Goal: Transaction & Acquisition: Obtain resource

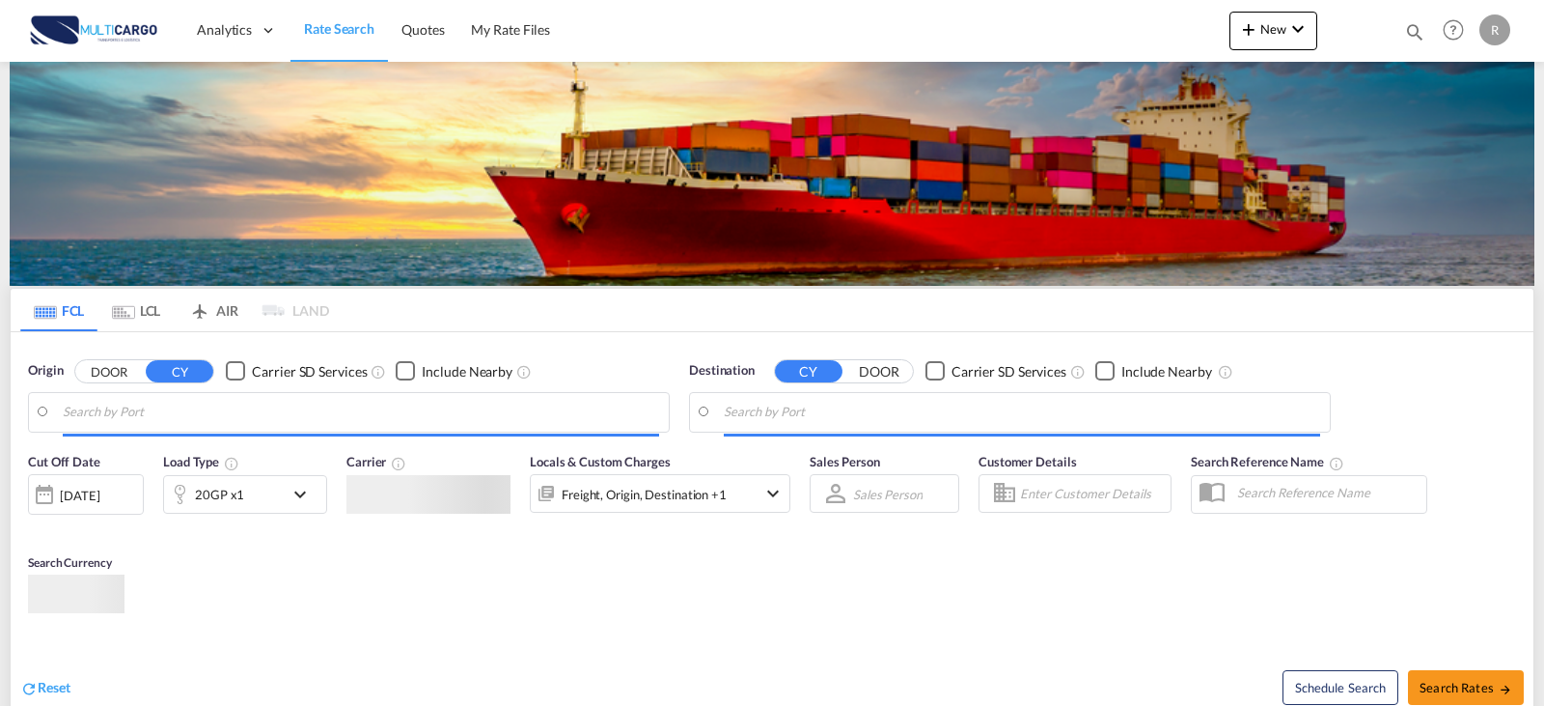
type input "Leixoes, PTLEI"
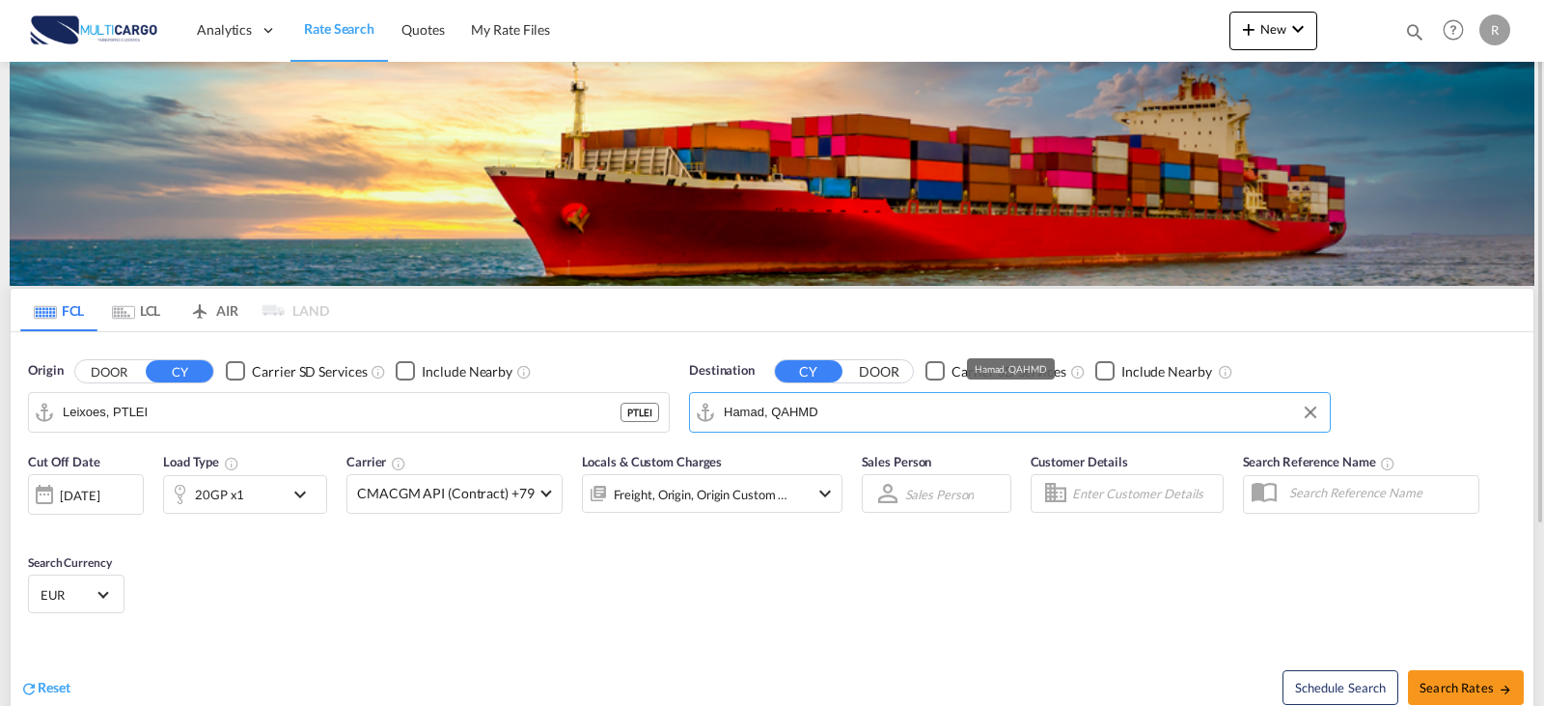
click at [850, 420] on input "Hamad, QAHMD" at bounding box center [1022, 412] width 596 height 29
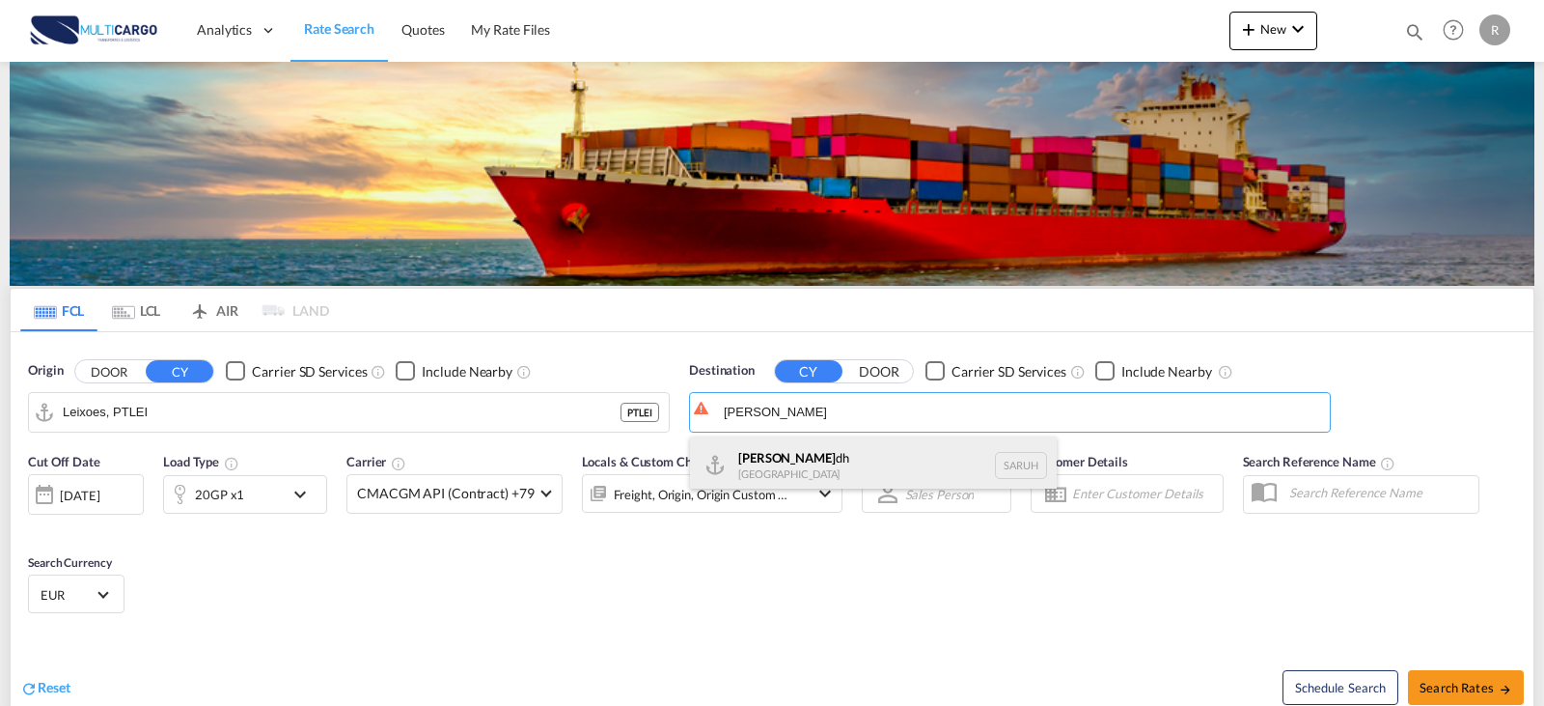
click at [815, 464] on div "[PERSON_NAME] dh [GEOGRAPHIC_DATA] [GEOGRAPHIC_DATA]" at bounding box center [873, 465] width 367 height 58
type input "[GEOGRAPHIC_DATA], [GEOGRAPHIC_DATA]"
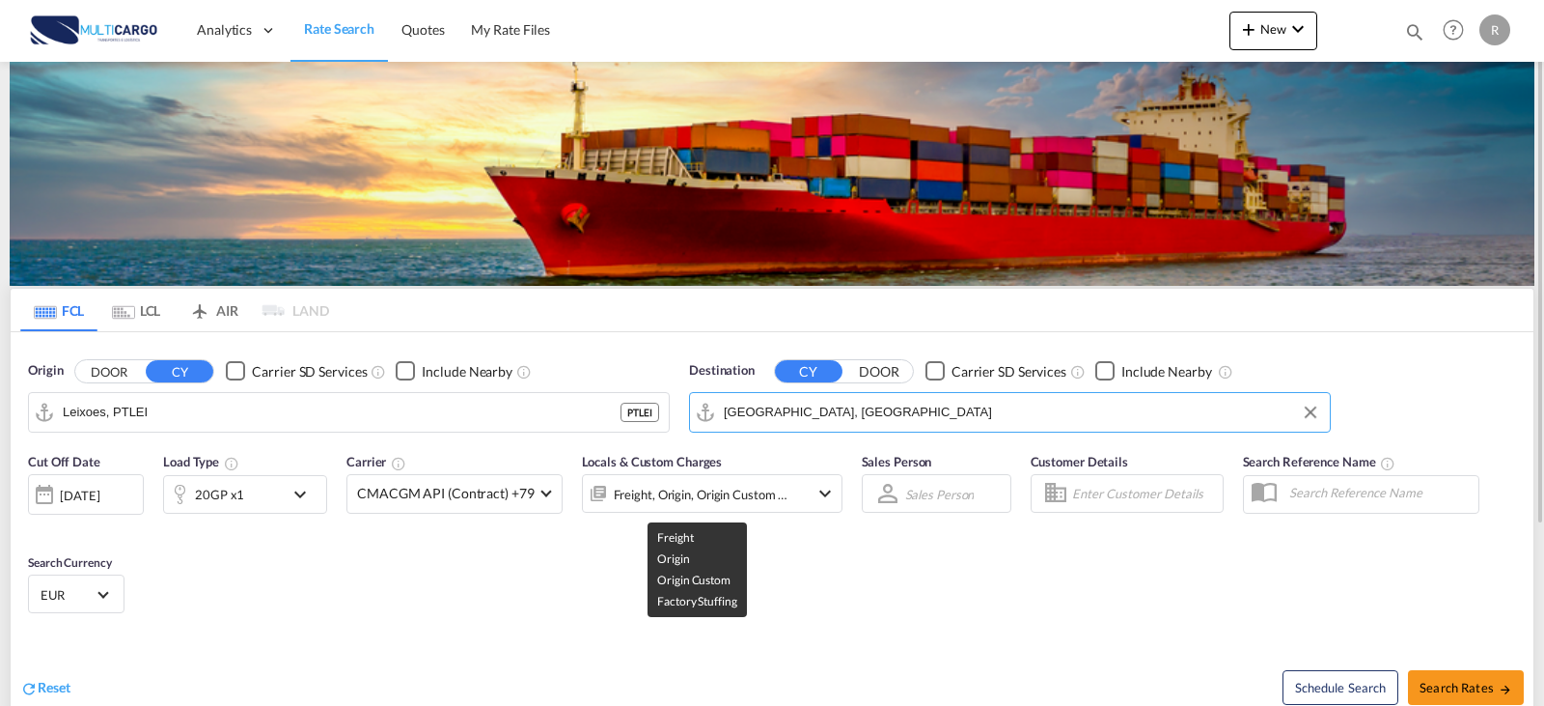
click at [761, 505] on div "Freight, Origin, Origin Custom +1" at bounding box center [702, 494] width 176 height 27
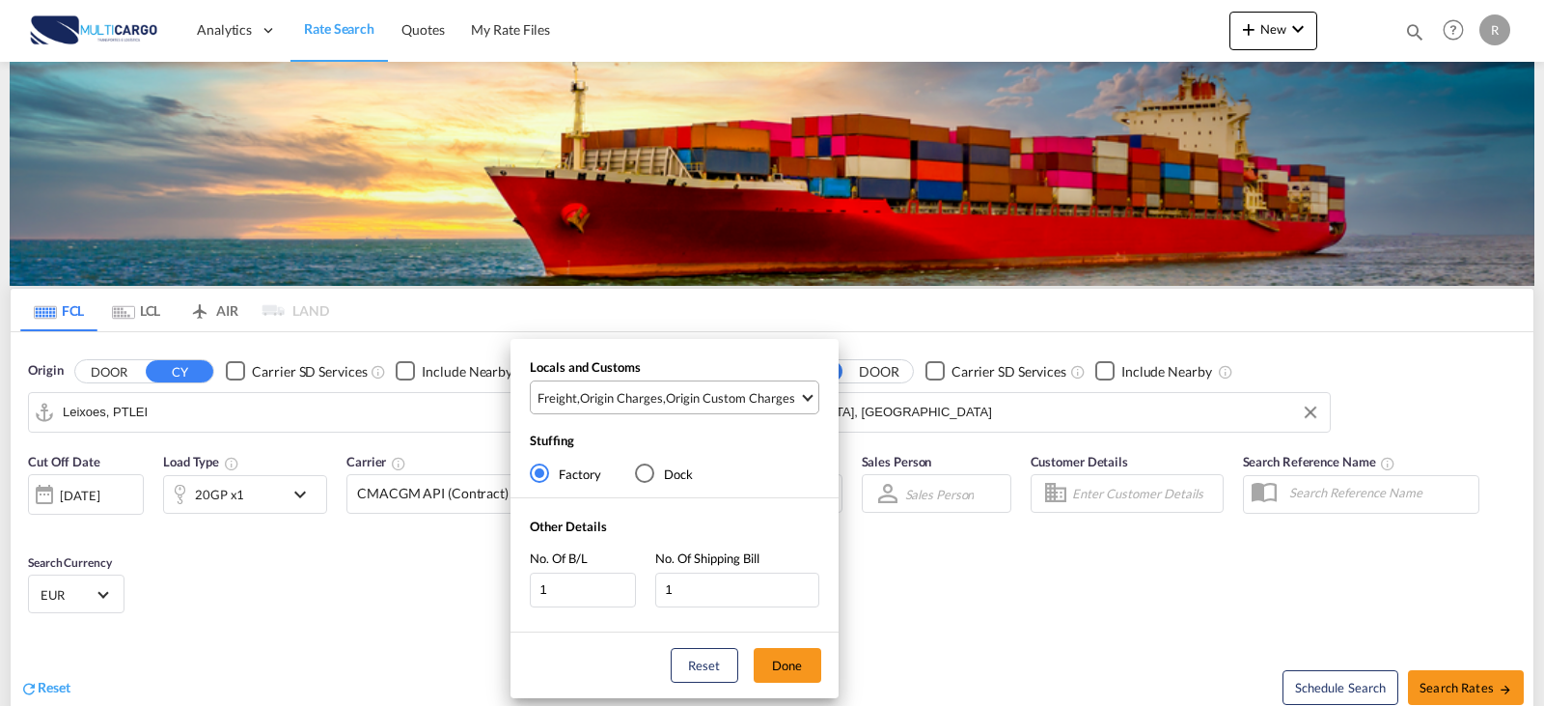
click at [727, 400] on div "Origin Custom Charges" at bounding box center [730, 397] width 129 height 17
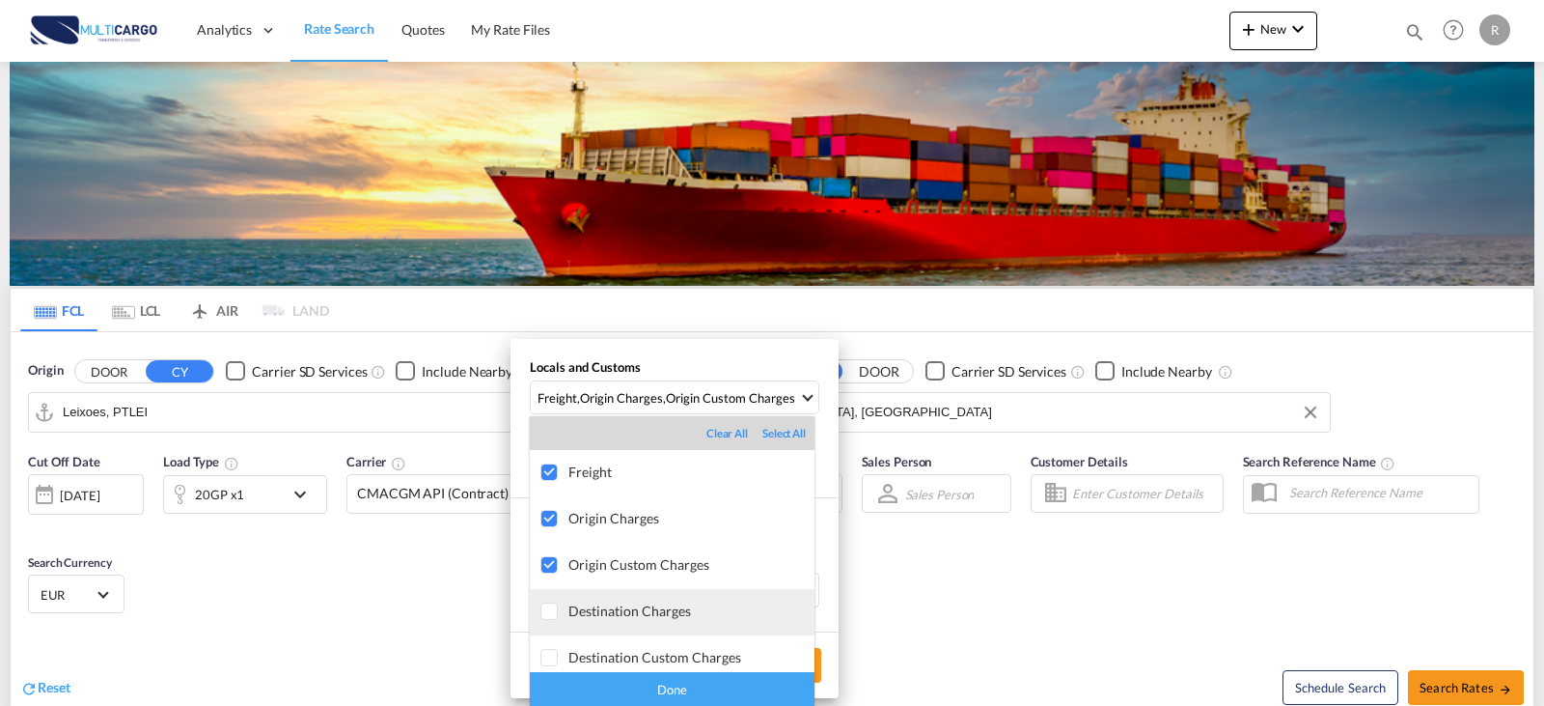
click at [557, 605] on div at bounding box center [549, 611] width 19 height 19
click at [765, 688] on div "Done" at bounding box center [672, 689] width 285 height 34
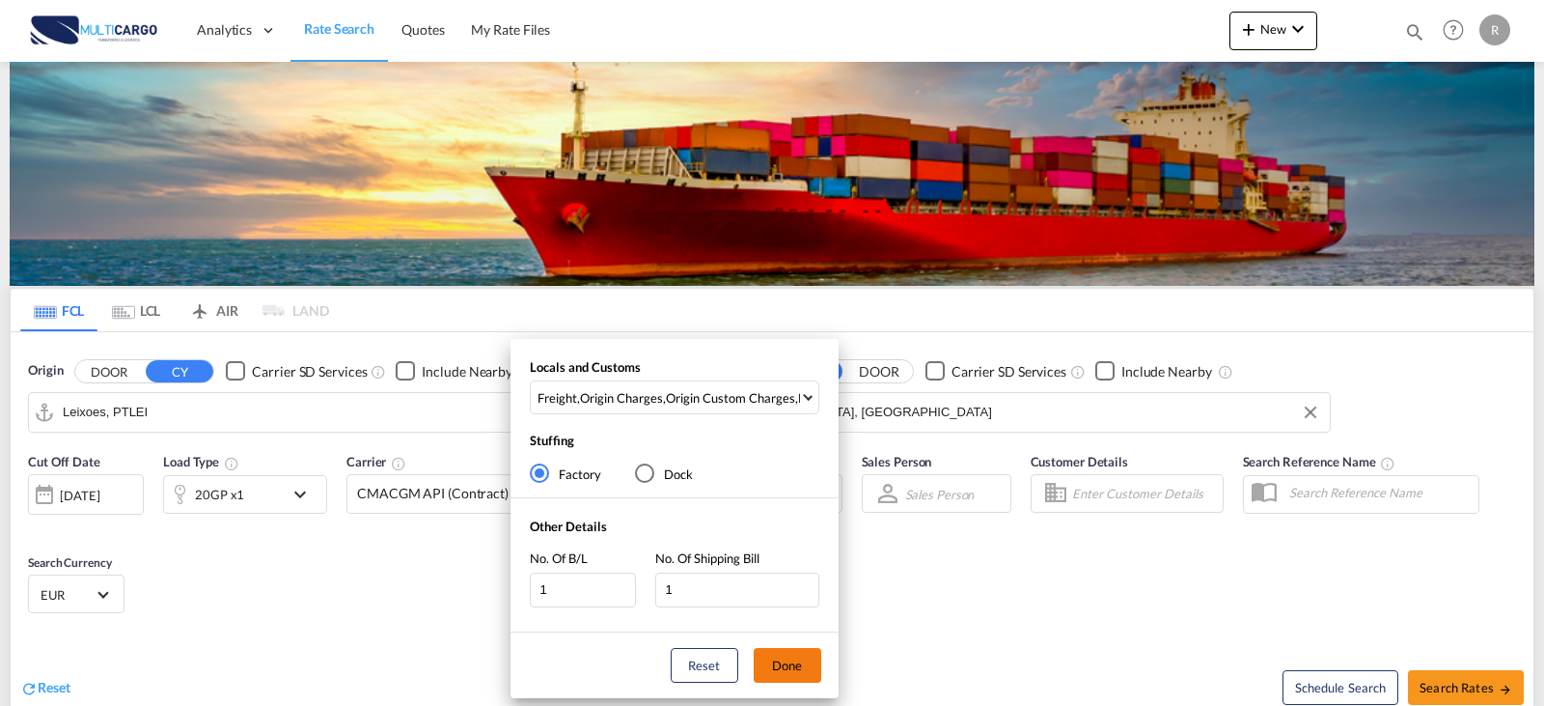
click at [789, 661] on button "Done" at bounding box center [788, 665] width 68 height 35
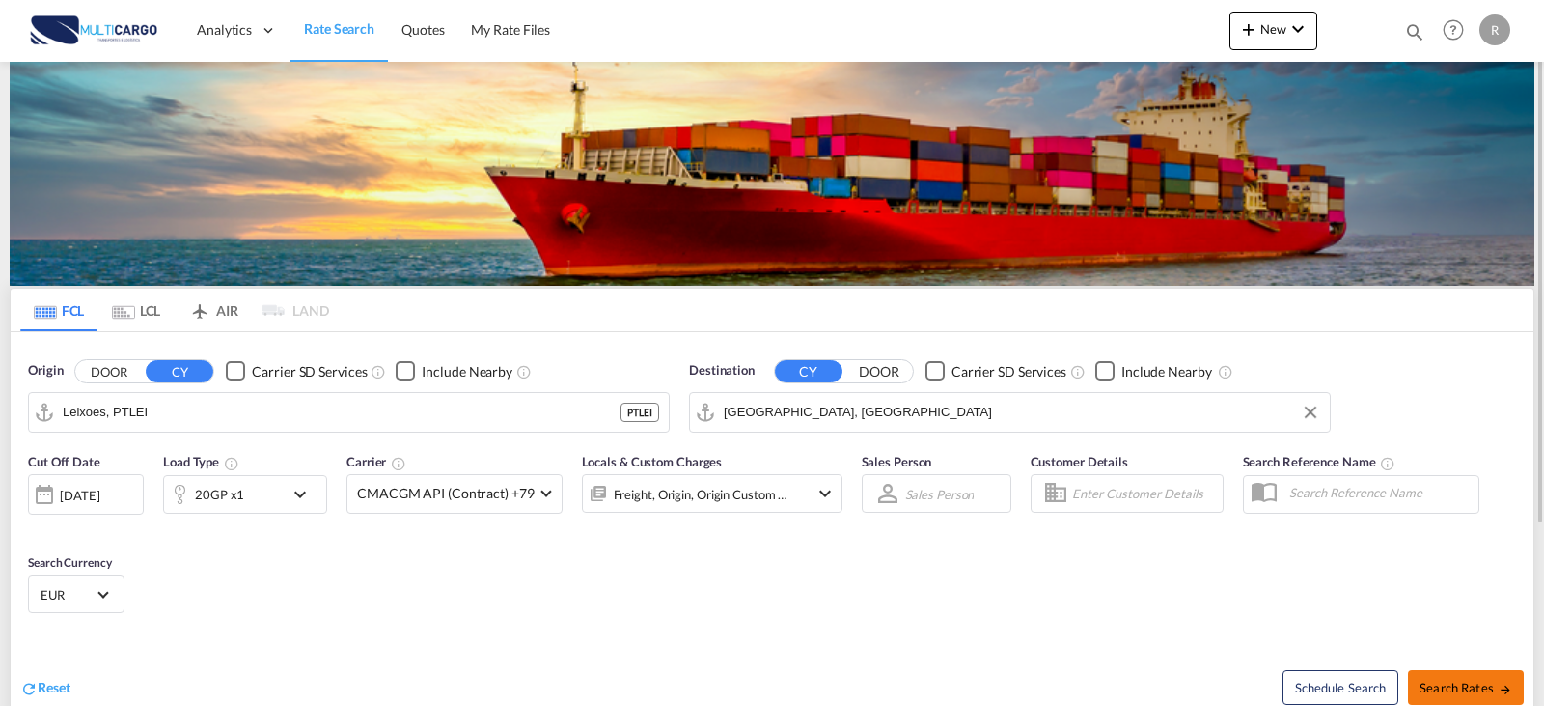
click at [1418, 682] on button "Search Rates" at bounding box center [1466, 687] width 116 height 35
type input "PTLEI to SARUH / [DATE]"
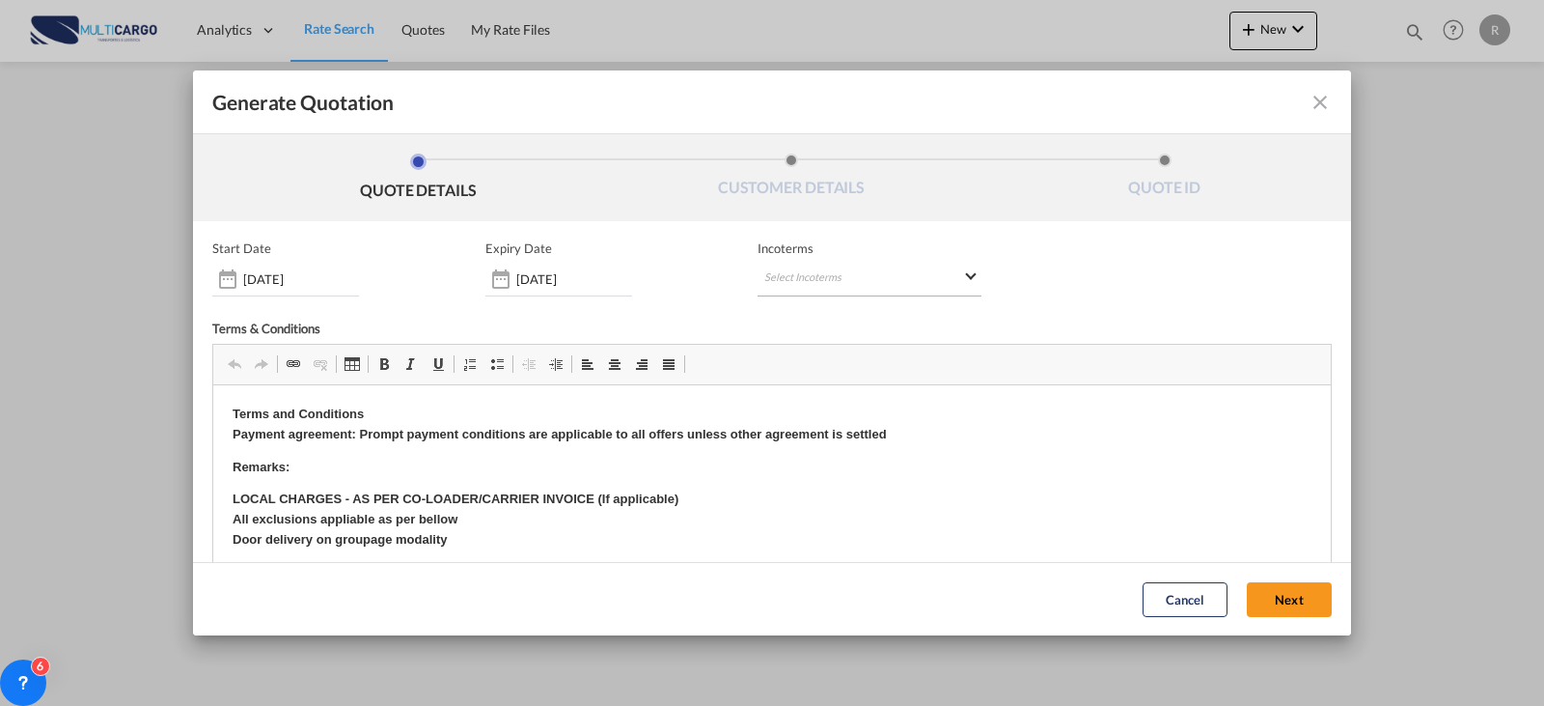
click at [837, 286] on md-select "Select Incoterms CFR - import Cost and Freight CPT - export Carrier Paid to DPU…" at bounding box center [870, 279] width 224 height 35
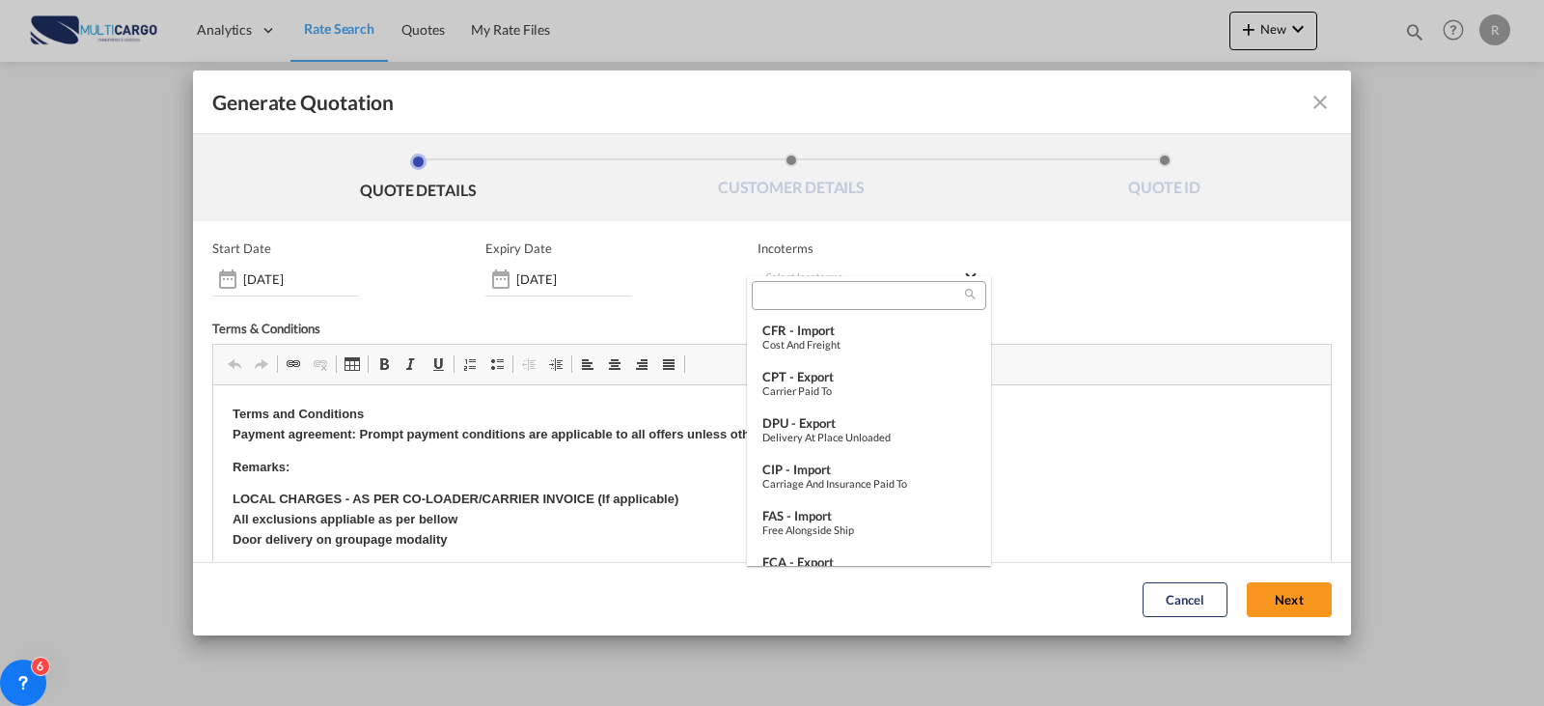
type md-option "[object Object]"
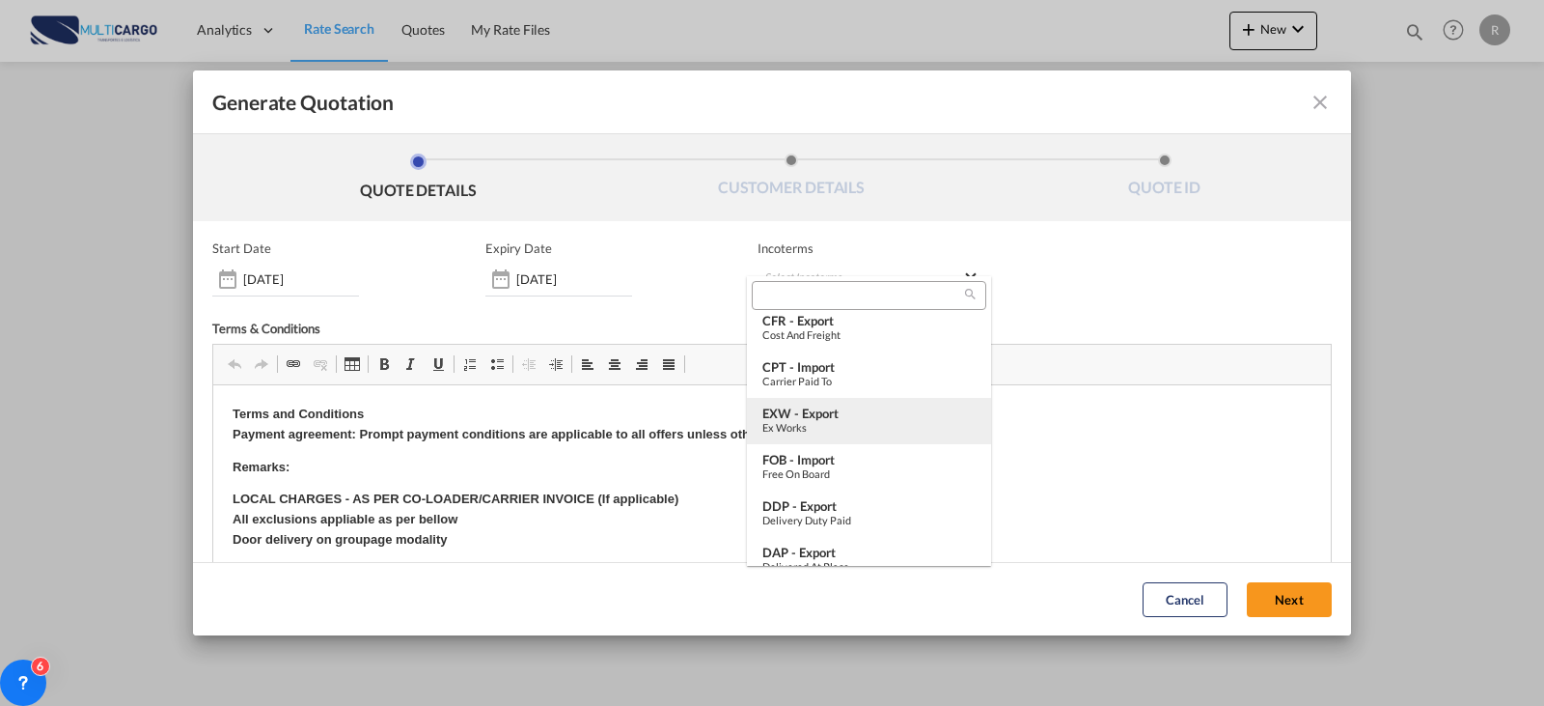
type md-option "[object Object]"
click at [839, 421] on div "Ex Works" at bounding box center [868, 427] width 213 height 13
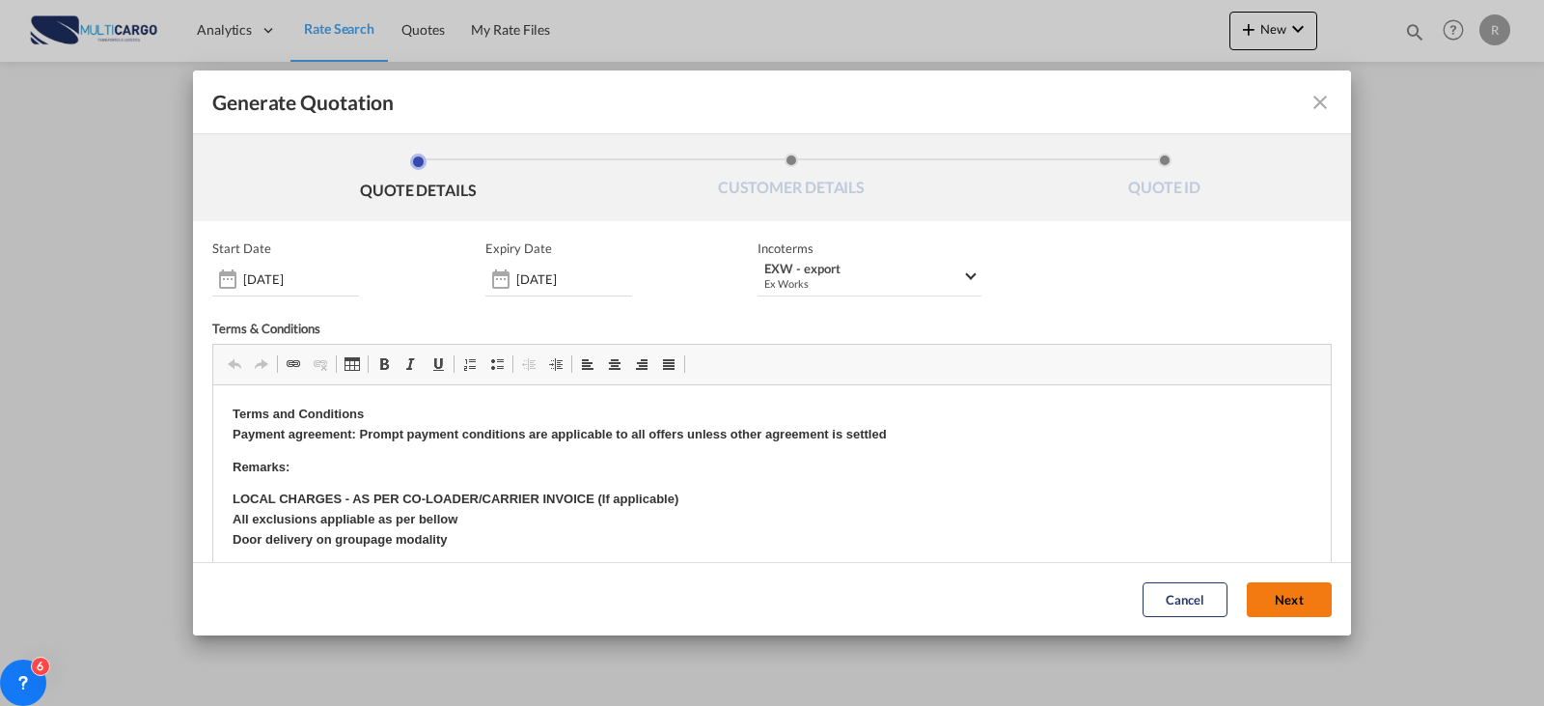
click at [1272, 594] on button "Next" at bounding box center [1289, 599] width 85 height 35
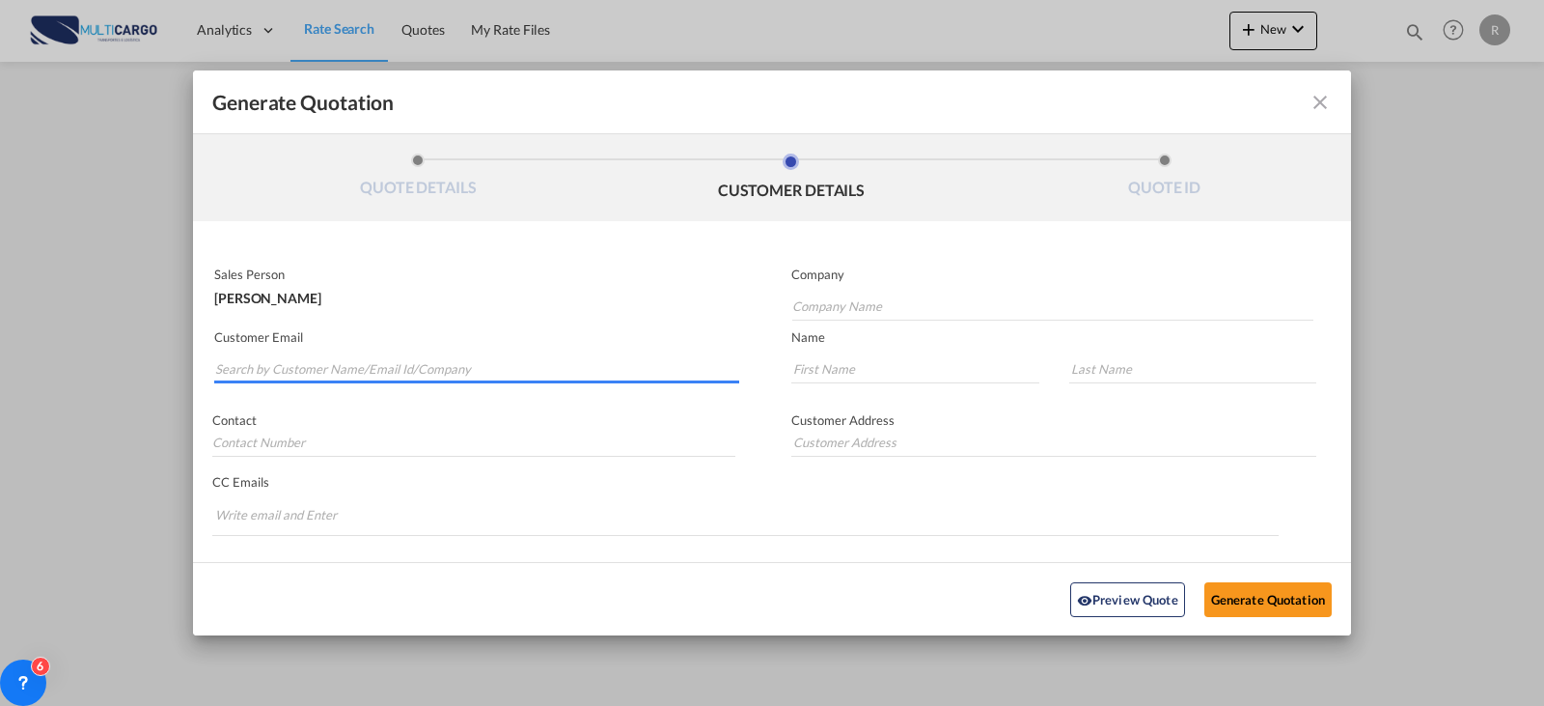
click at [473, 358] on input "Search by Customer Name/Email Id/Company" at bounding box center [477, 368] width 524 height 29
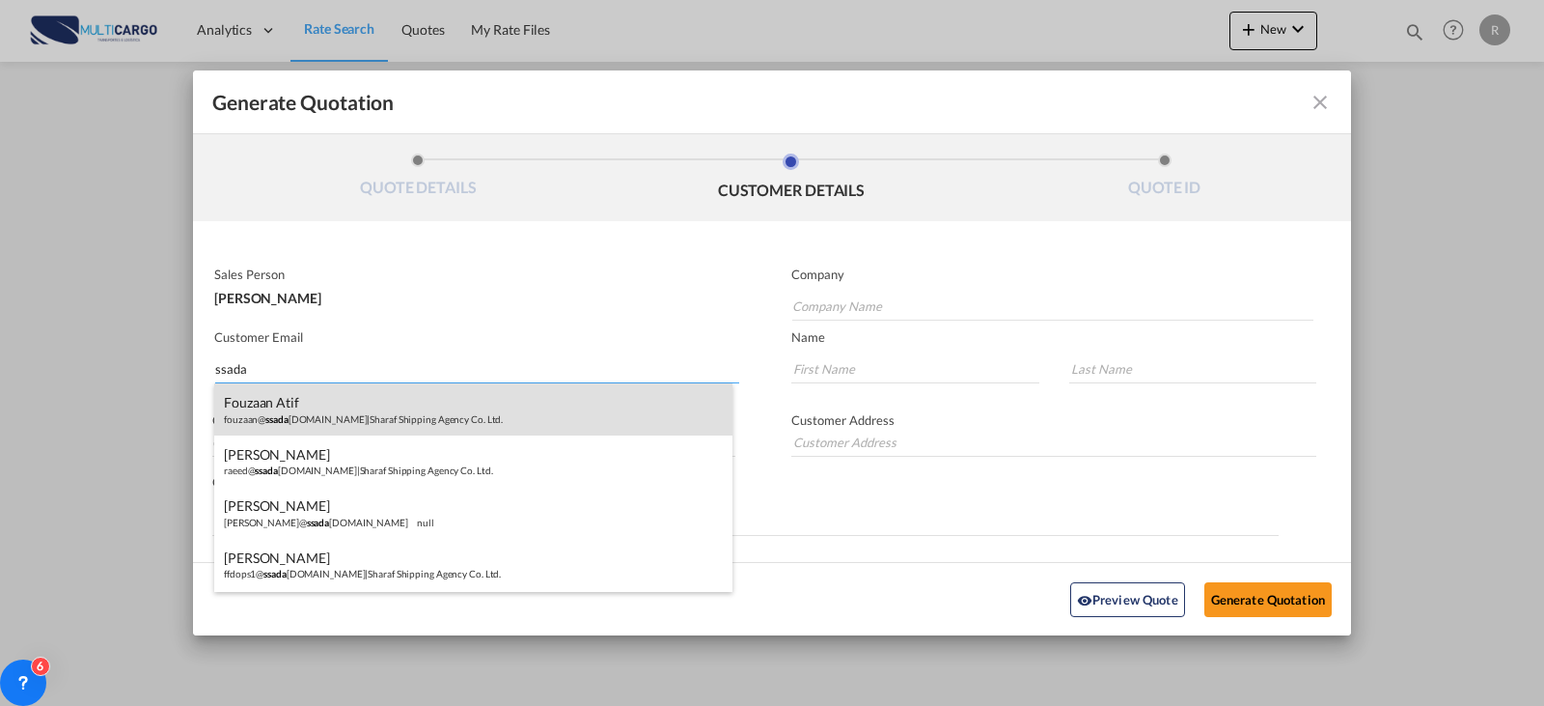
type input "ssada"
click at [341, 409] on div "Fouzaan Atif fouzaan@ ssada [DOMAIN_NAME] | Sharaf Shipping Agency Co. Ltd." at bounding box center [473, 409] width 518 height 52
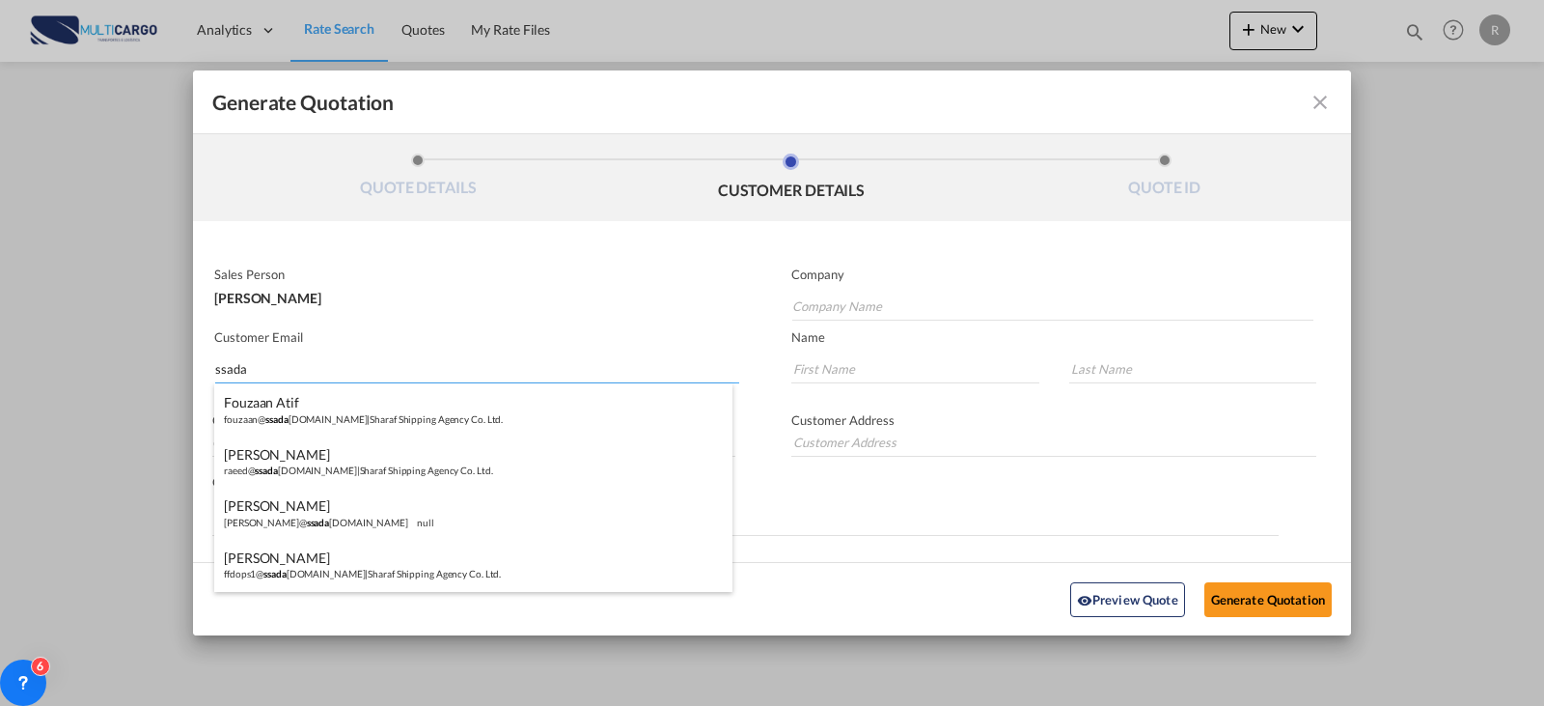
type input "Sharaf Shipping Agency Co. Ltd."
type input "[EMAIL_ADDRESS][DOMAIN_NAME]"
type input "Fouzaan"
type input "Atif"
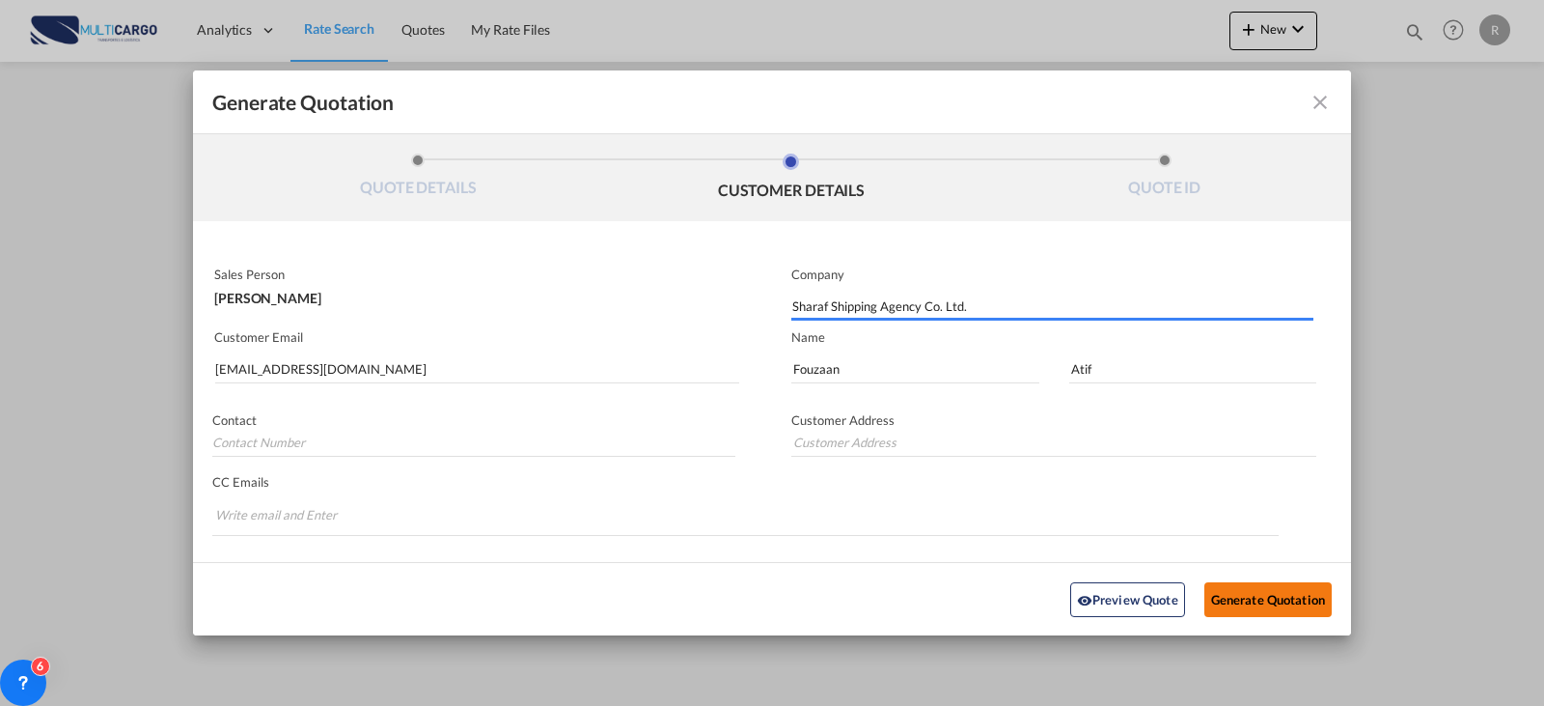
click at [1296, 603] on button "Generate Quotation" at bounding box center [1267, 598] width 127 height 35
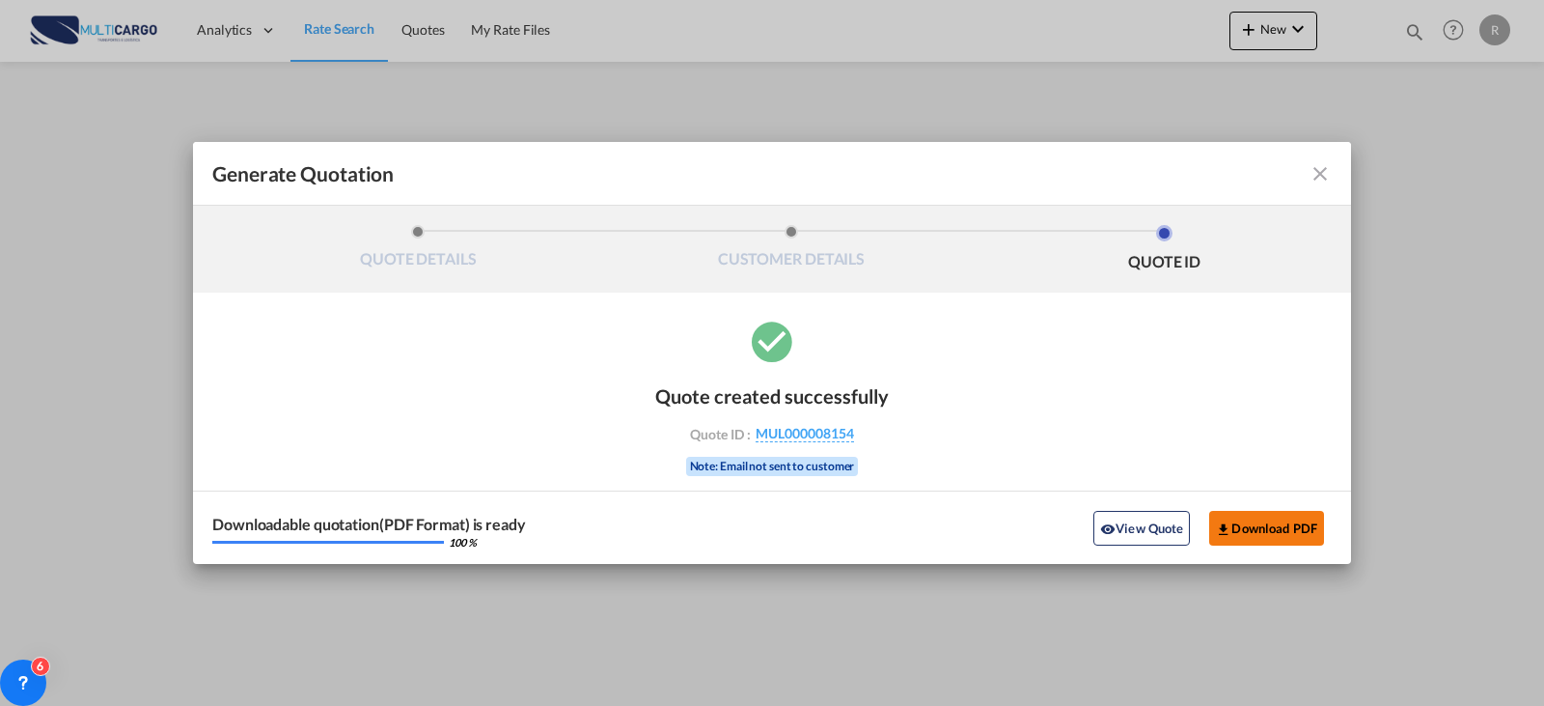
click at [1220, 521] on md-icon "icon-download" at bounding box center [1223, 528] width 15 height 15
click at [1323, 165] on md-icon "icon-close fg-AAA8AD cursor m-0" at bounding box center [1320, 173] width 23 height 23
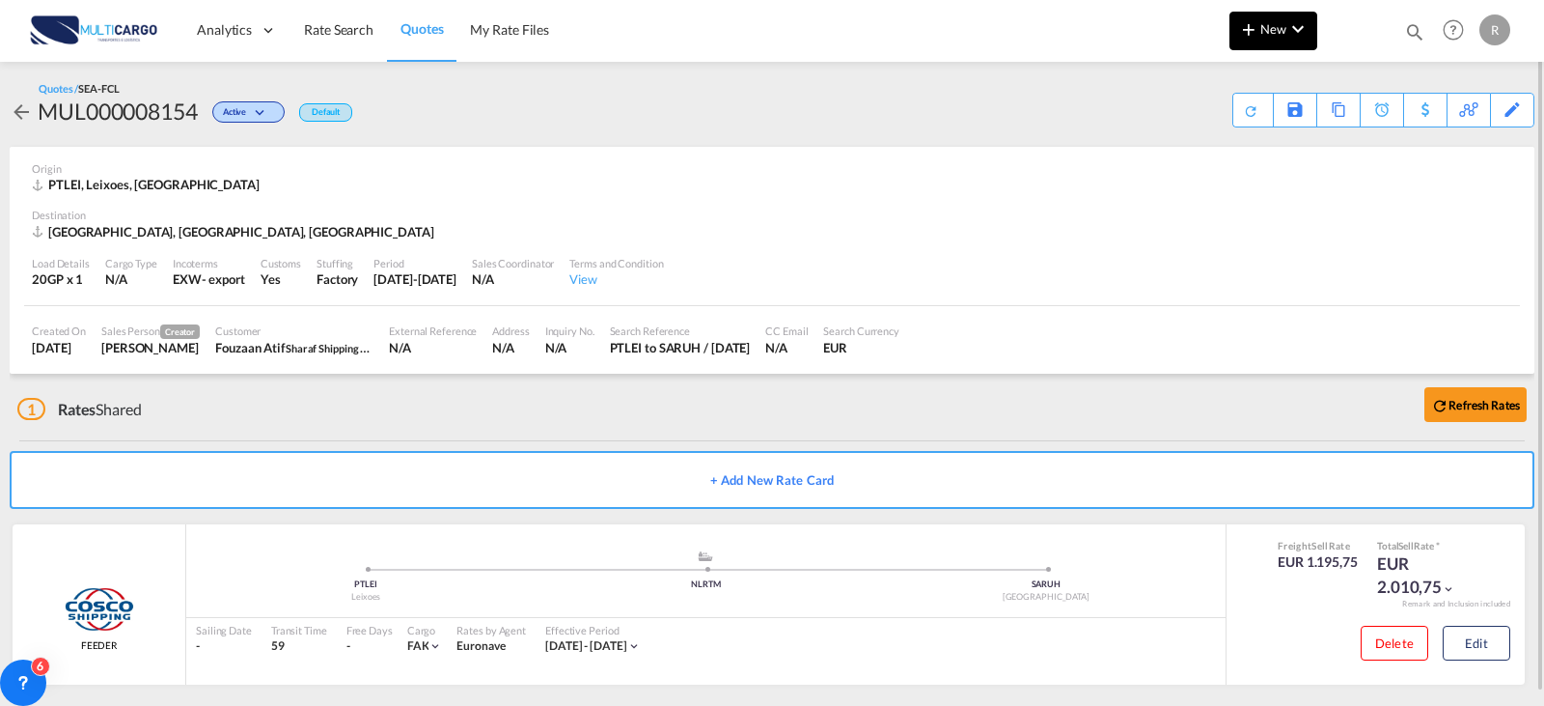
click at [1253, 44] on button "New" at bounding box center [1274, 31] width 88 height 39
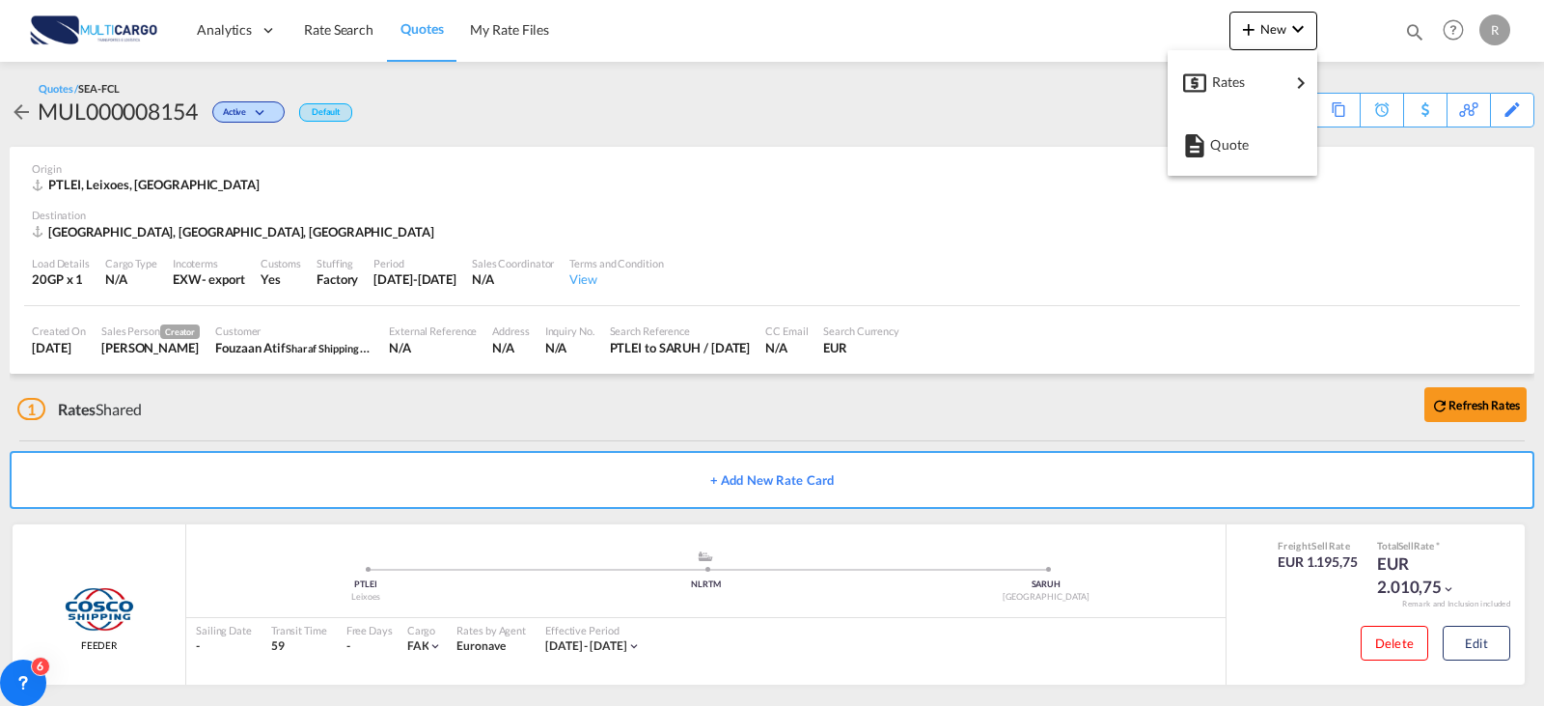
click at [335, 39] on md-backdrop at bounding box center [772, 353] width 1544 height 706
click at [360, 32] on span "Rate Search" at bounding box center [338, 29] width 69 height 16
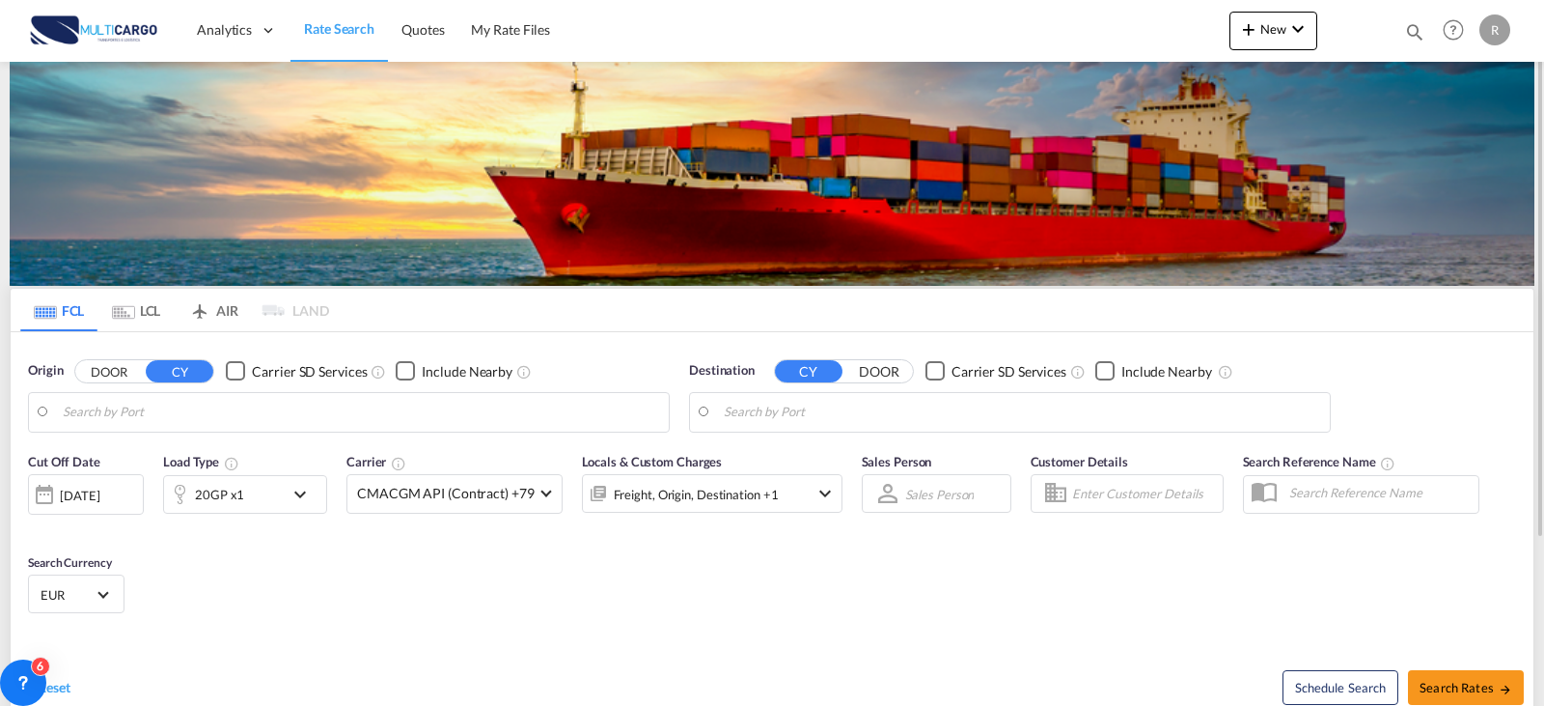
type input "Leixoes, PTLEI"
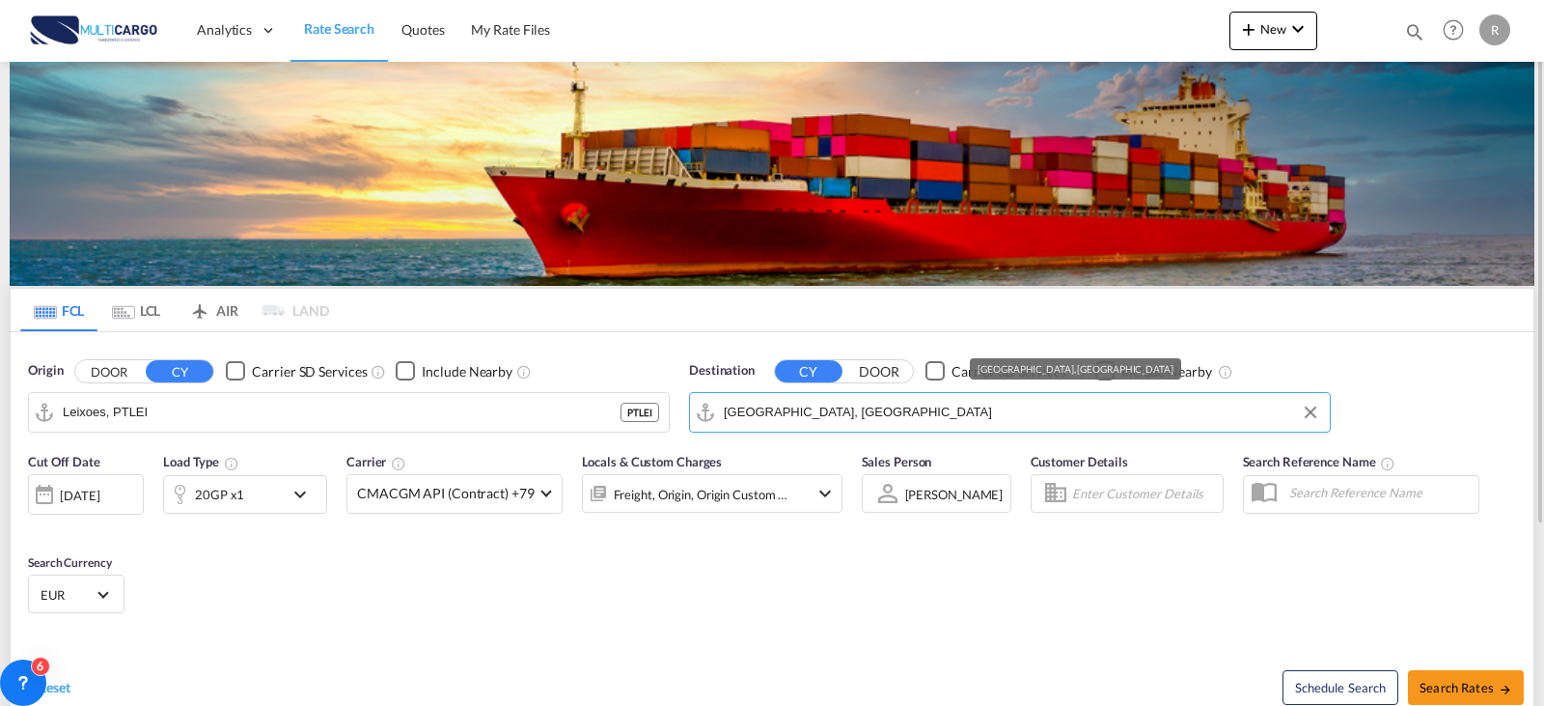
click at [944, 408] on input "[GEOGRAPHIC_DATA], [GEOGRAPHIC_DATA]" at bounding box center [1022, 412] width 596 height 29
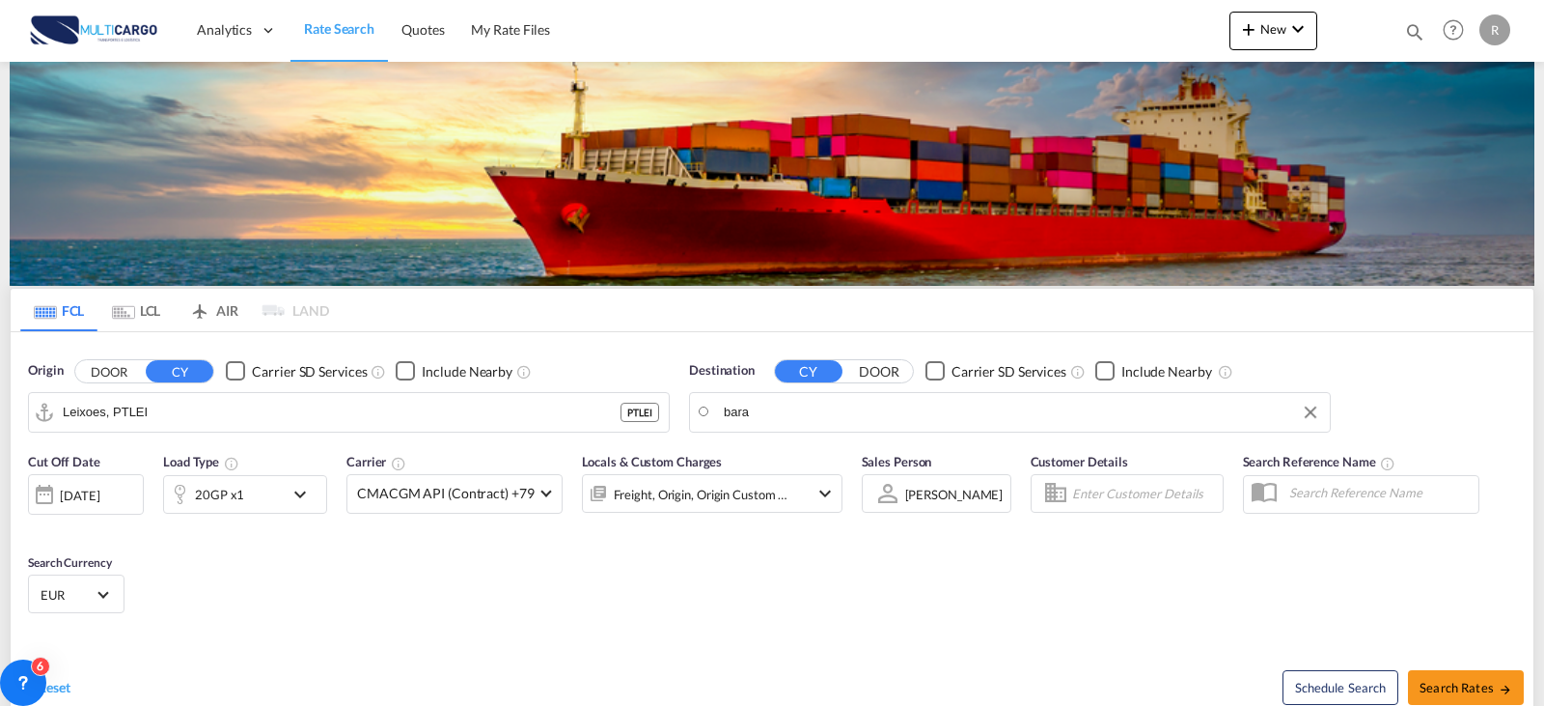
click at [852, 423] on input "bara" at bounding box center [1022, 412] width 596 height 29
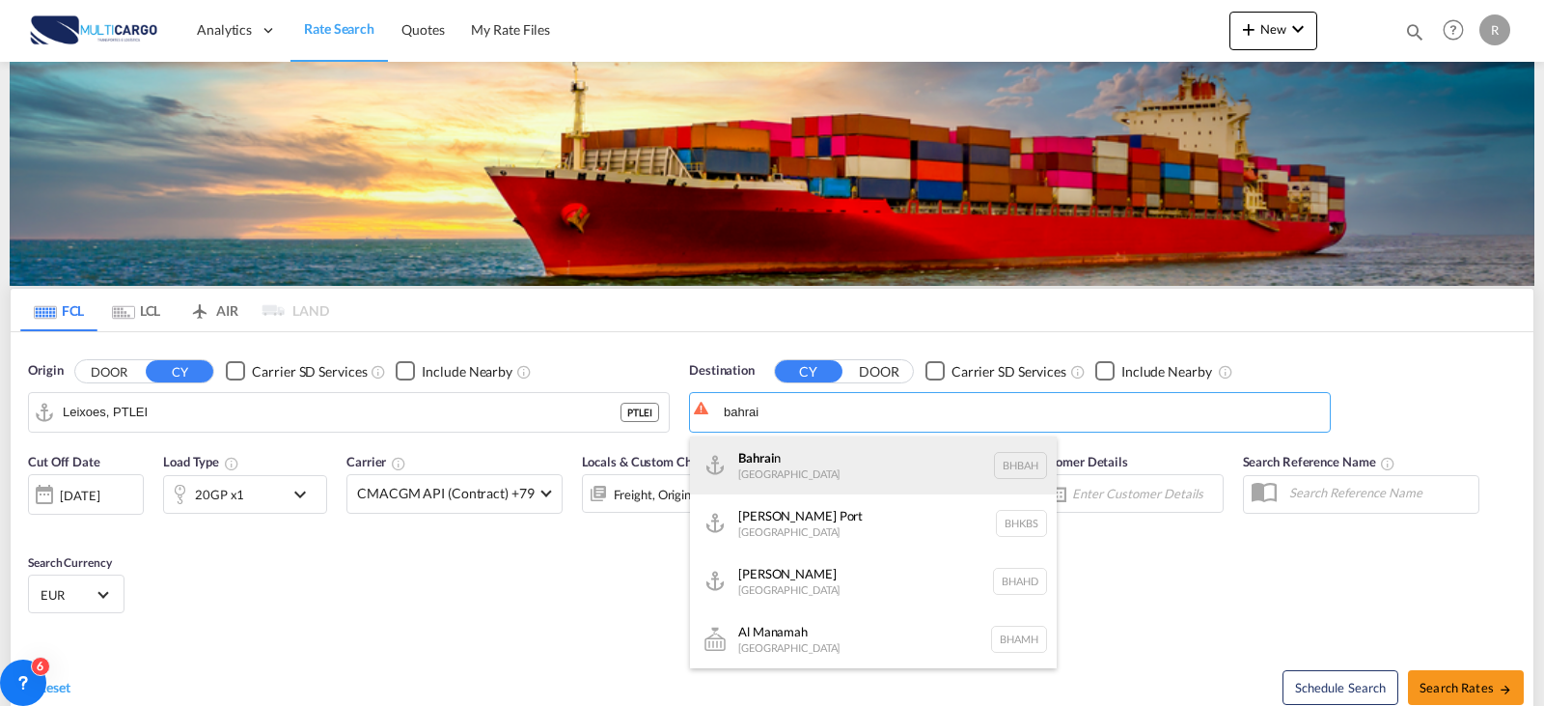
click at [835, 463] on div "Bahrai n [GEOGRAPHIC_DATA] [GEOGRAPHIC_DATA]" at bounding box center [873, 465] width 367 height 58
type input "[GEOGRAPHIC_DATA], BHBAH"
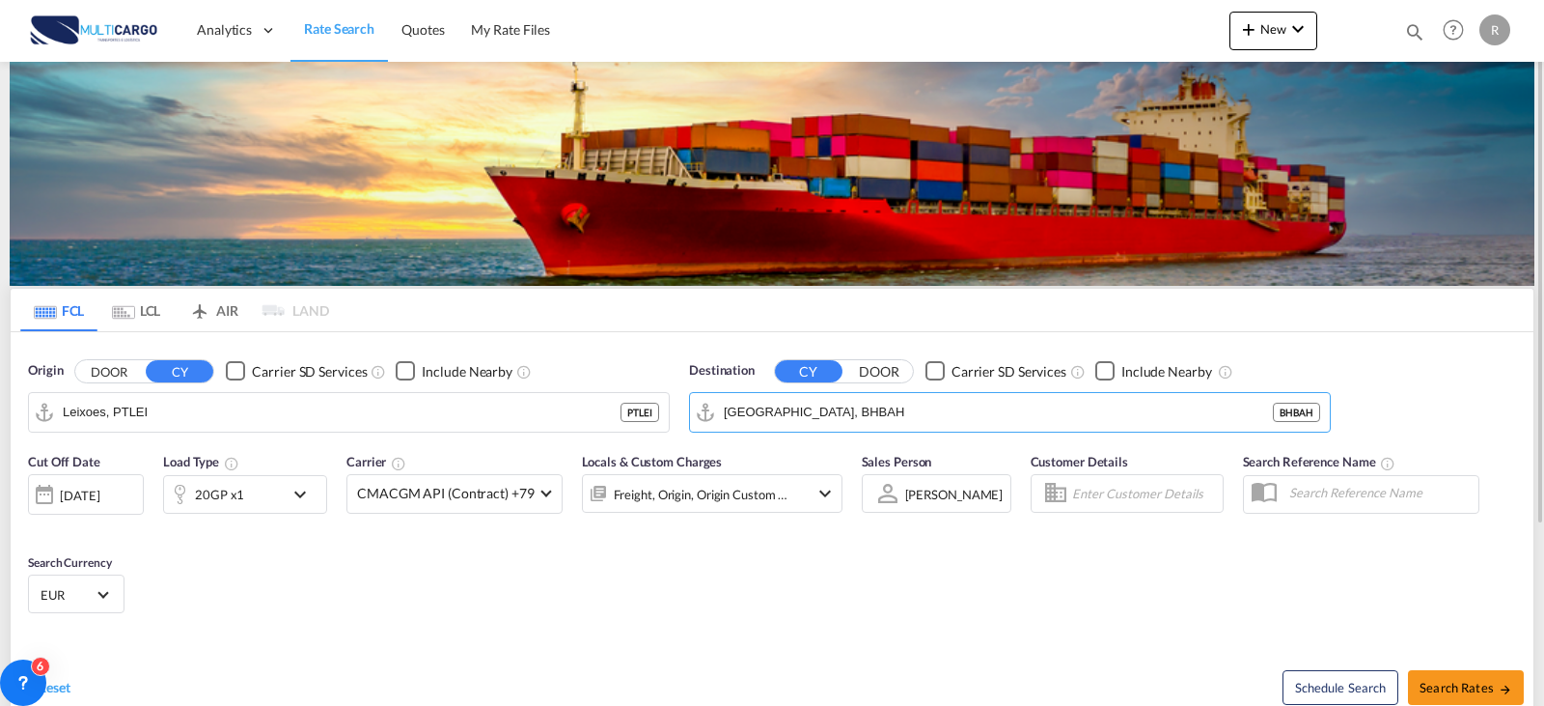
click at [625, 675] on div "Reset" at bounding box center [398, 672] width 757 height 53
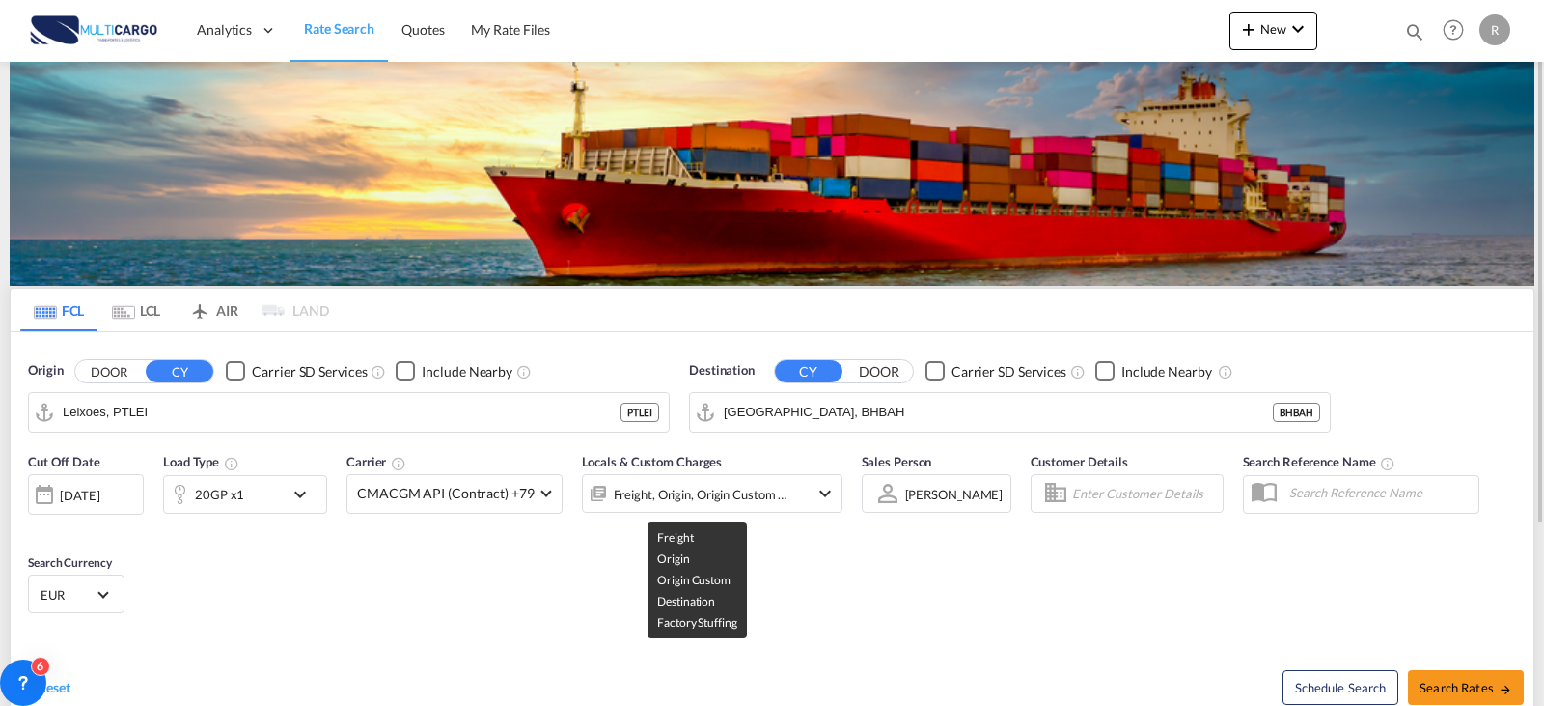
click at [699, 498] on div "Freight, Origin, Origin Custom +2" at bounding box center [702, 494] width 176 height 27
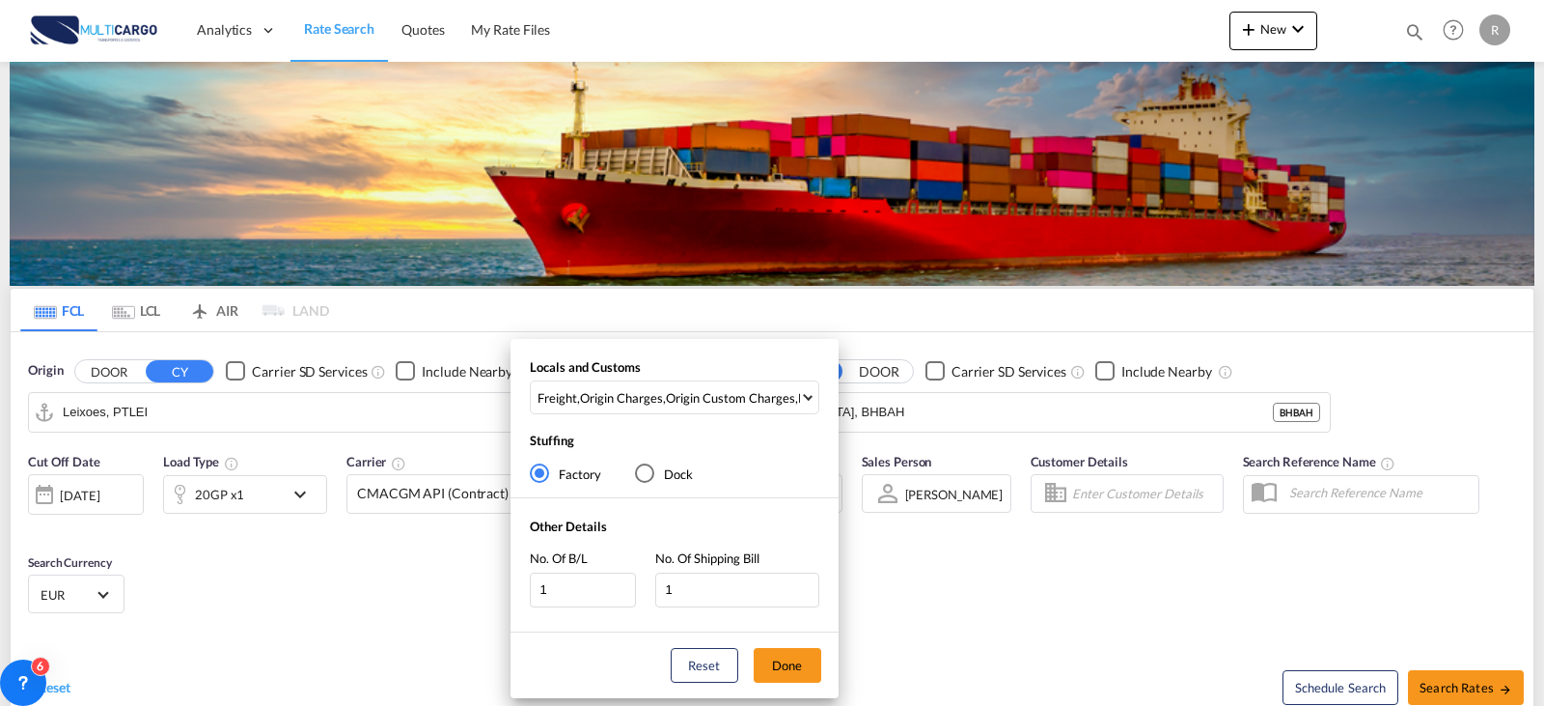
click at [621, 415] on div "Locals and Customs Freight , Origin Charges , Origin Custom Charges , Destinati…" at bounding box center [675, 391] width 328 height 66
click at [628, 397] on div "Origin Charges" at bounding box center [621, 397] width 83 height 17
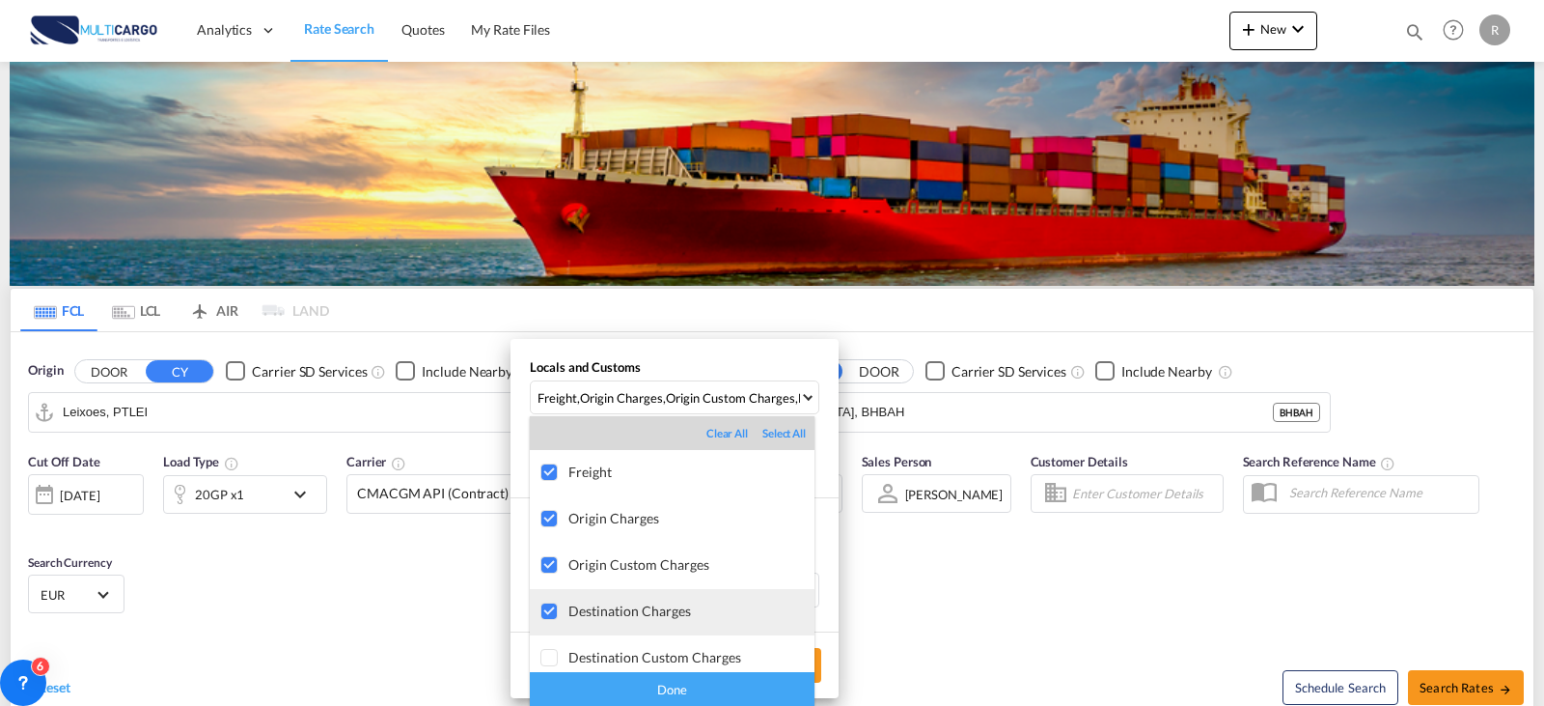
click at [547, 608] on div at bounding box center [549, 611] width 19 height 19
click at [700, 681] on div "Done" at bounding box center [672, 689] width 285 height 34
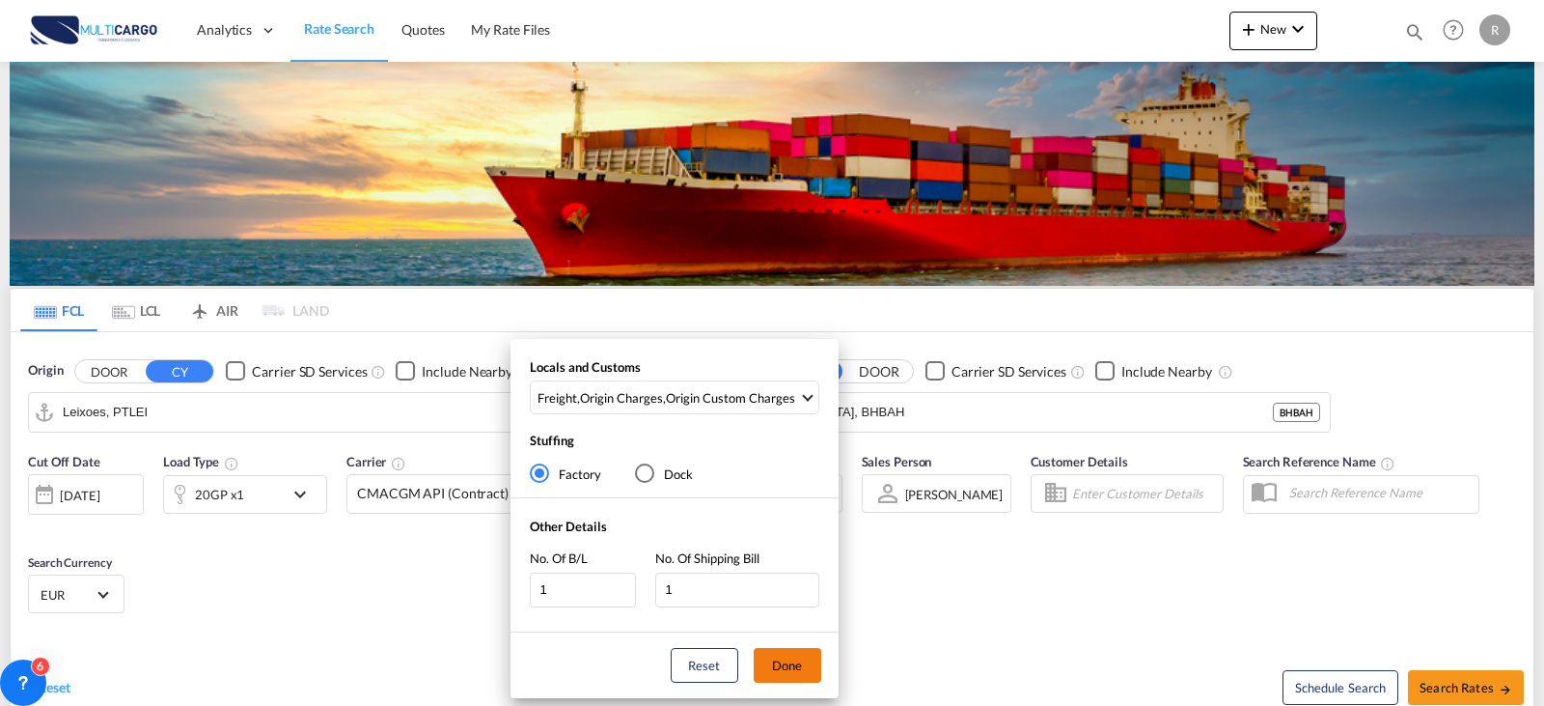
click at [774, 666] on button "Done" at bounding box center [788, 665] width 68 height 35
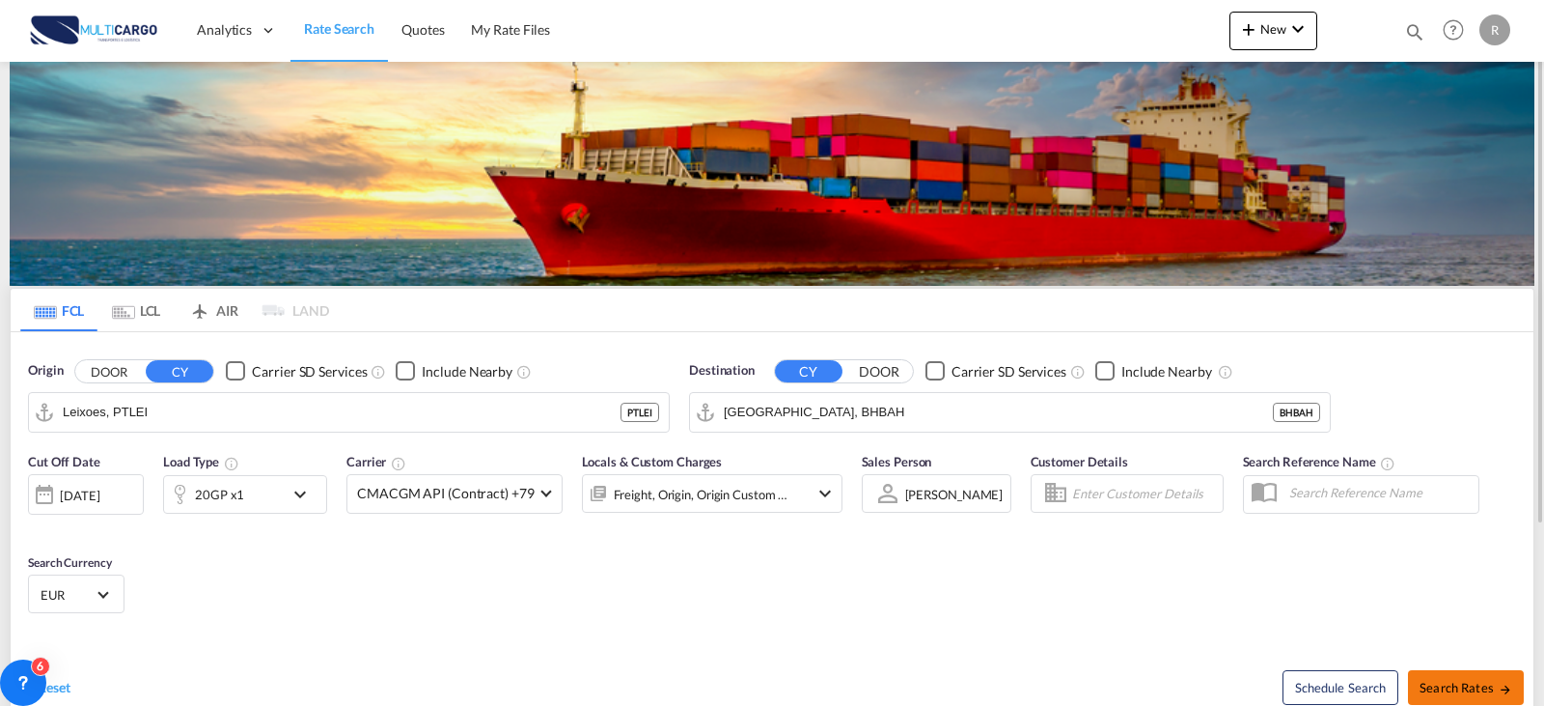
click at [1424, 678] on button "Search Rates" at bounding box center [1466, 687] width 116 height 35
type input "PTLEI to BHBAH / [DATE]"
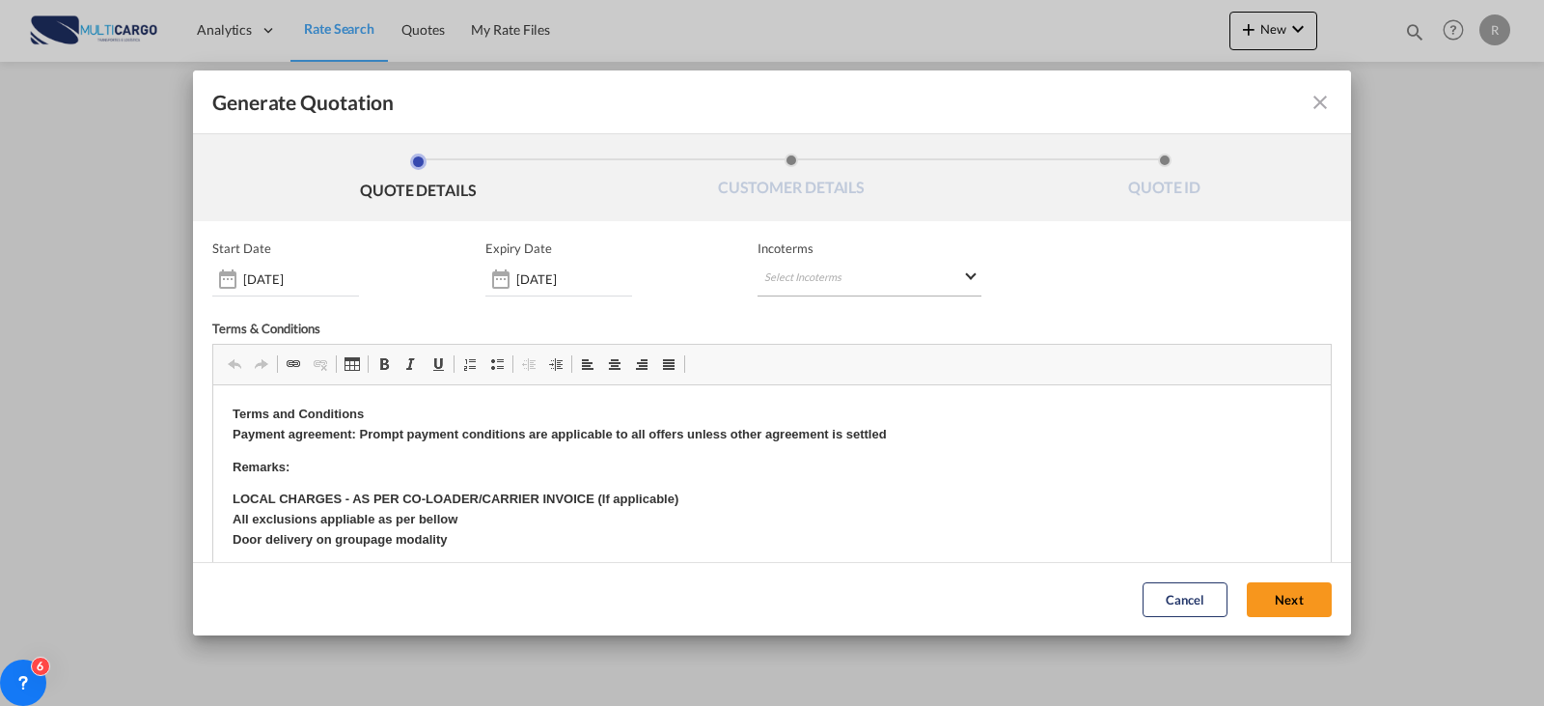
click at [920, 290] on md-select "Select Incoterms CFR - import Cost and Freight CPT - export Carrier Paid to DPU…" at bounding box center [870, 279] width 224 height 35
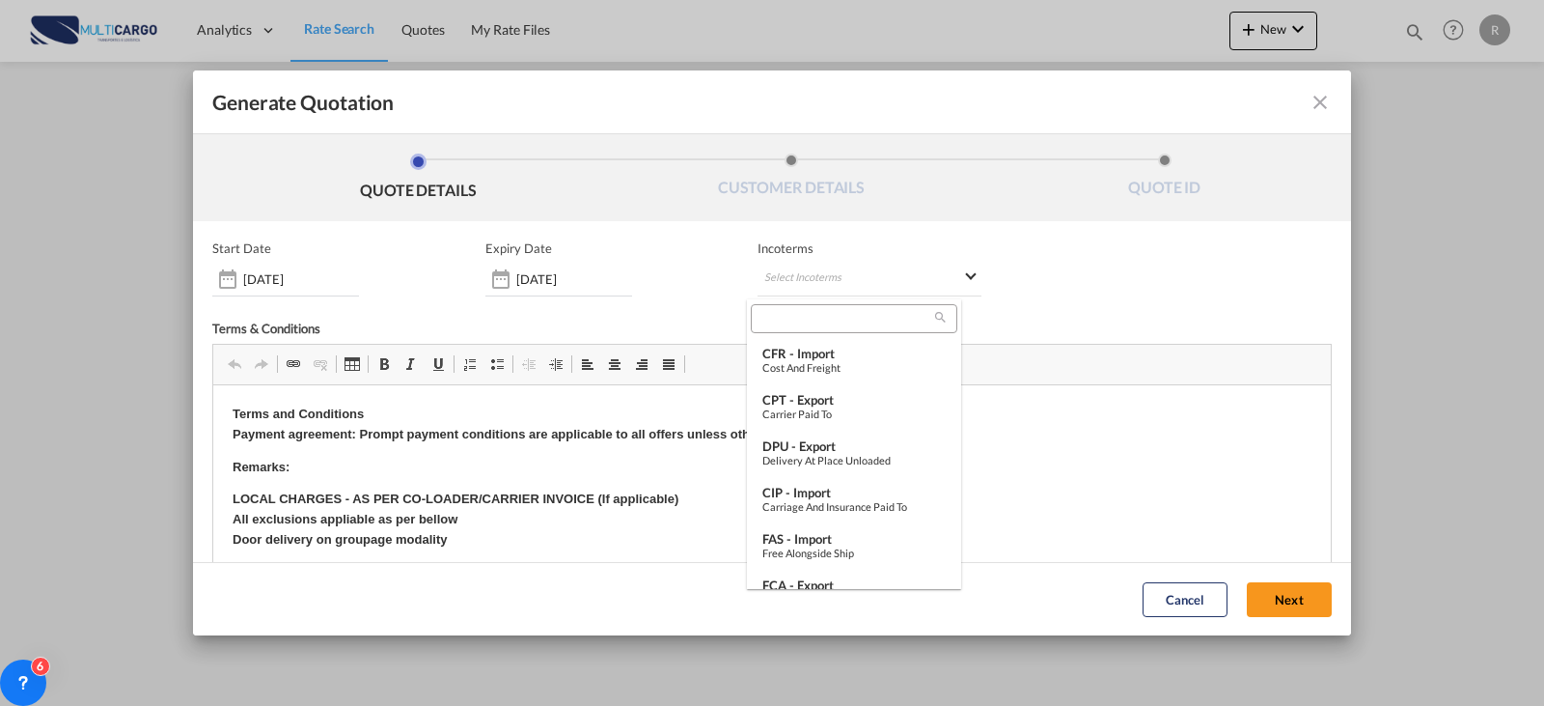
click at [581, 281] on md-backdrop at bounding box center [772, 353] width 1544 height 706
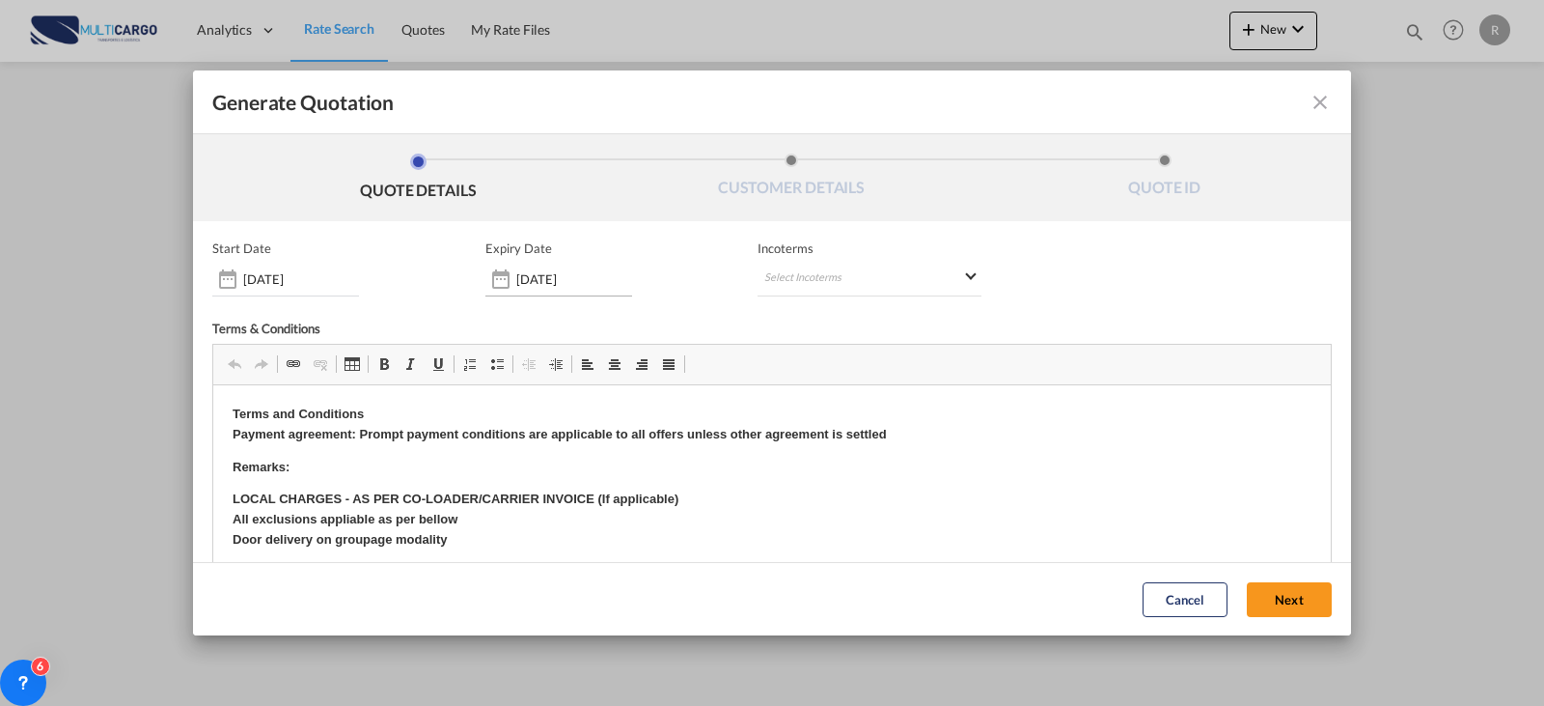
click at [559, 288] on div "[DATE]" at bounding box center [558, 279] width 147 height 35
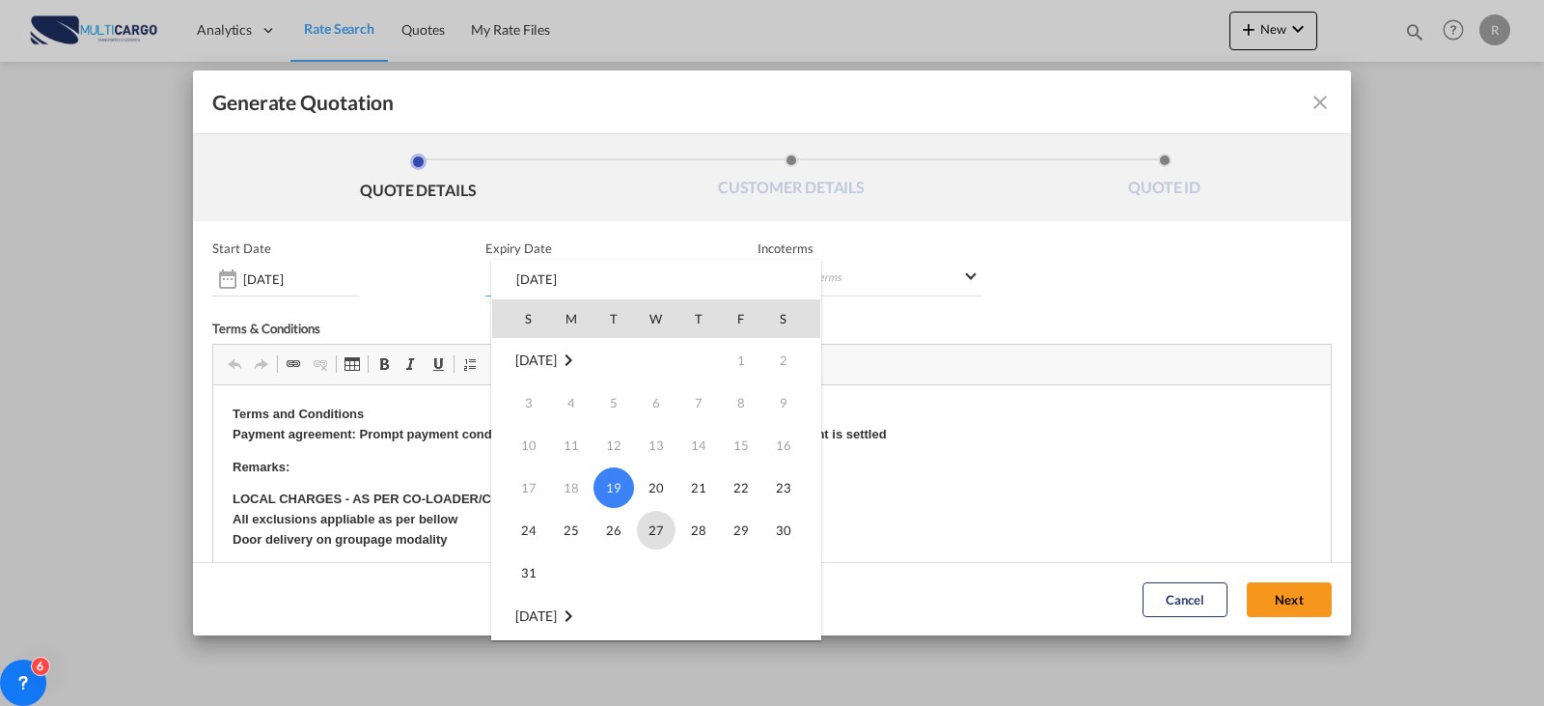
scroll to position [290, 0]
click at [669, 409] on span "10" at bounding box center [656, 411] width 39 height 39
type input "[DATE]"
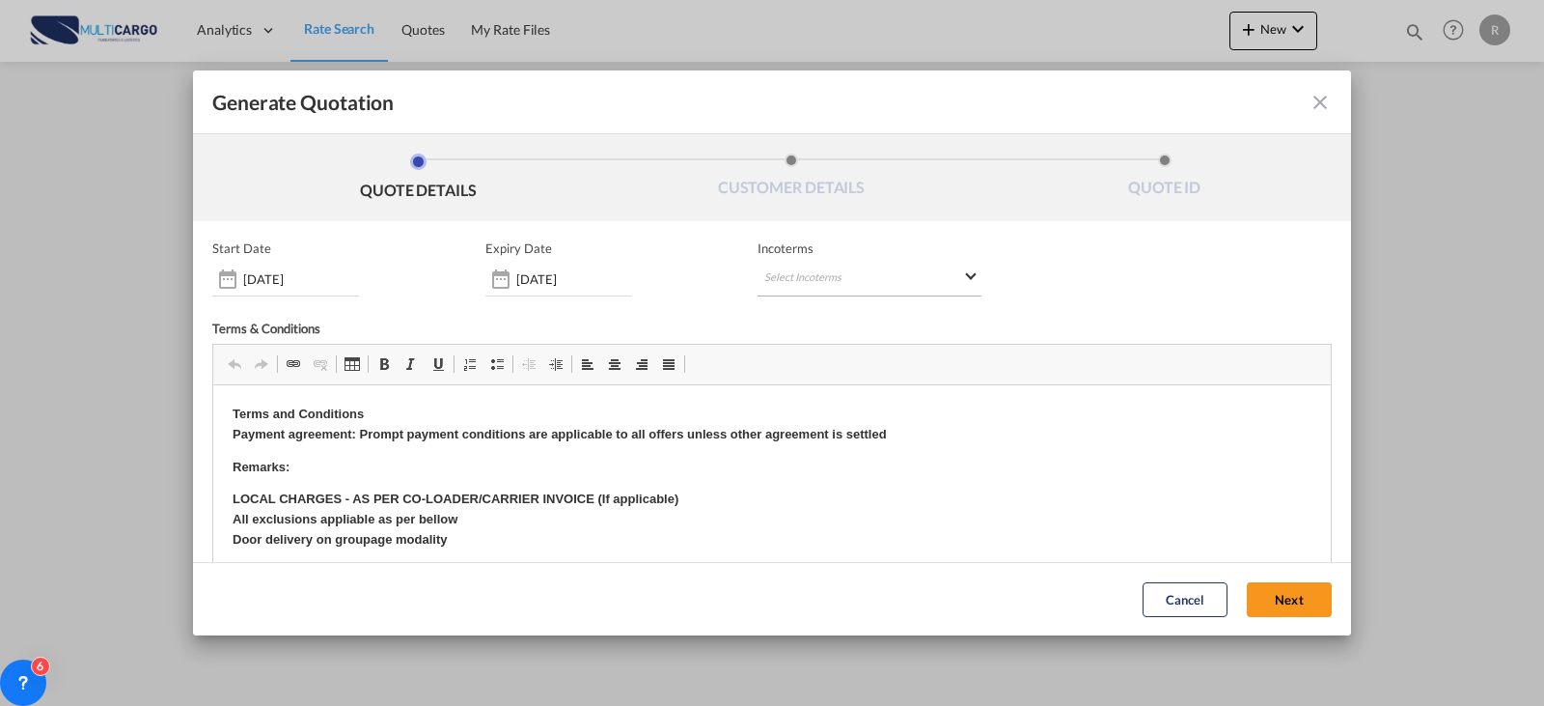
click at [799, 283] on md-select "Select Incoterms" at bounding box center [870, 279] width 224 height 35
type md-option "[object Object]"
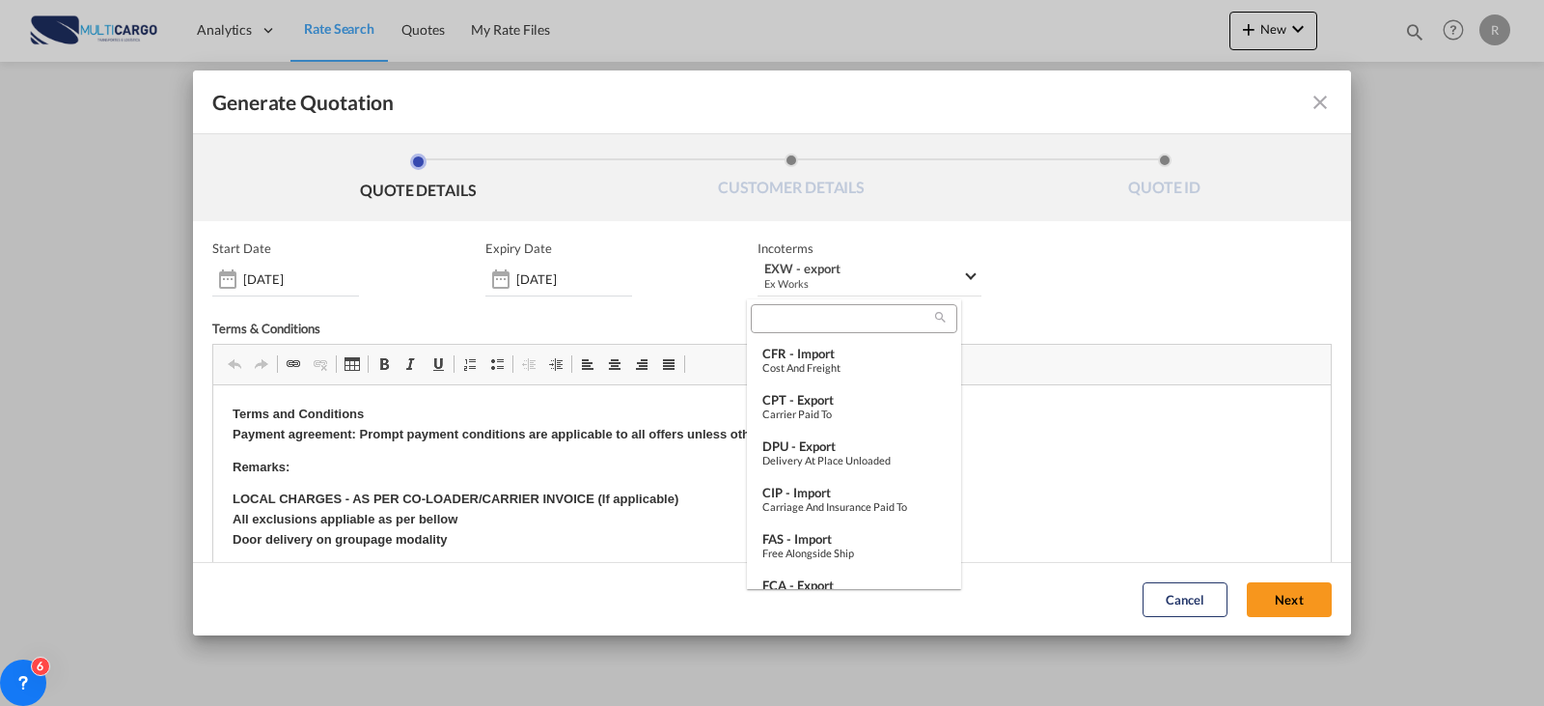
scroll to position [334, 0]
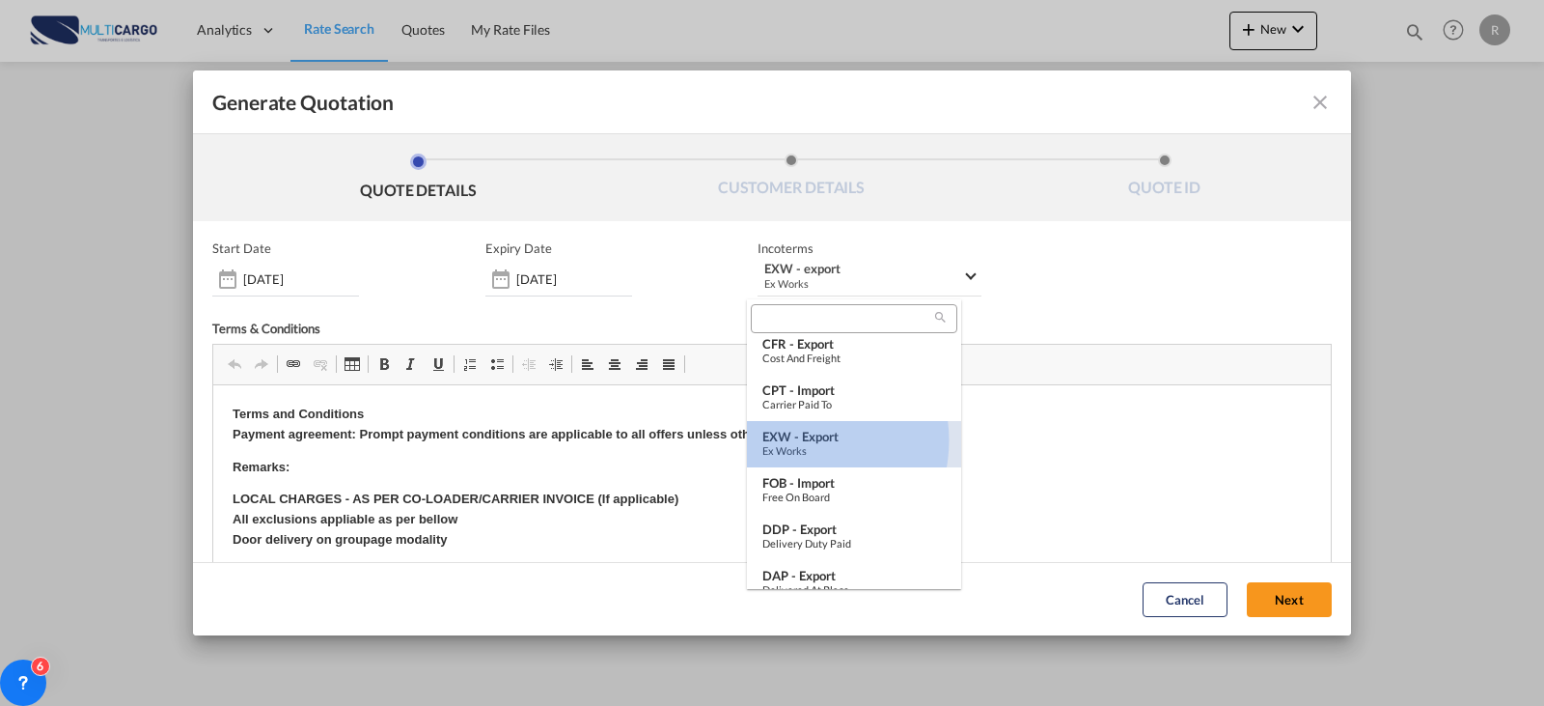
click at [797, 440] on div "EXW - export" at bounding box center [853, 436] width 183 height 15
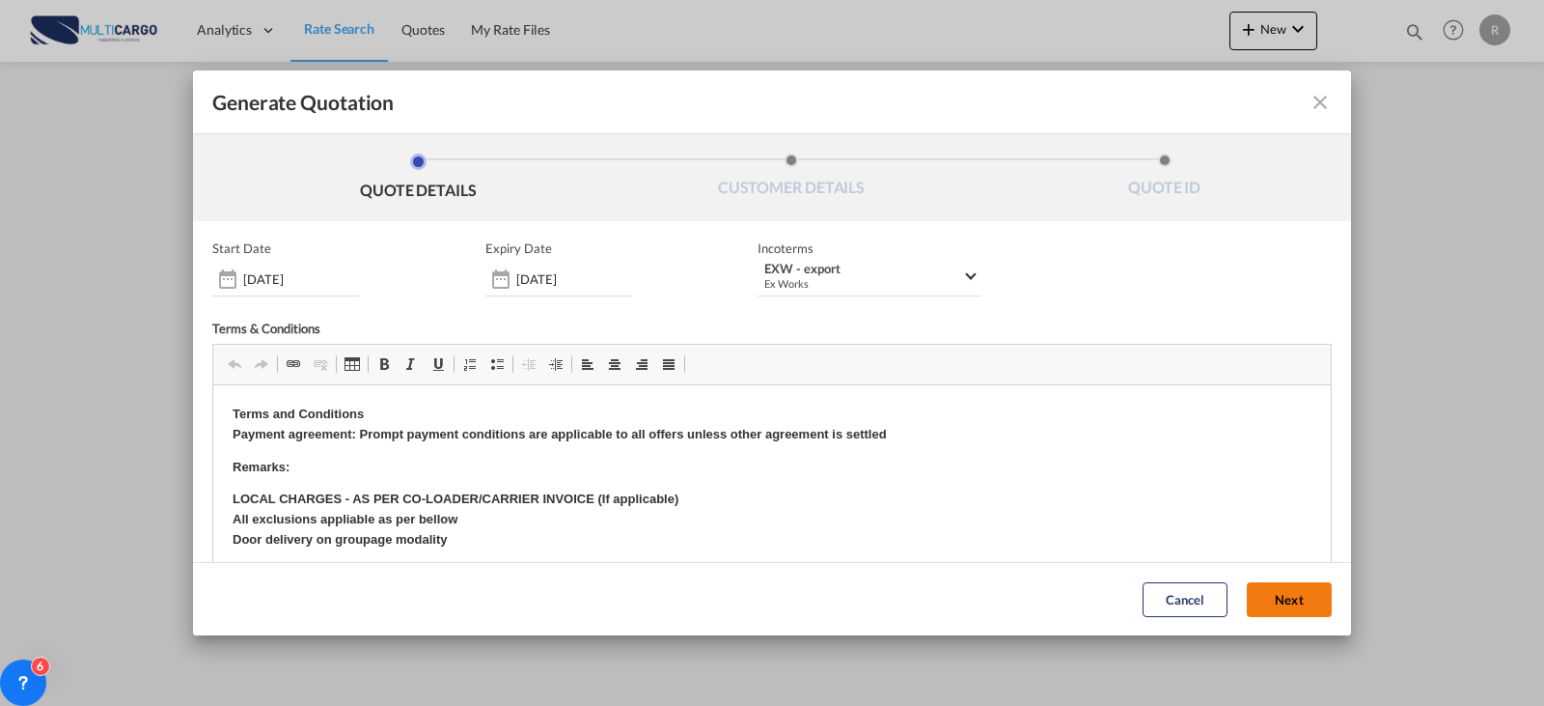
click at [1260, 594] on button "Next" at bounding box center [1289, 599] width 85 height 35
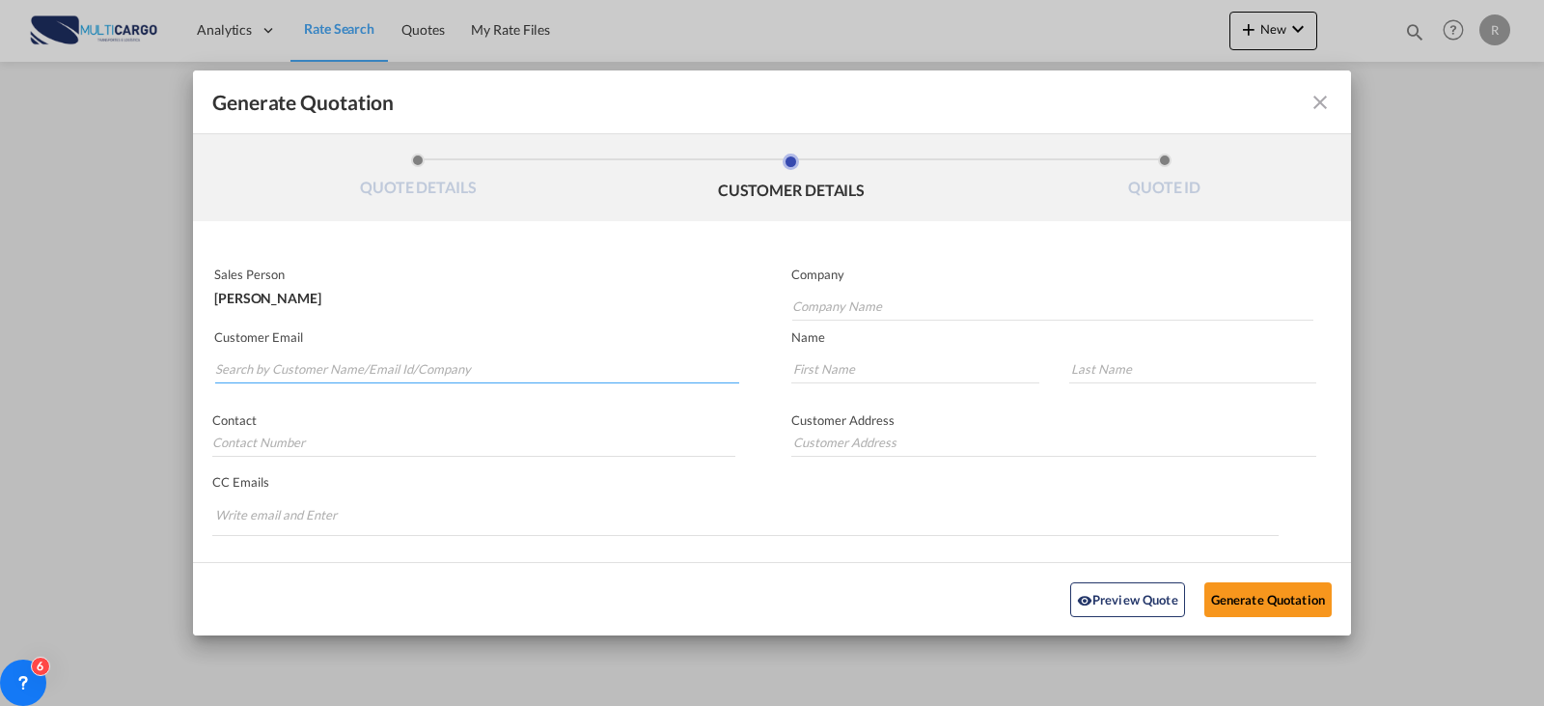
click at [419, 376] on input "Search by Customer Name/Email Id/Company" at bounding box center [477, 368] width 524 height 29
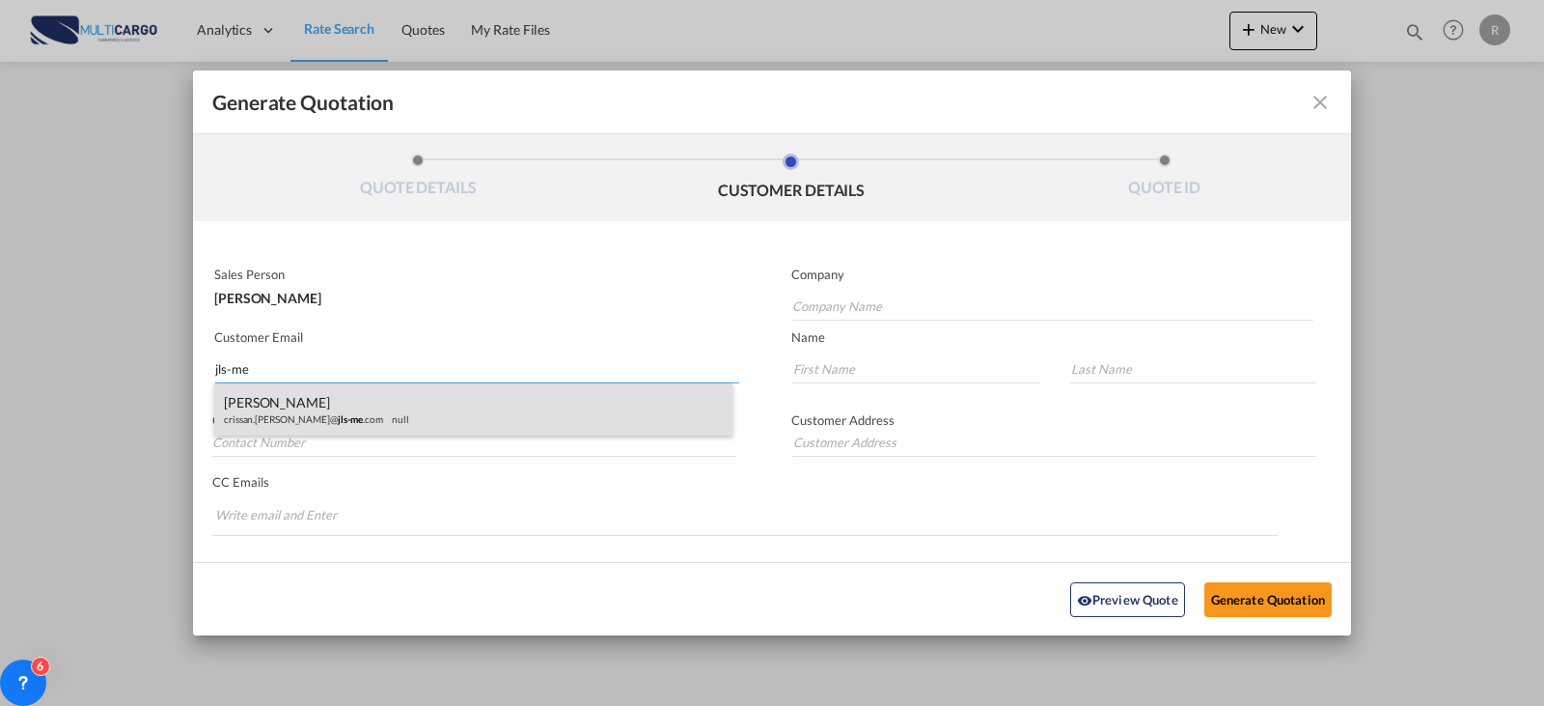
type input "jls-me"
click at [399, 422] on div "[PERSON_NAME].[PERSON_NAME]@ jls-me .com null" at bounding box center [473, 409] width 518 height 52
type input "[EMAIL_ADDRESS][PERSON_NAME][DOMAIN_NAME]"
type input "Crissan"
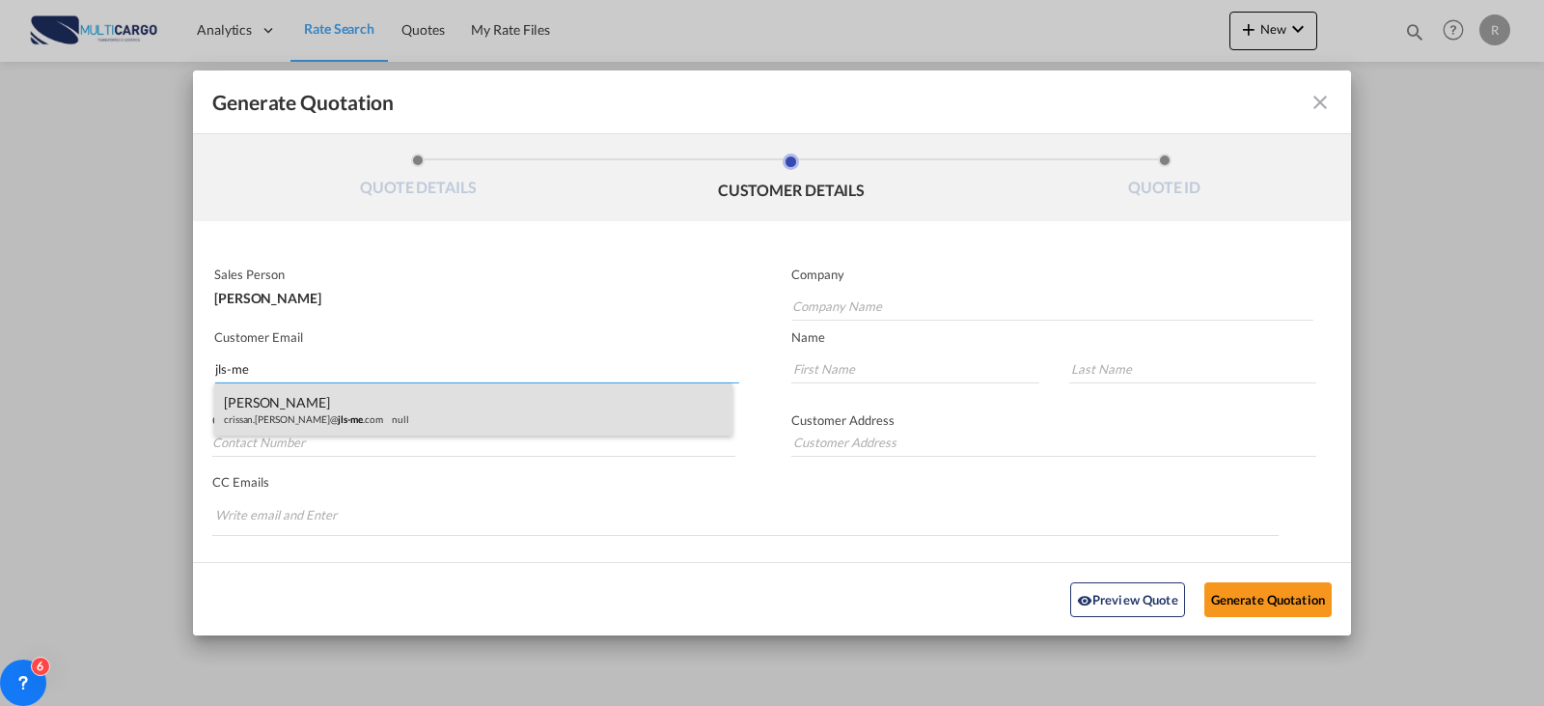
type input "[PERSON_NAME]"
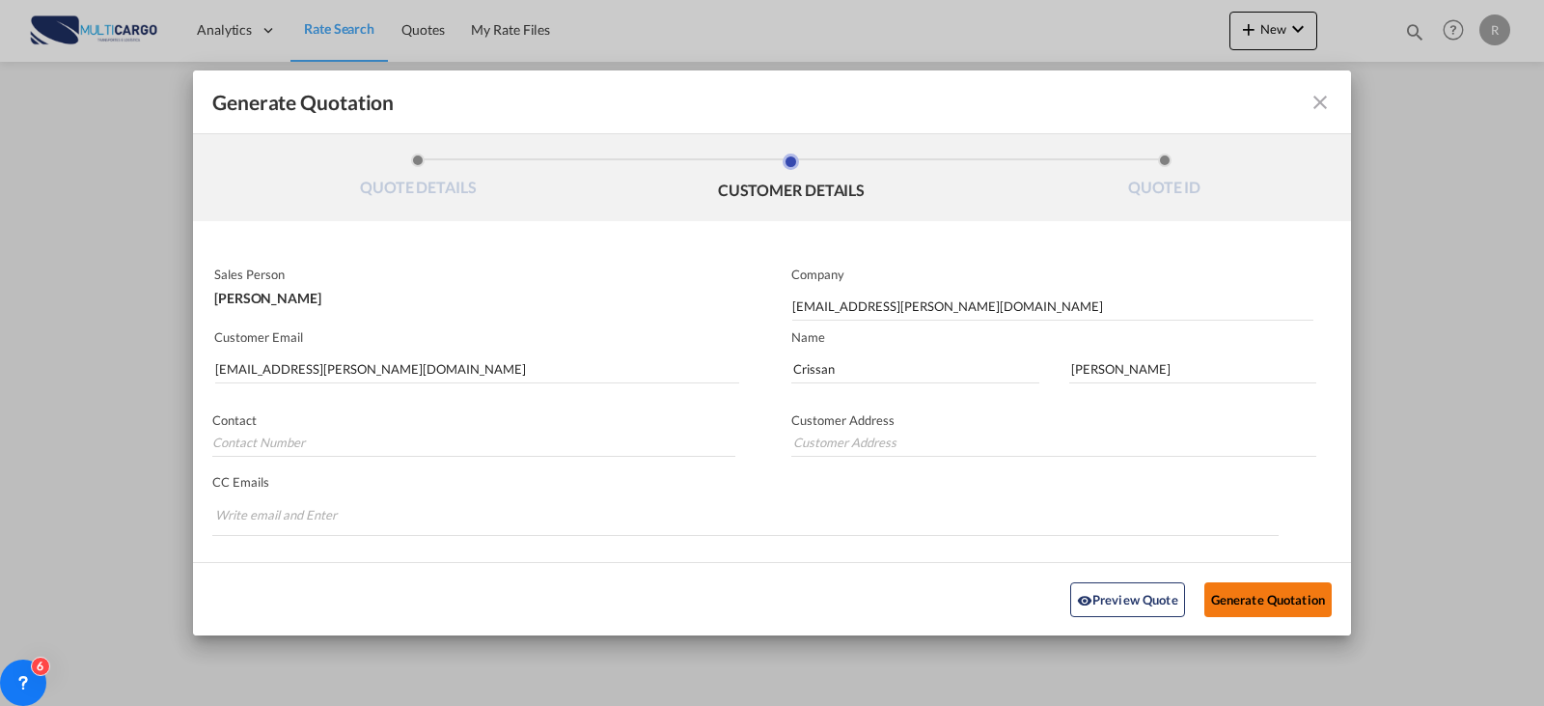
click at [1248, 593] on button "Generate Quotation" at bounding box center [1267, 598] width 127 height 35
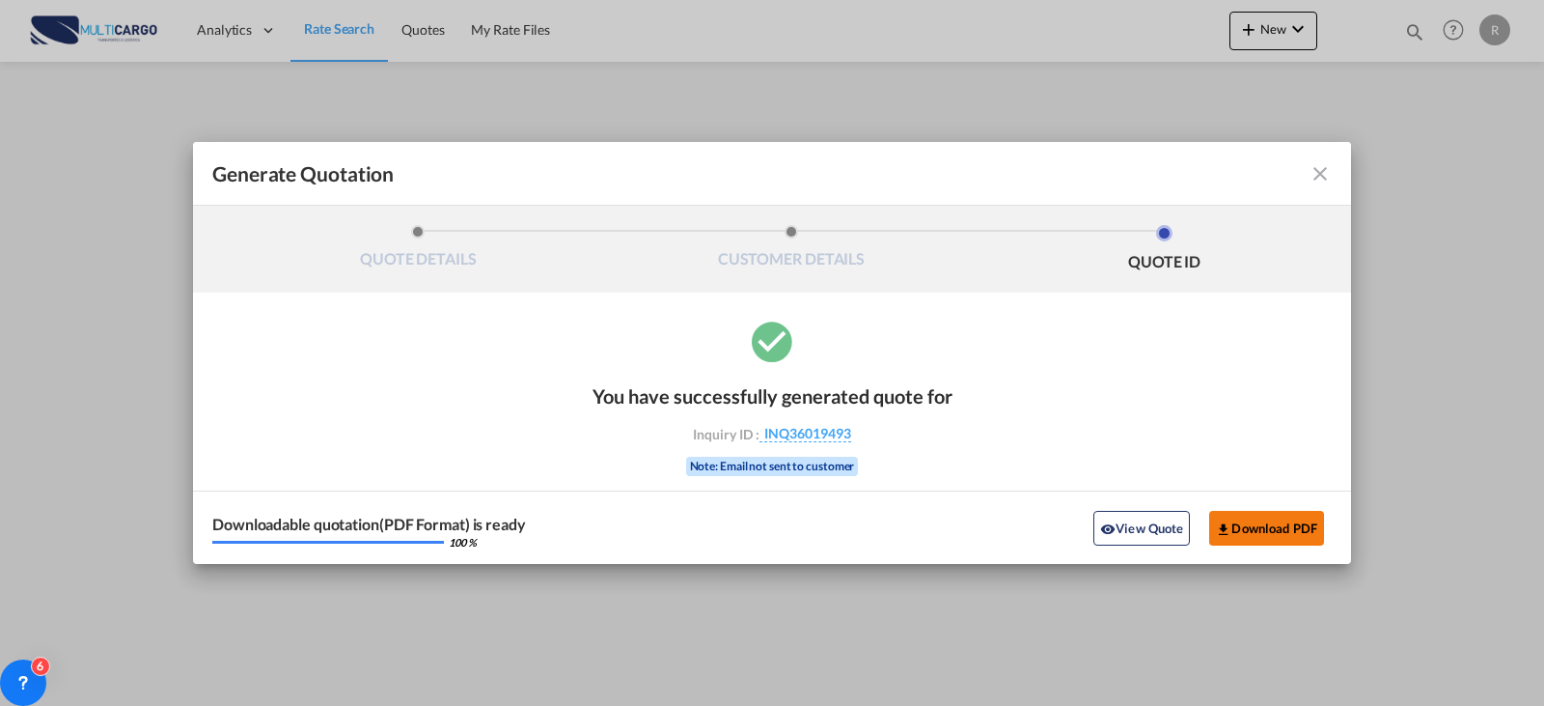
click at [1263, 515] on button "Download PDF" at bounding box center [1266, 528] width 115 height 35
click at [1298, 524] on button "Download PDF" at bounding box center [1266, 528] width 115 height 35
click at [1315, 173] on md-icon "icon-close fg-AAA8AD cursor m-0" at bounding box center [1320, 173] width 23 height 23
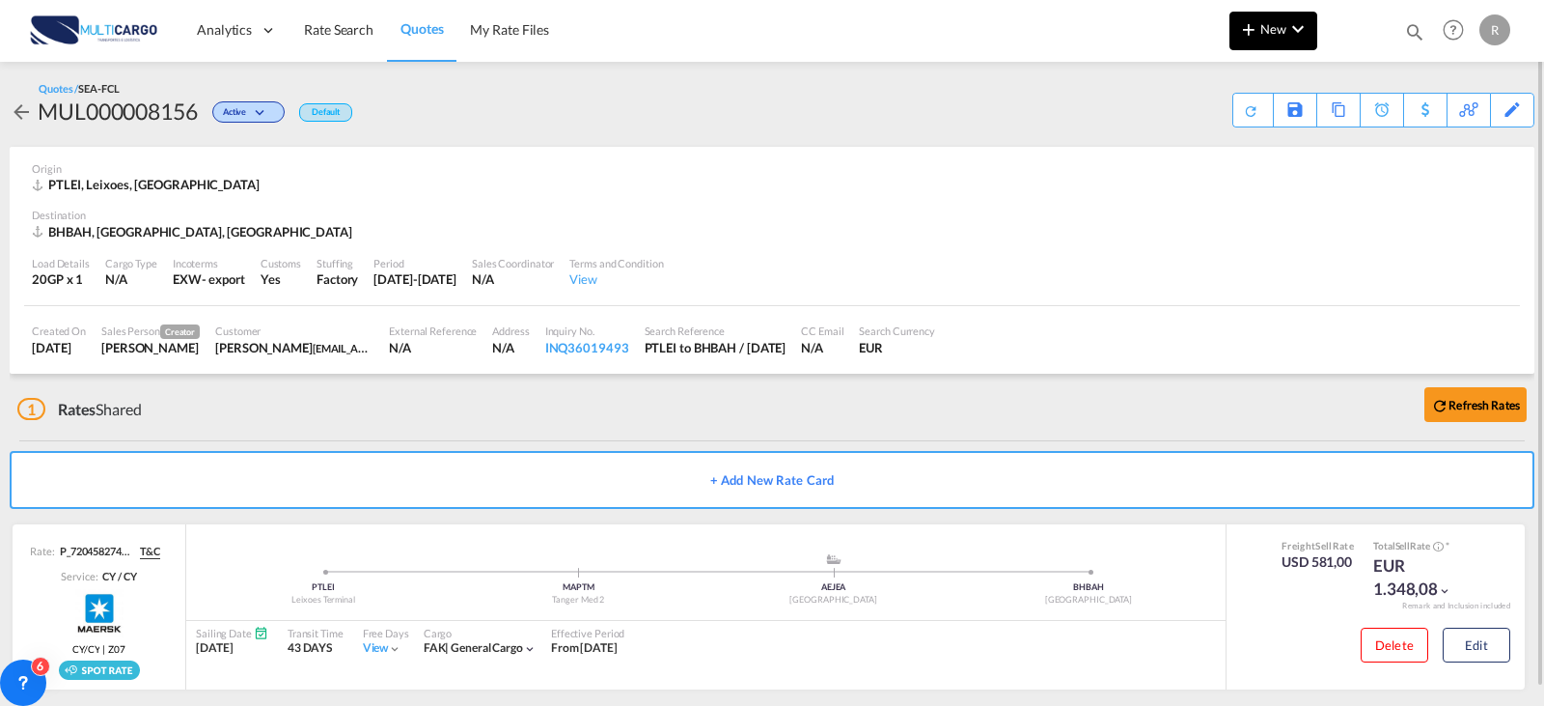
click at [1305, 29] on md-icon "icon-chevron-down" at bounding box center [1298, 28] width 23 height 23
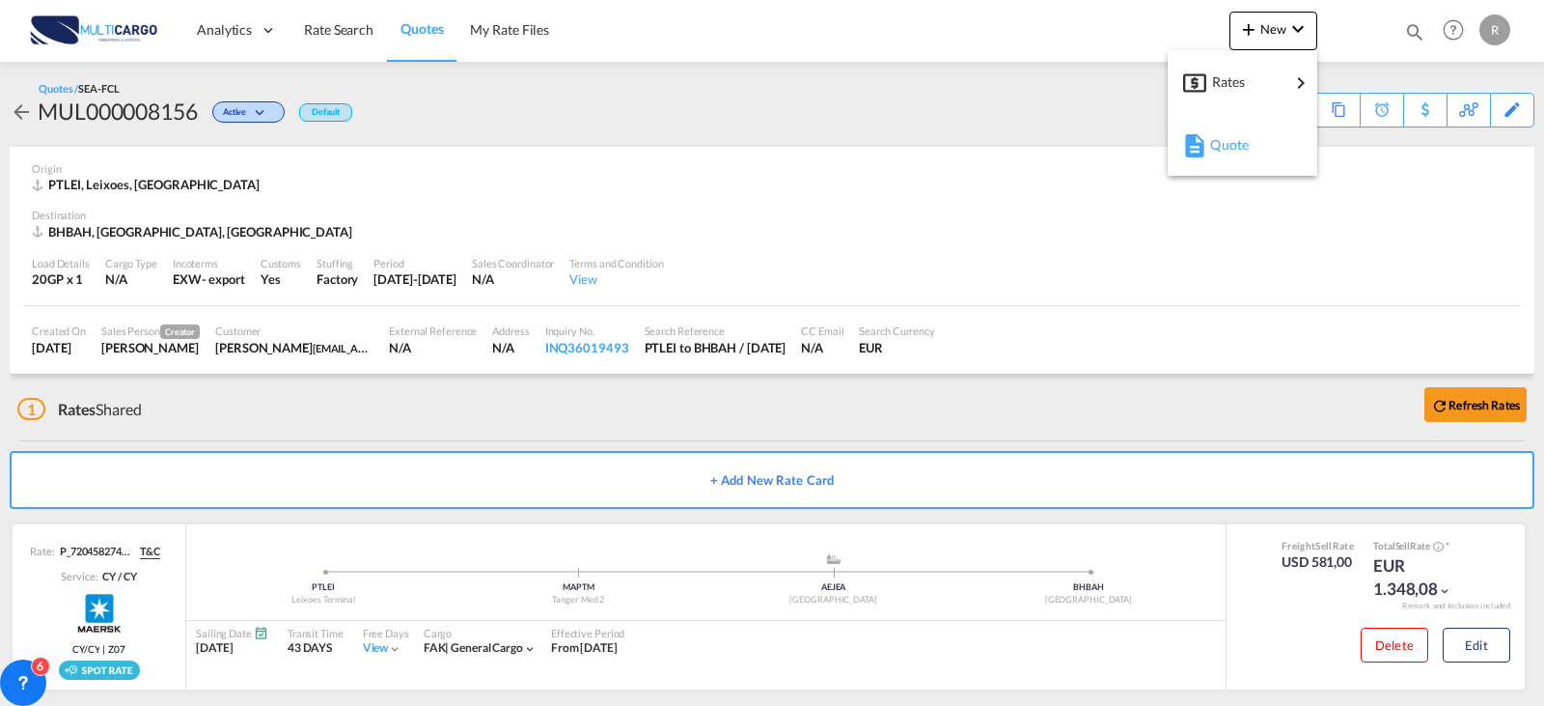
click at [1260, 153] on div "Quote" at bounding box center [1245, 145] width 71 height 48
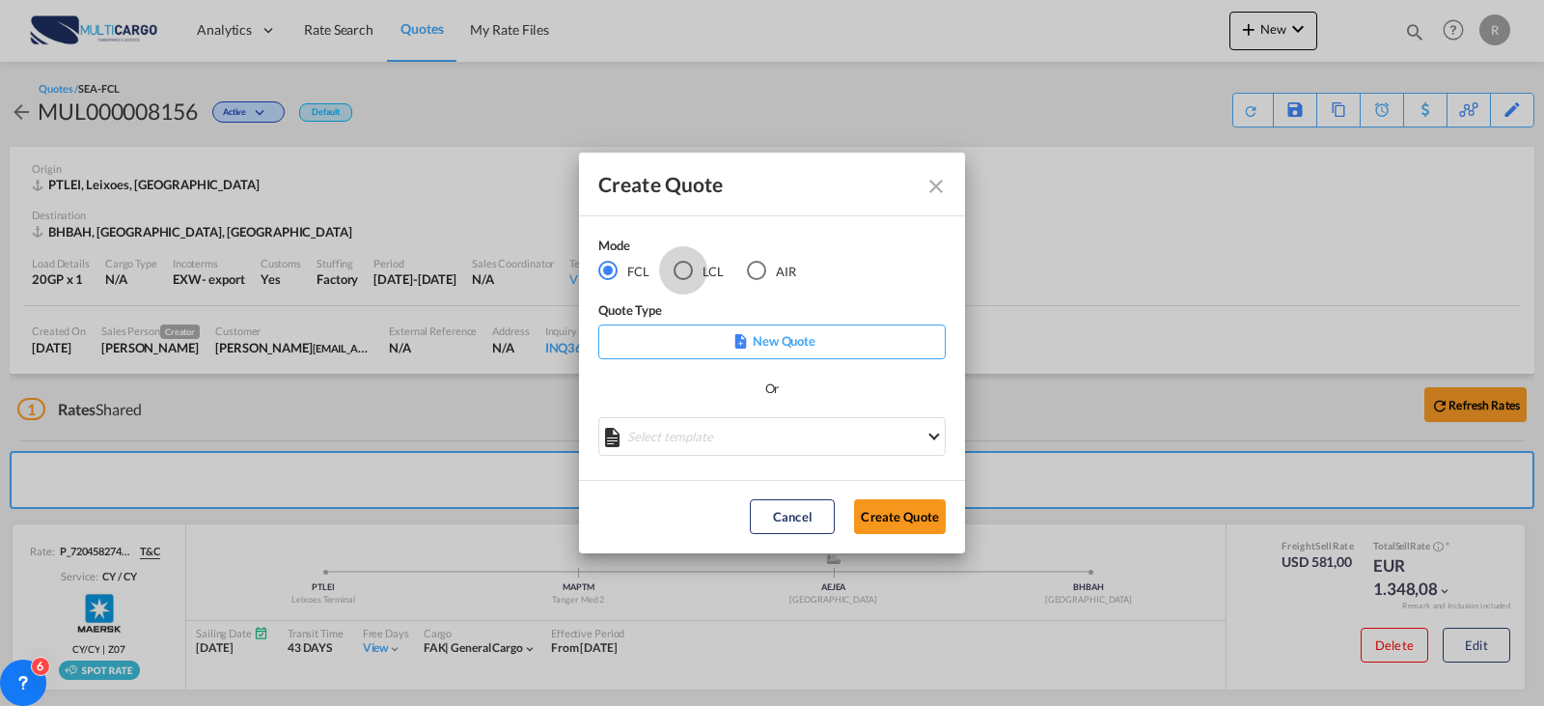
click at [678, 269] on div "LCL" at bounding box center [683, 270] width 19 height 19
click at [759, 423] on md-select "Select template TPS valid up to 31/12 [PERSON_NAME] | [DATE] [DATE] EXP_SP Gera…" at bounding box center [771, 436] width 347 height 39
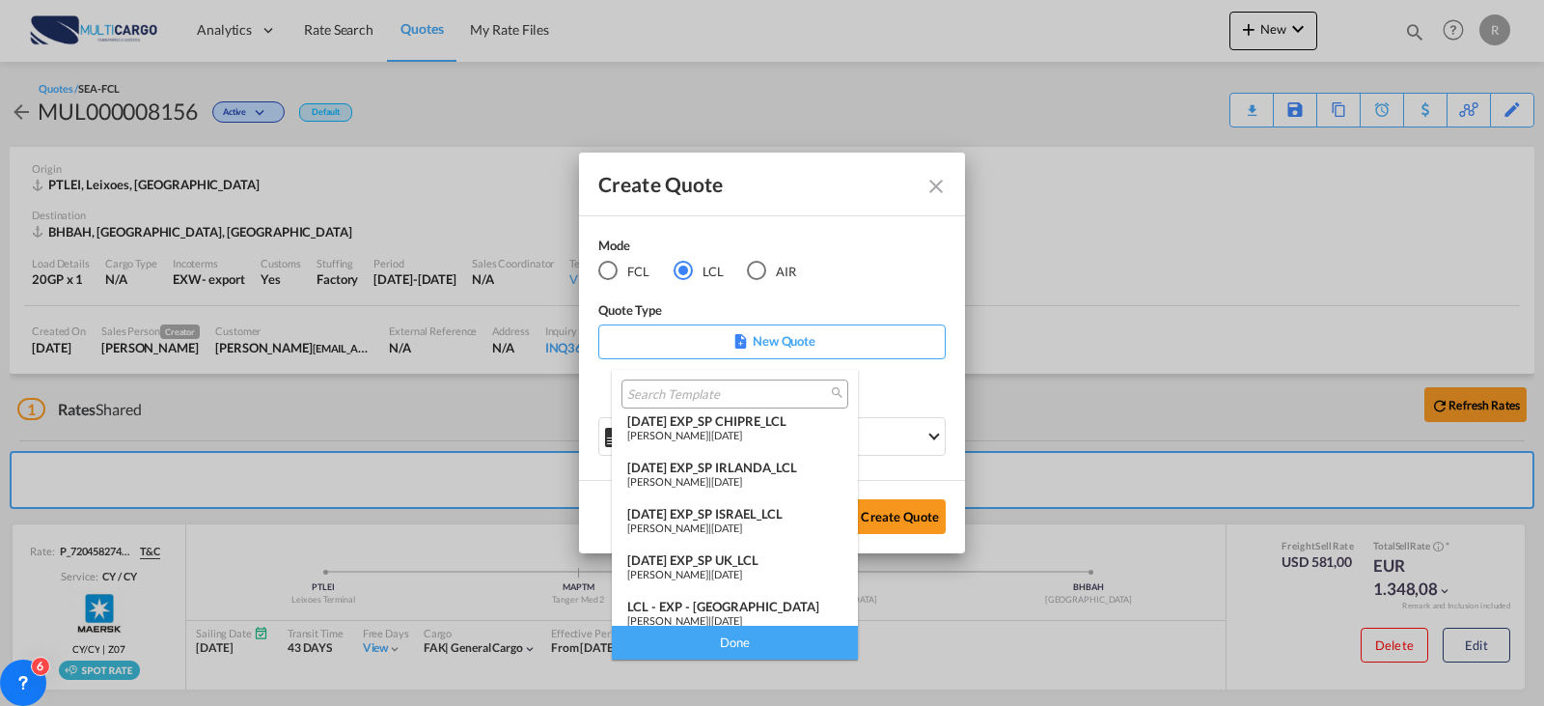
scroll to position [205, 0]
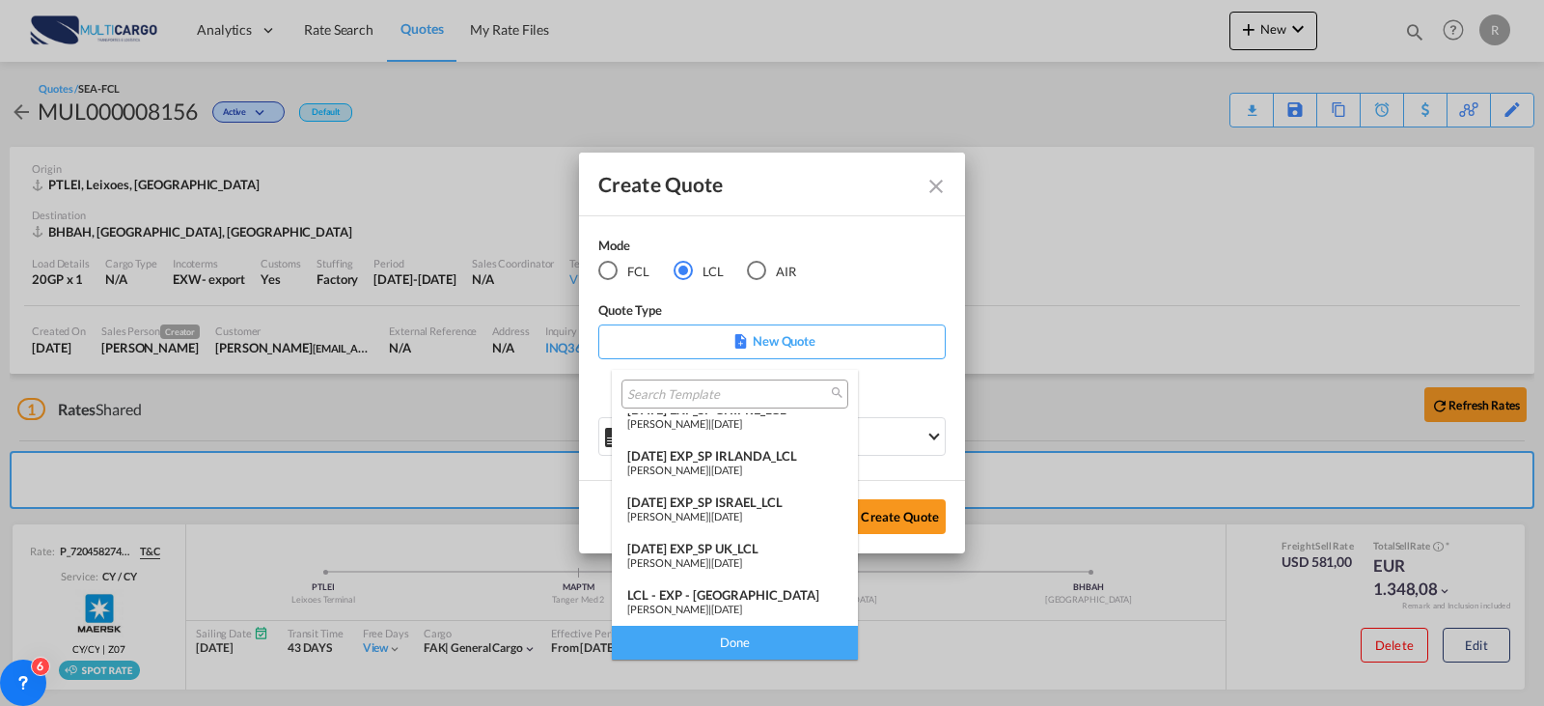
click at [742, 606] on span "[DATE]" at bounding box center [726, 608] width 31 height 13
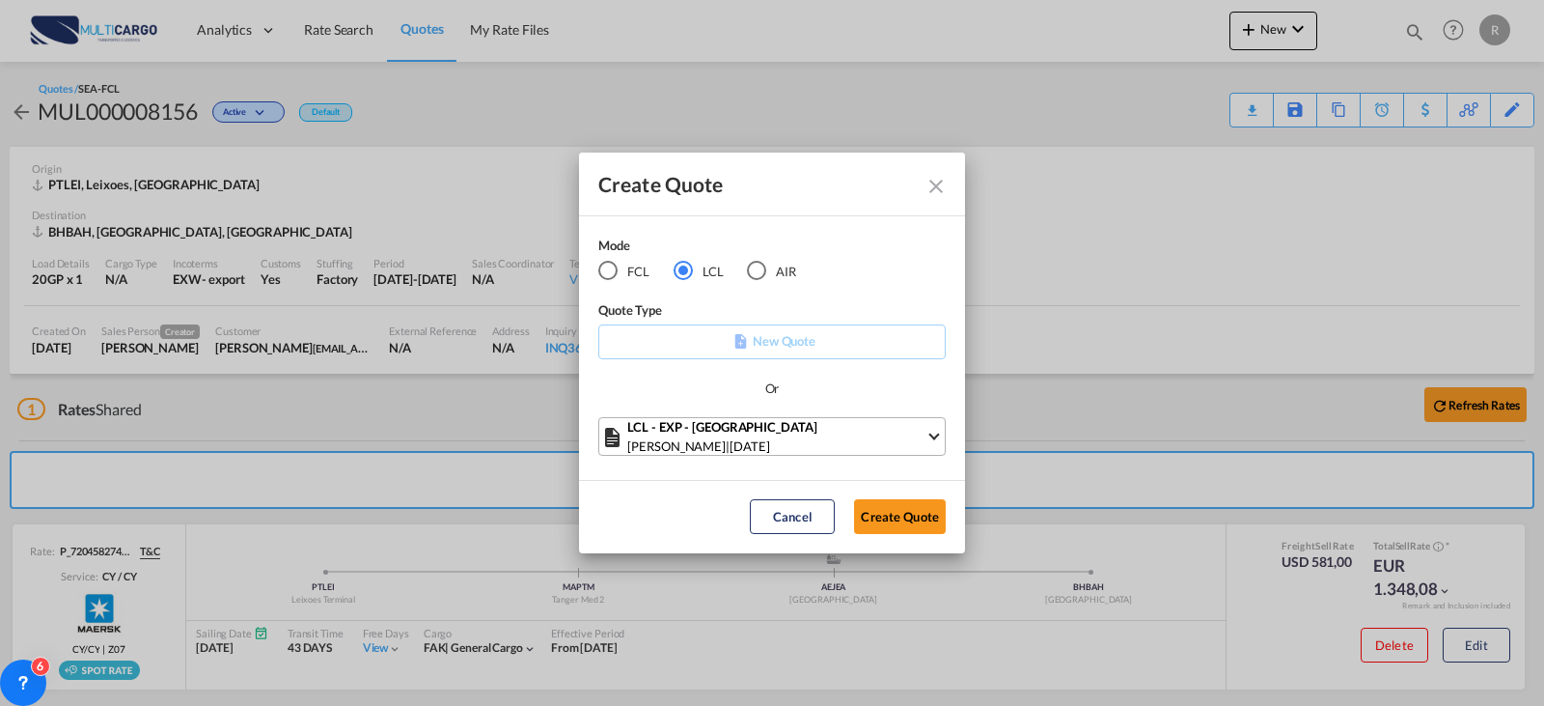
click at [822, 444] on div "[PERSON_NAME] | [DATE]" at bounding box center [776, 445] width 298 height 19
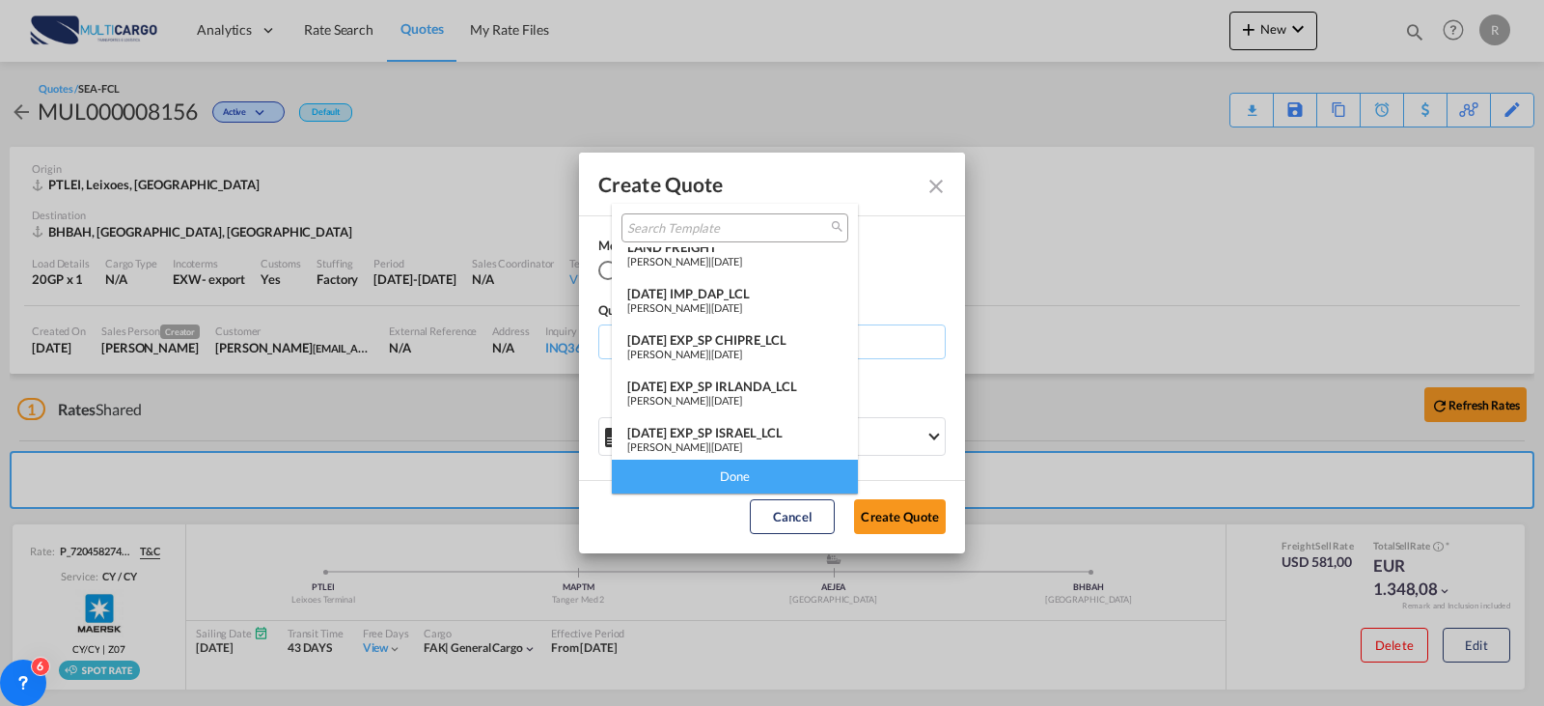
scroll to position [0, 0]
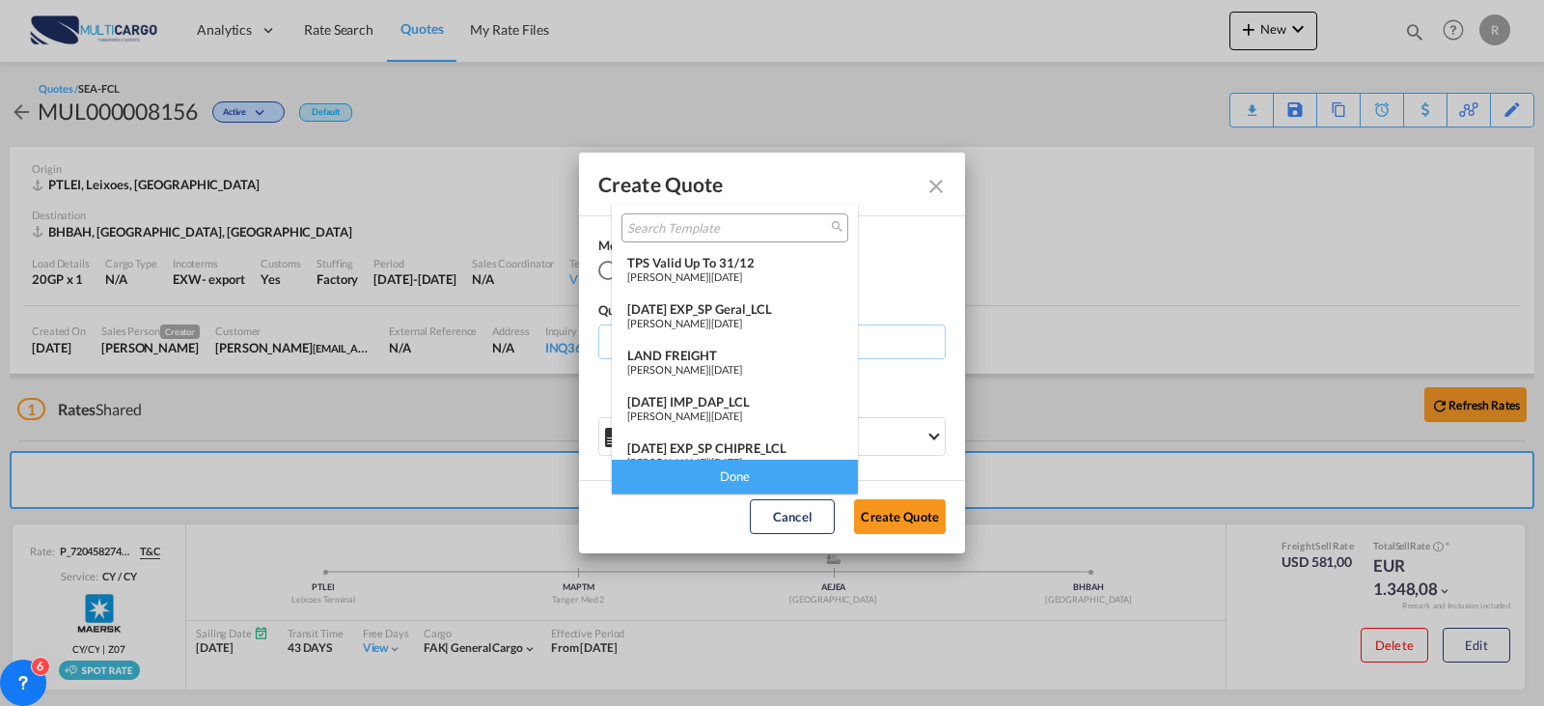
click at [722, 322] on span "[DATE]" at bounding box center [726, 323] width 31 height 13
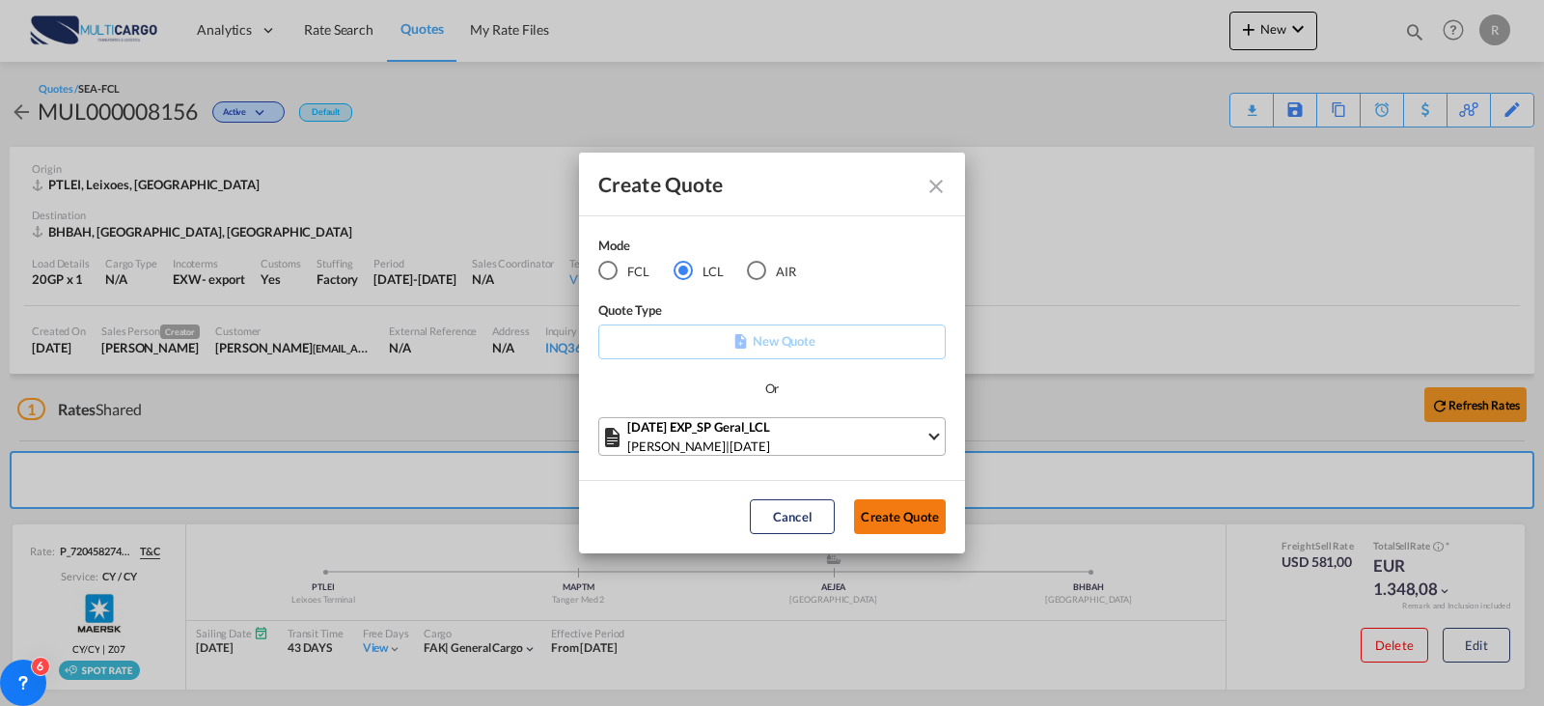
click at [905, 523] on button "Create Quote" at bounding box center [900, 516] width 92 height 35
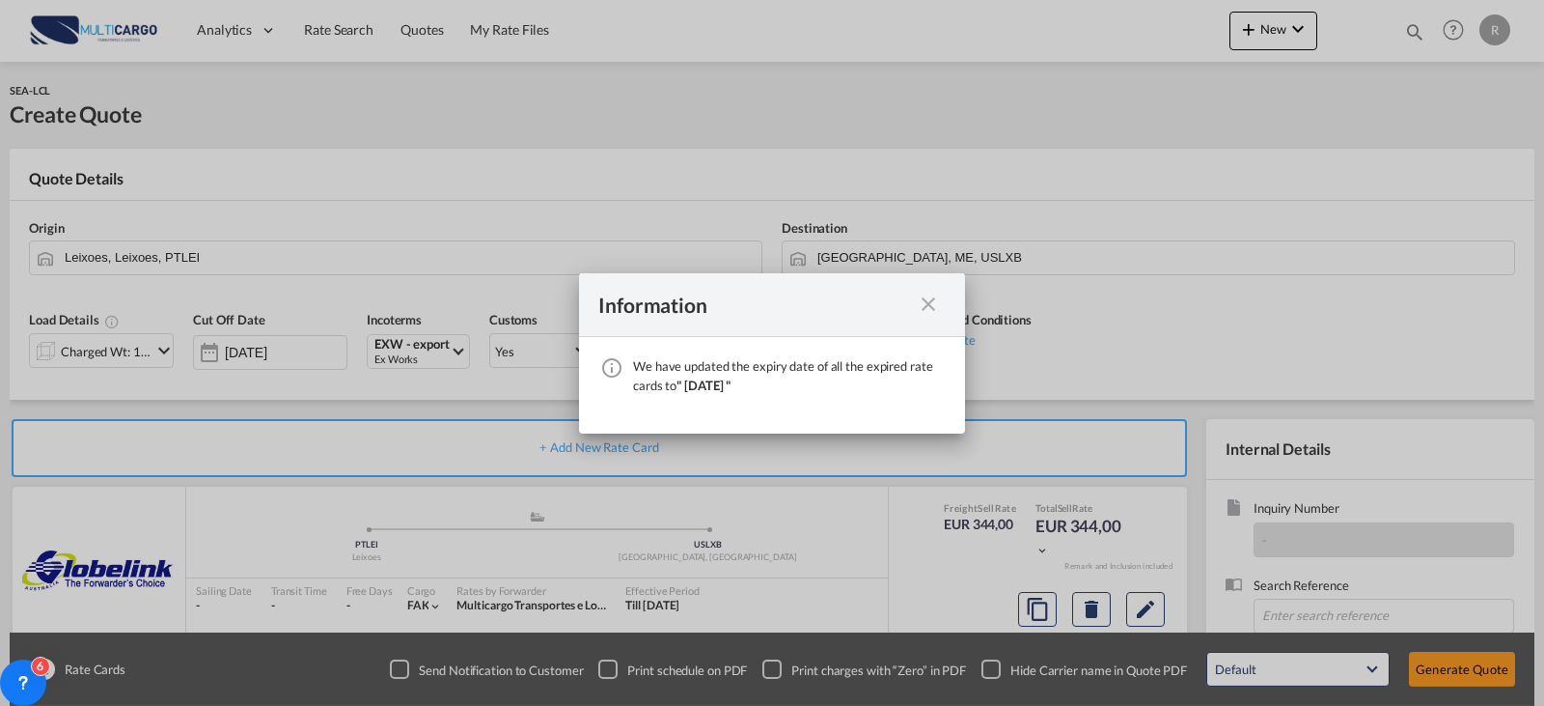
click at [934, 308] on md-icon "icon-close fg-AAA8AD cursor" at bounding box center [928, 303] width 23 height 23
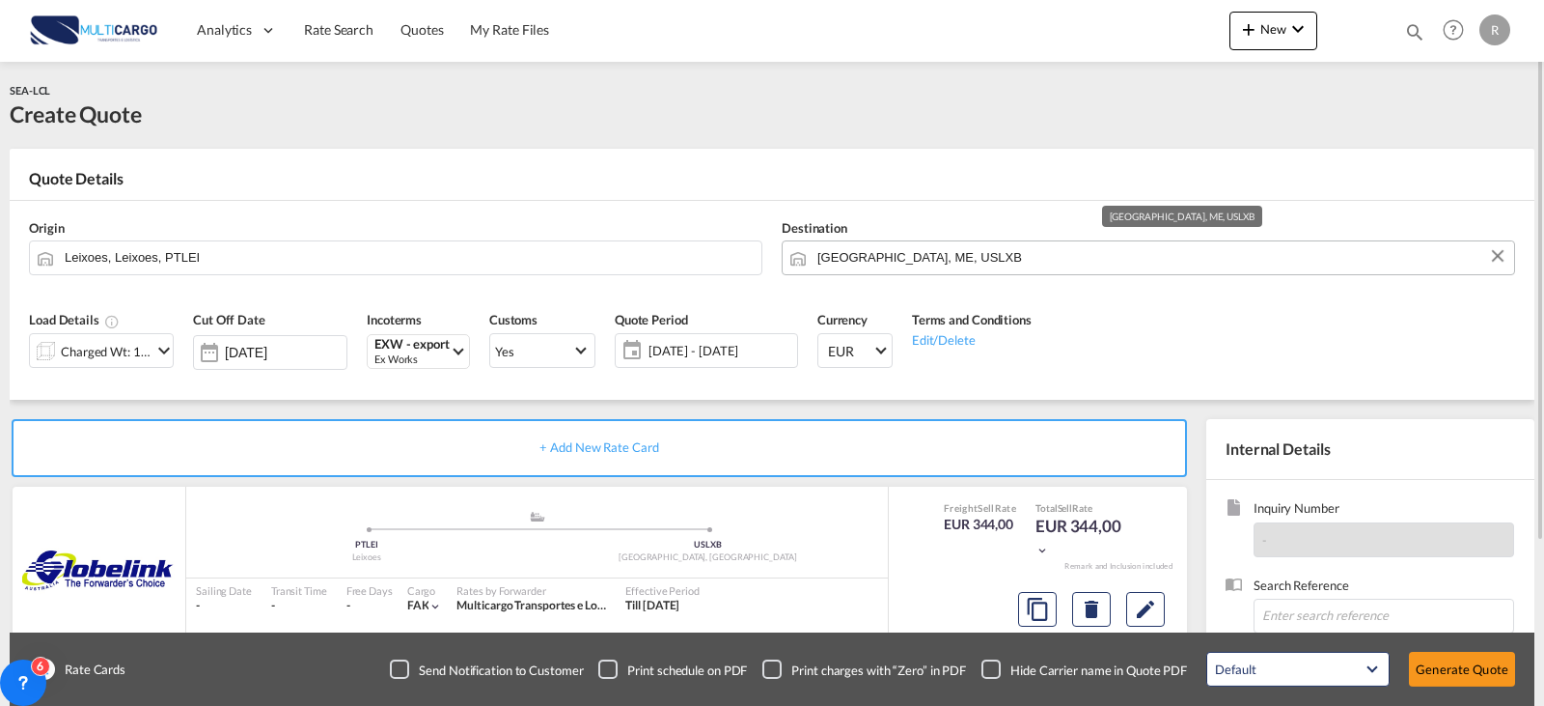
click at [960, 251] on input "[GEOGRAPHIC_DATA], ME, USLXB" at bounding box center [1160, 257] width 687 height 34
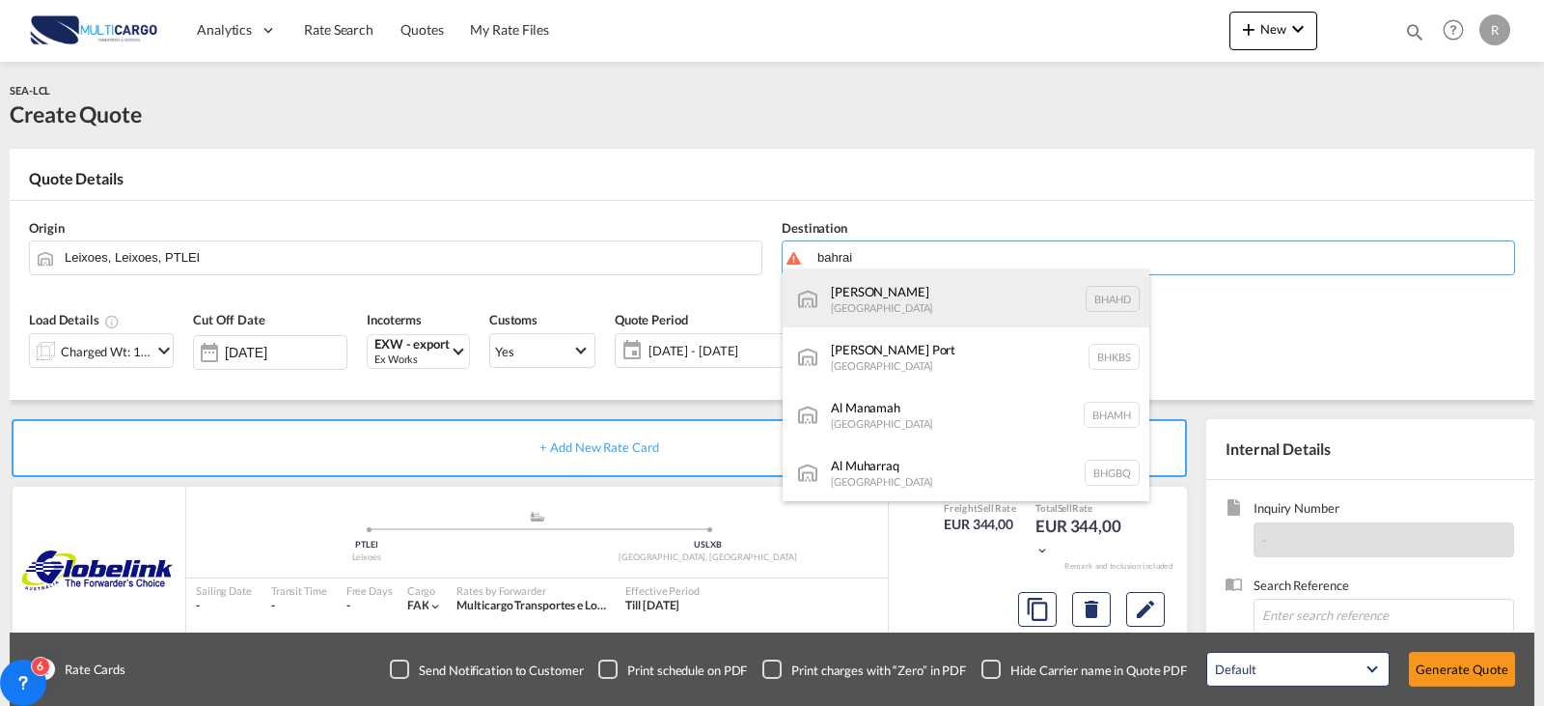
click at [1003, 314] on div "Al Hidd [GEOGRAPHIC_DATA] [GEOGRAPHIC_DATA]" at bounding box center [966, 298] width 367 height 58
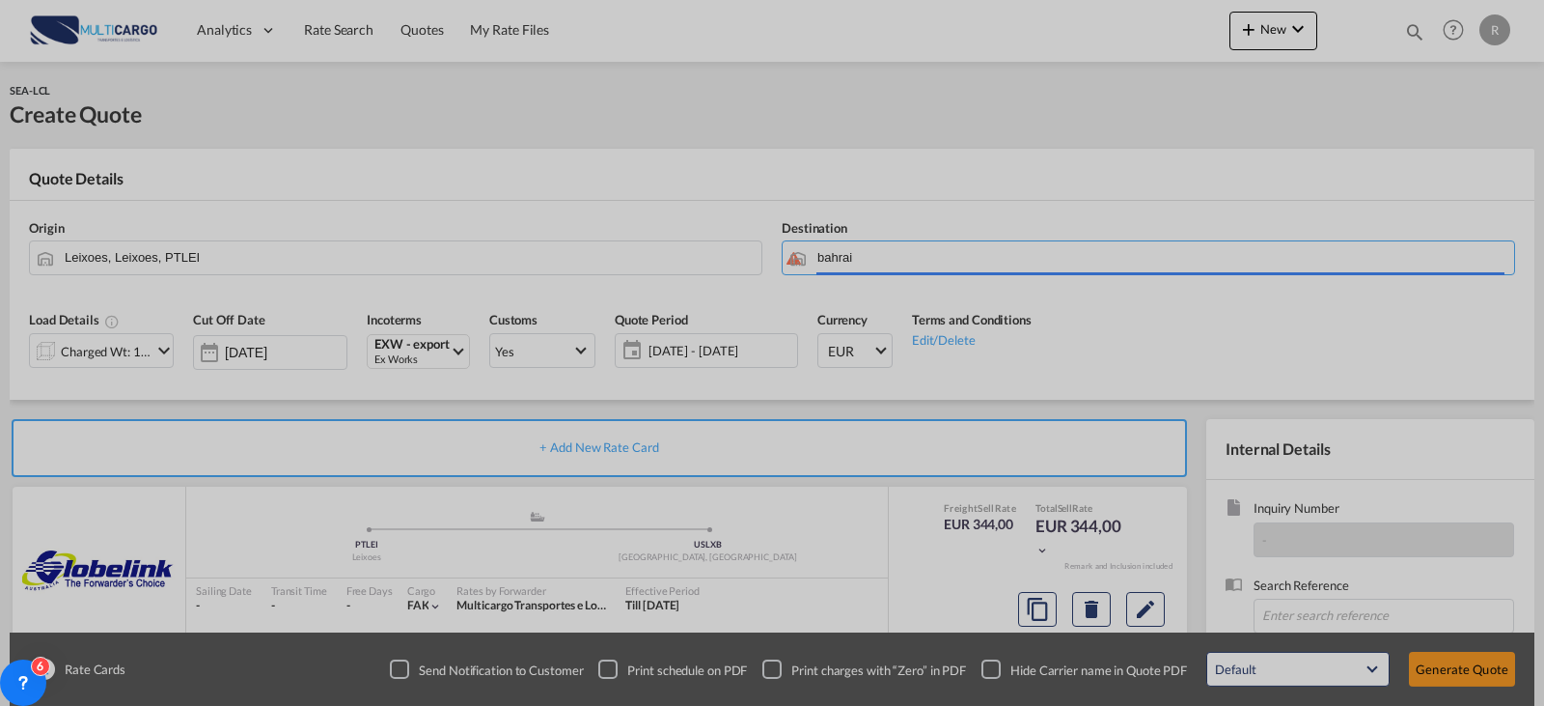
type input "[PERSON_NAME], BHAHD"
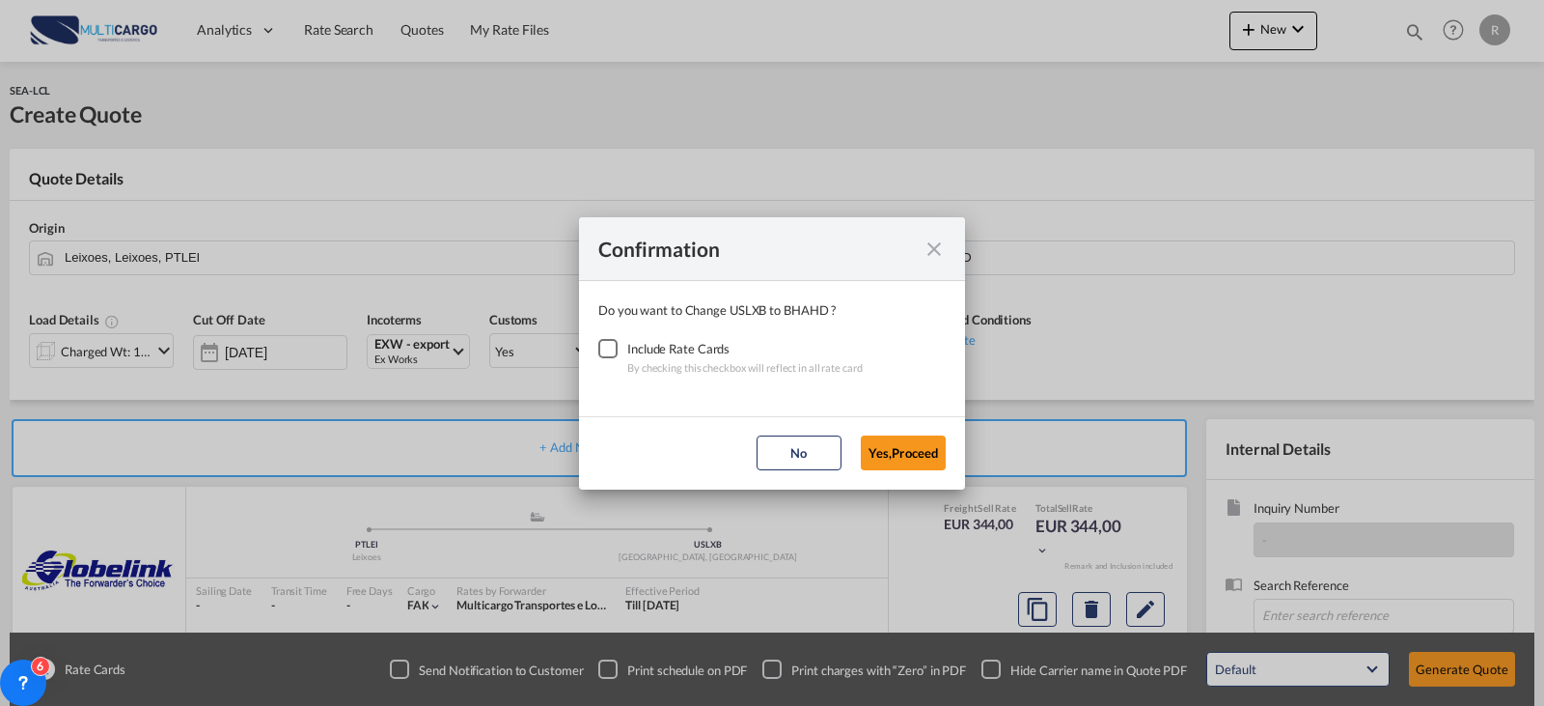
click at [605, 358] on div "Checkbox No Ink" at bounding box center [607, 348] width 19 height 19
click at [897, 472] on md-dialog-actions "No Yes,Proceed" at bounding box center [772, 452] width 386 height 73
click at [900, 463] on button "Yes,Proceed" at bounding box center [903, 452] width 85 height 35
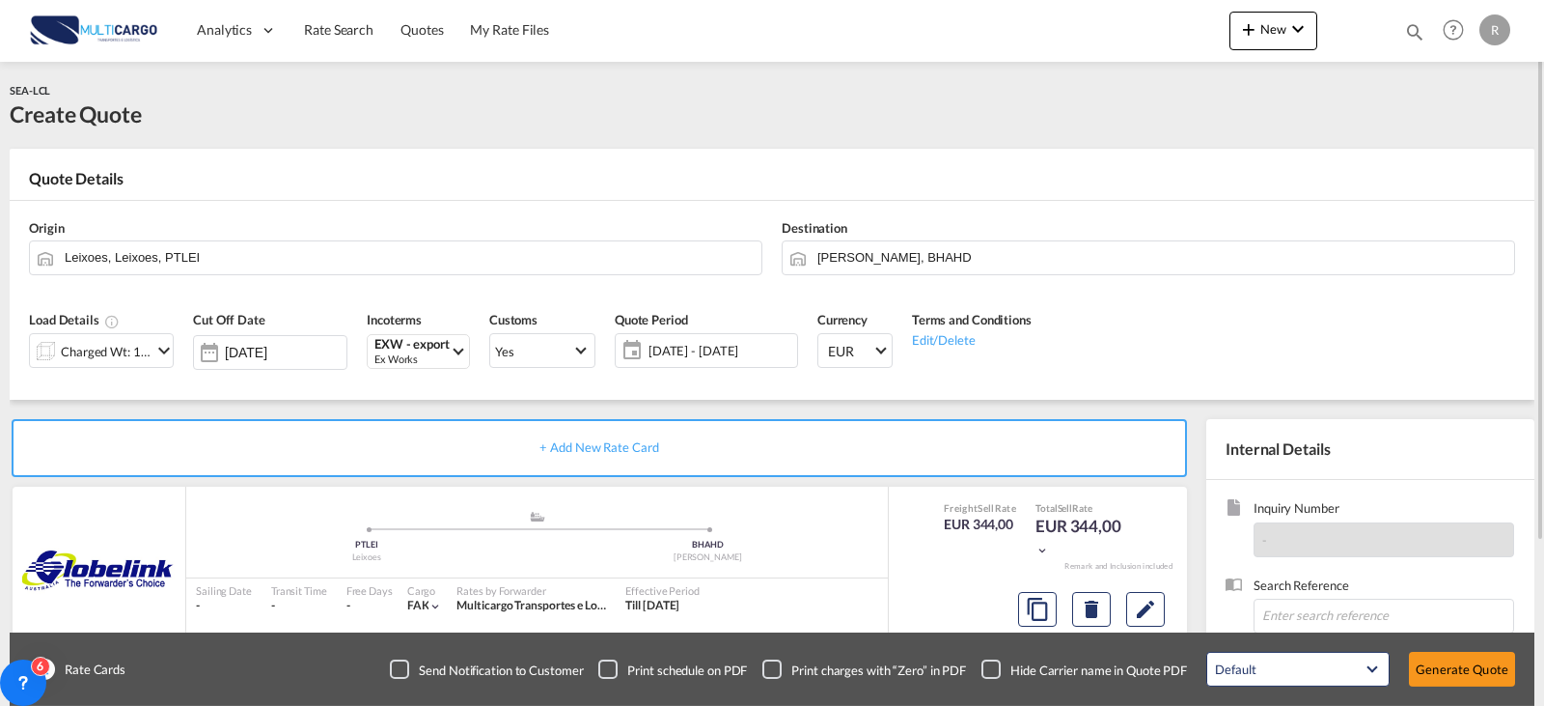
click at [157, 360] on md-icon "icon-chevron-down" at bounding box center [163, 350] width 23 height 23
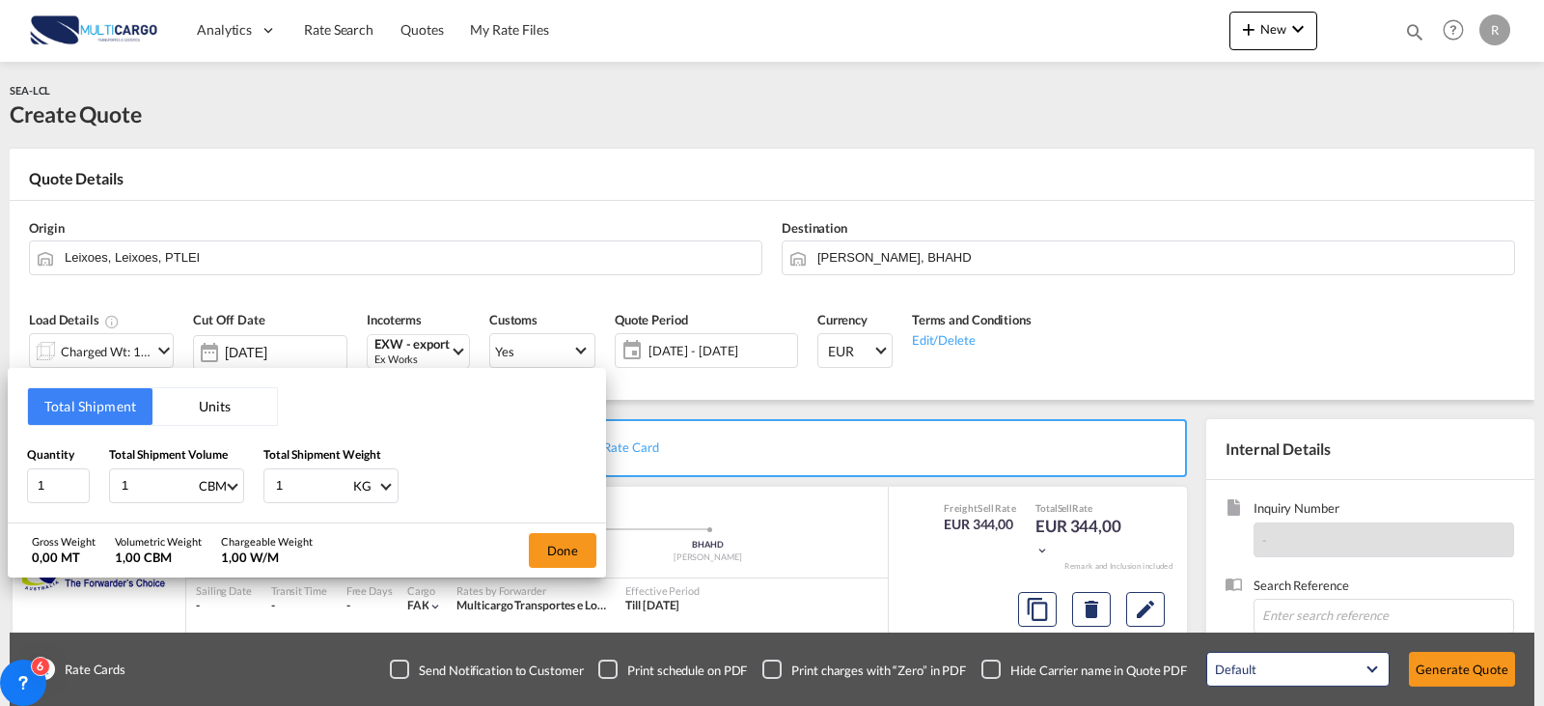
click at [227, 408] on button "Units" at bounding box center [214, 406] width 125 height 37
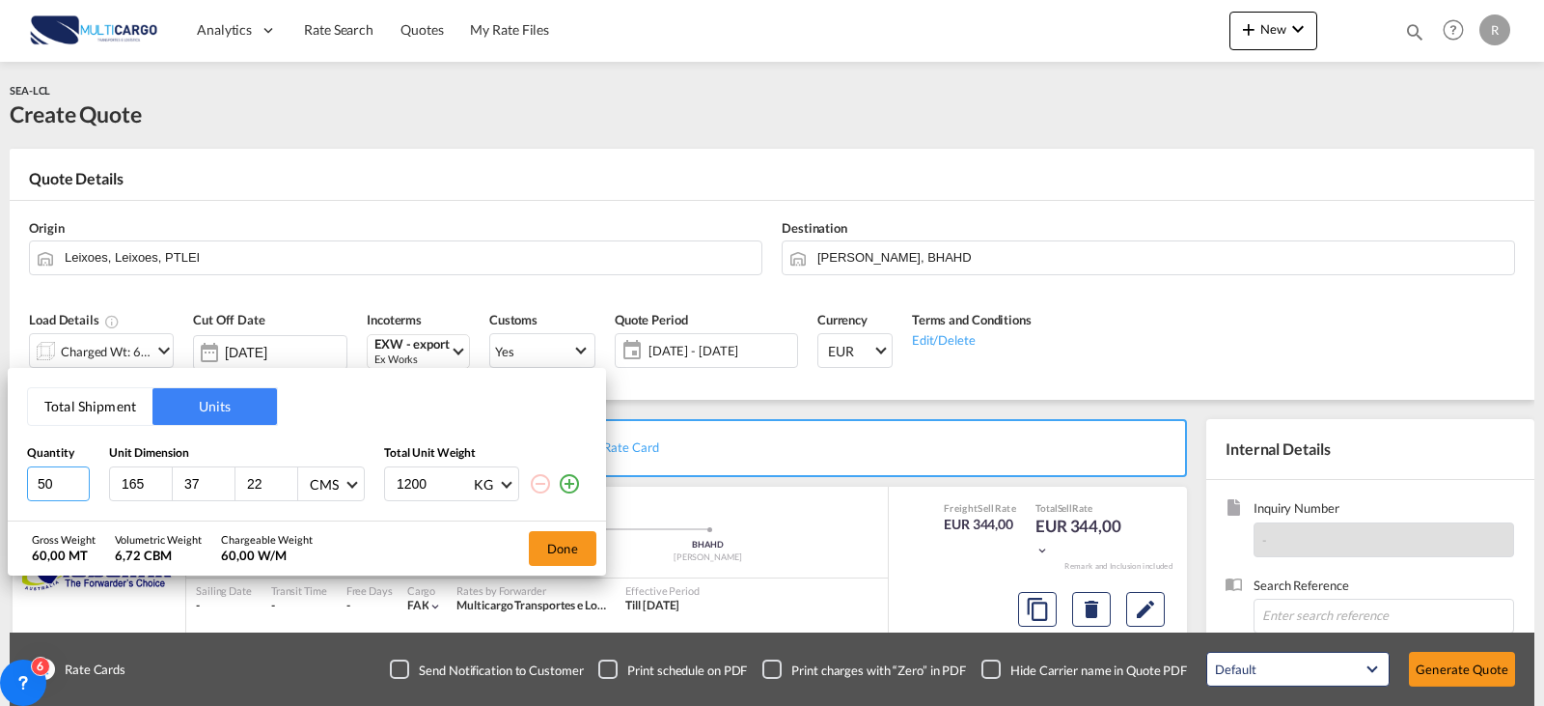
drag, startPoint x: 66, startPoint y: 483, endPoint x: -15, endPoint y: 493, distance: 81.8
click at [0, 493] on html "Analytics Reports Dashboard Rate Search Quotes My Rate Files" at bounding box center [772, 353] width 1544 height 706
type input "6"
click at [132, 485] on input "165" at bounding box center [146, 483] width 52 height 17
type input "9"
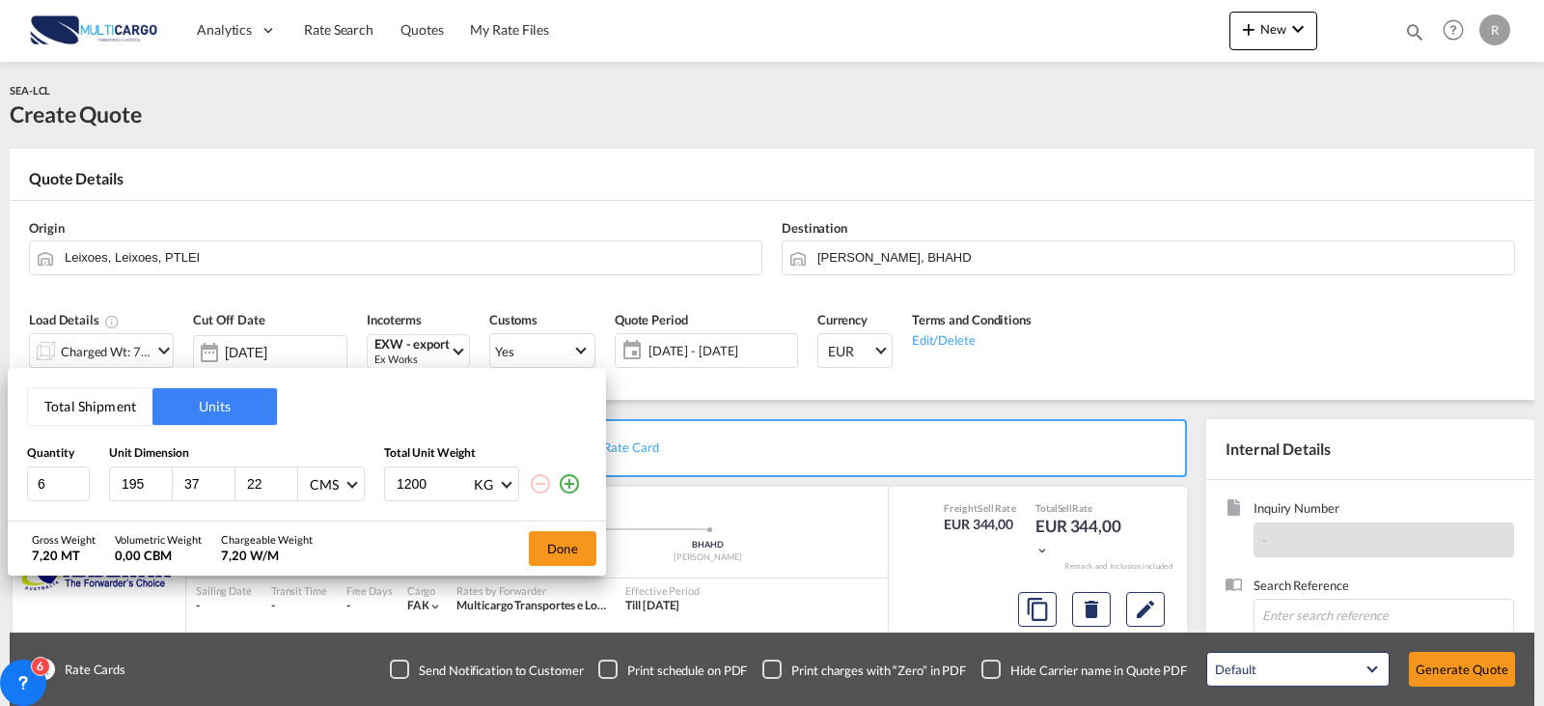
type input "195"
type input "100"
type input "135"
type input "2"
type input "2.5"
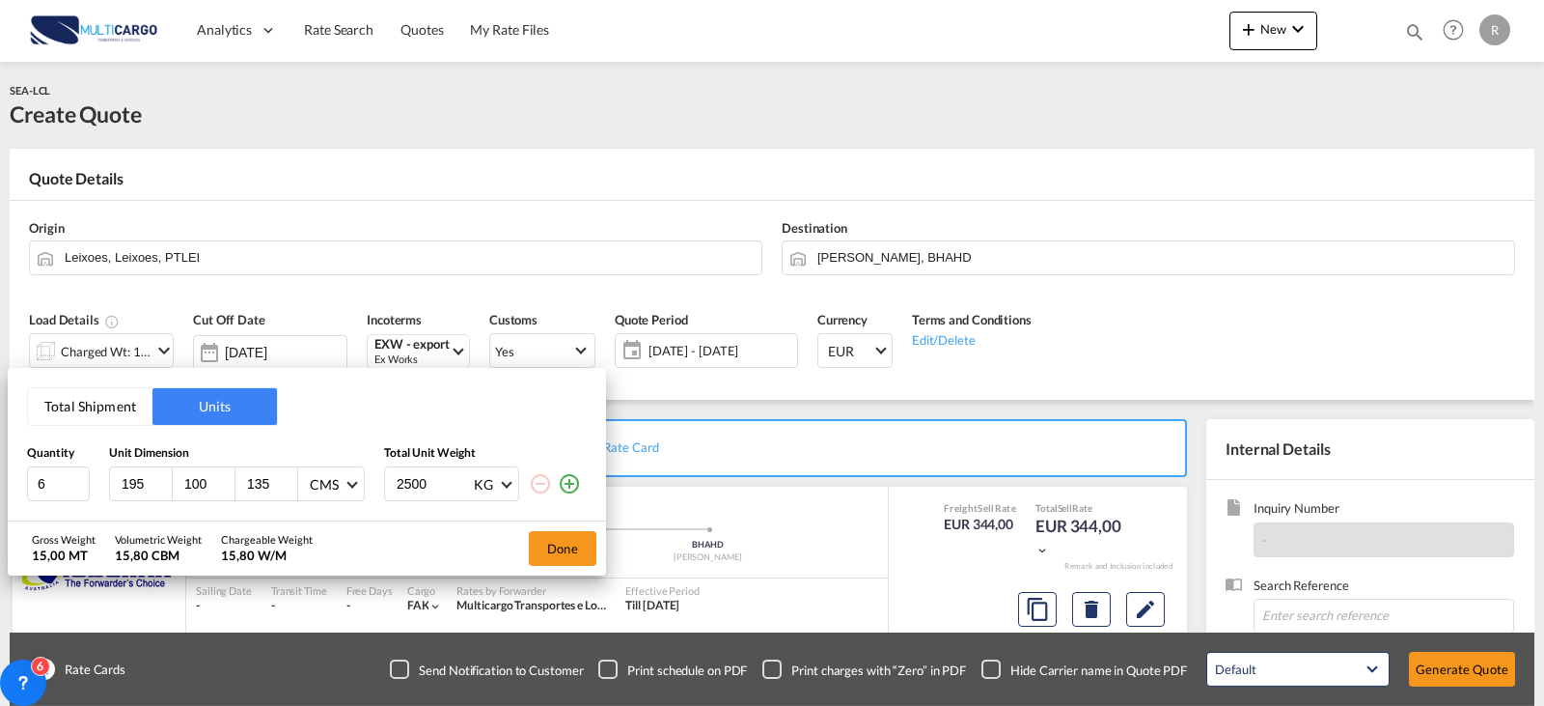
type input "2500"
click at [567, 554] on button "Done" at bounding box center [563, 548] width 68 height 35
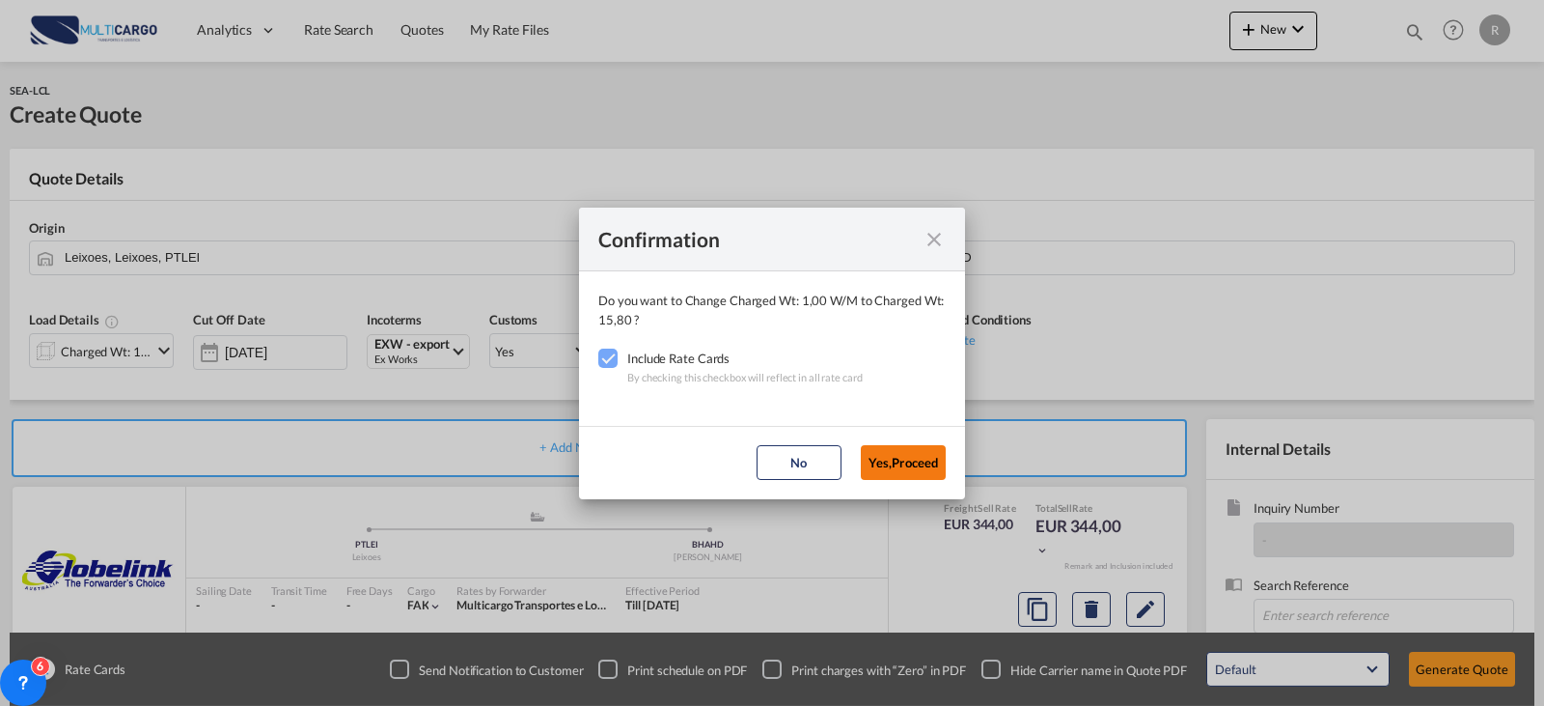
click at [903, 471] on button "Yes,Proceed" at bounding box center [903, 462] width 85 height 35
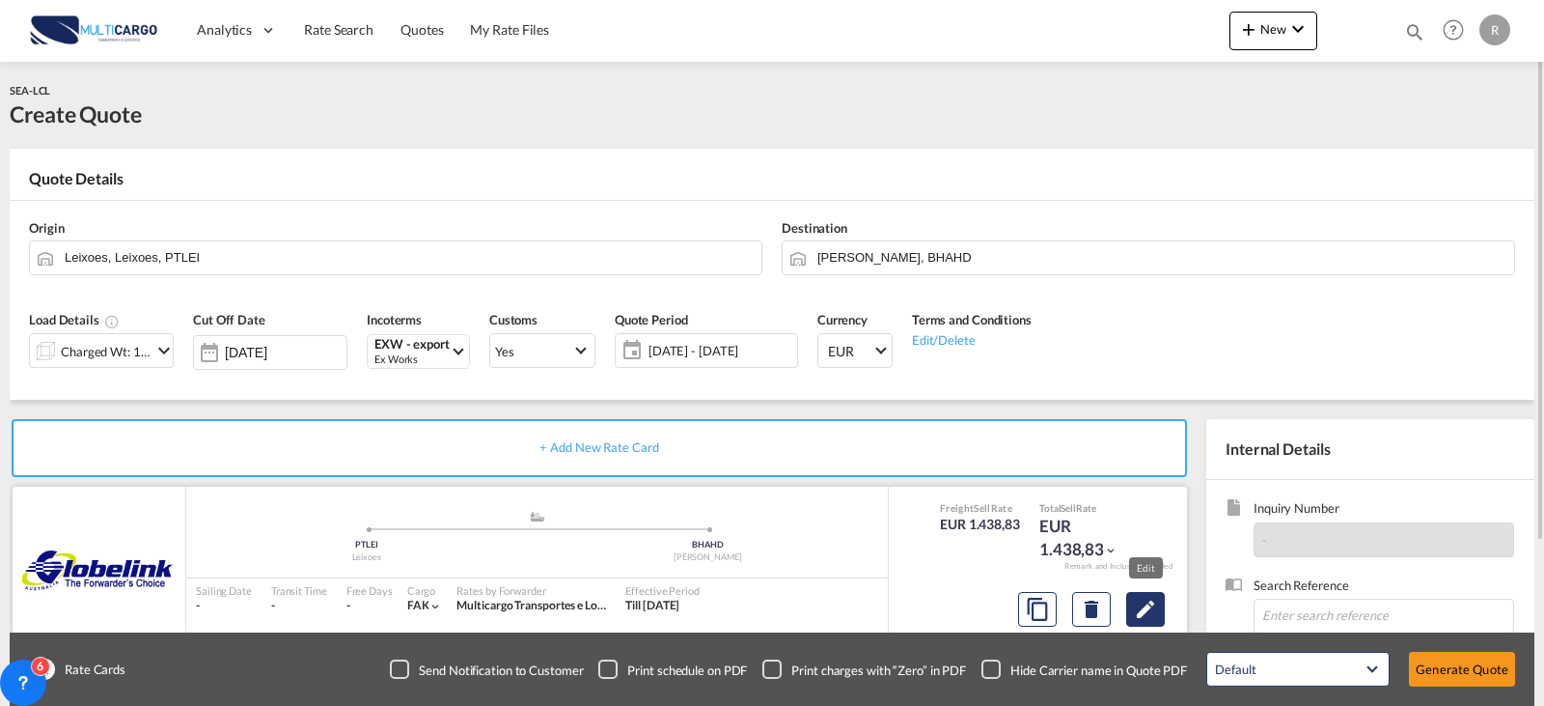
click at [1161, 598] on button "Edit" at bounding box center [1145, 609] width 39 height 35
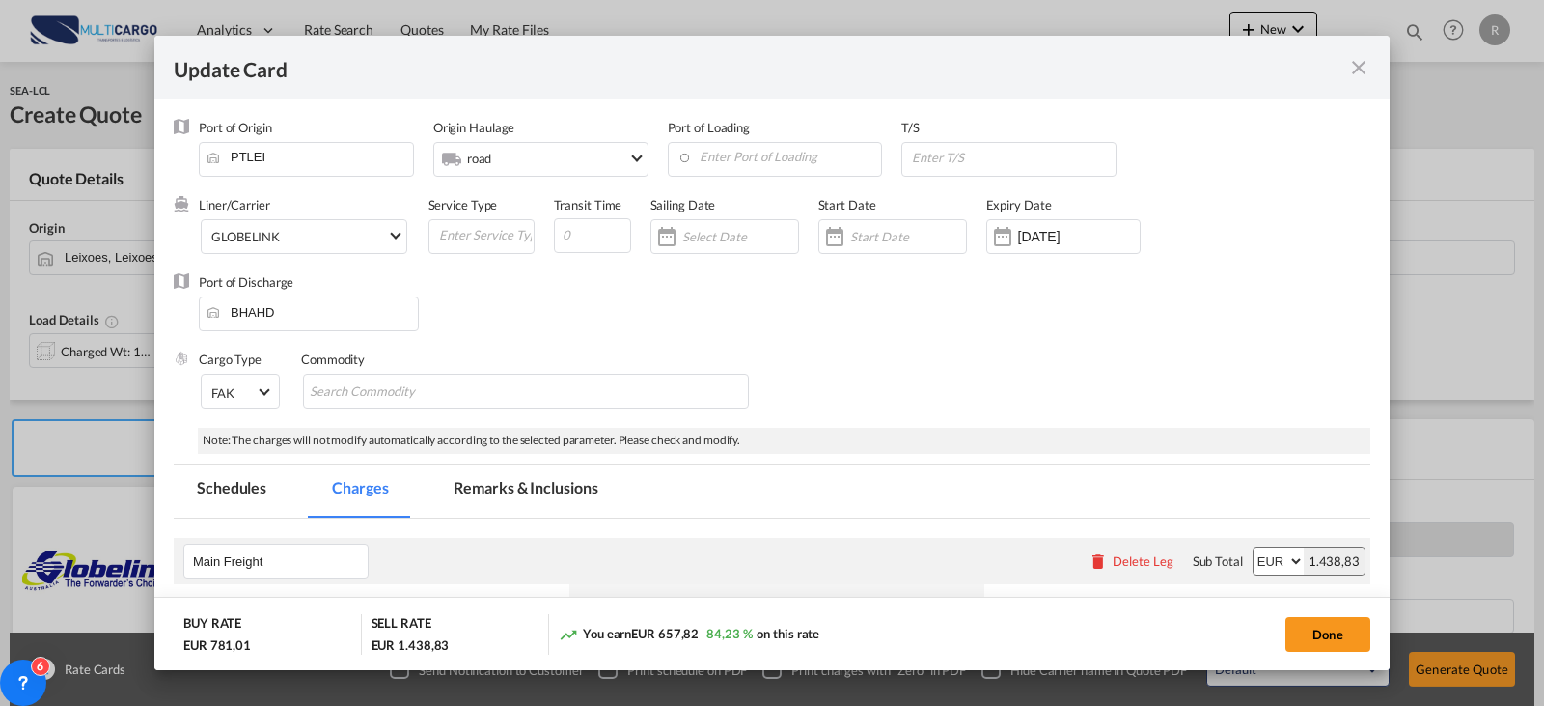
select select "per_shipment"
select select "per_bl"
select select "per_document"
select select "per_cbm"
select select "per_hbl"
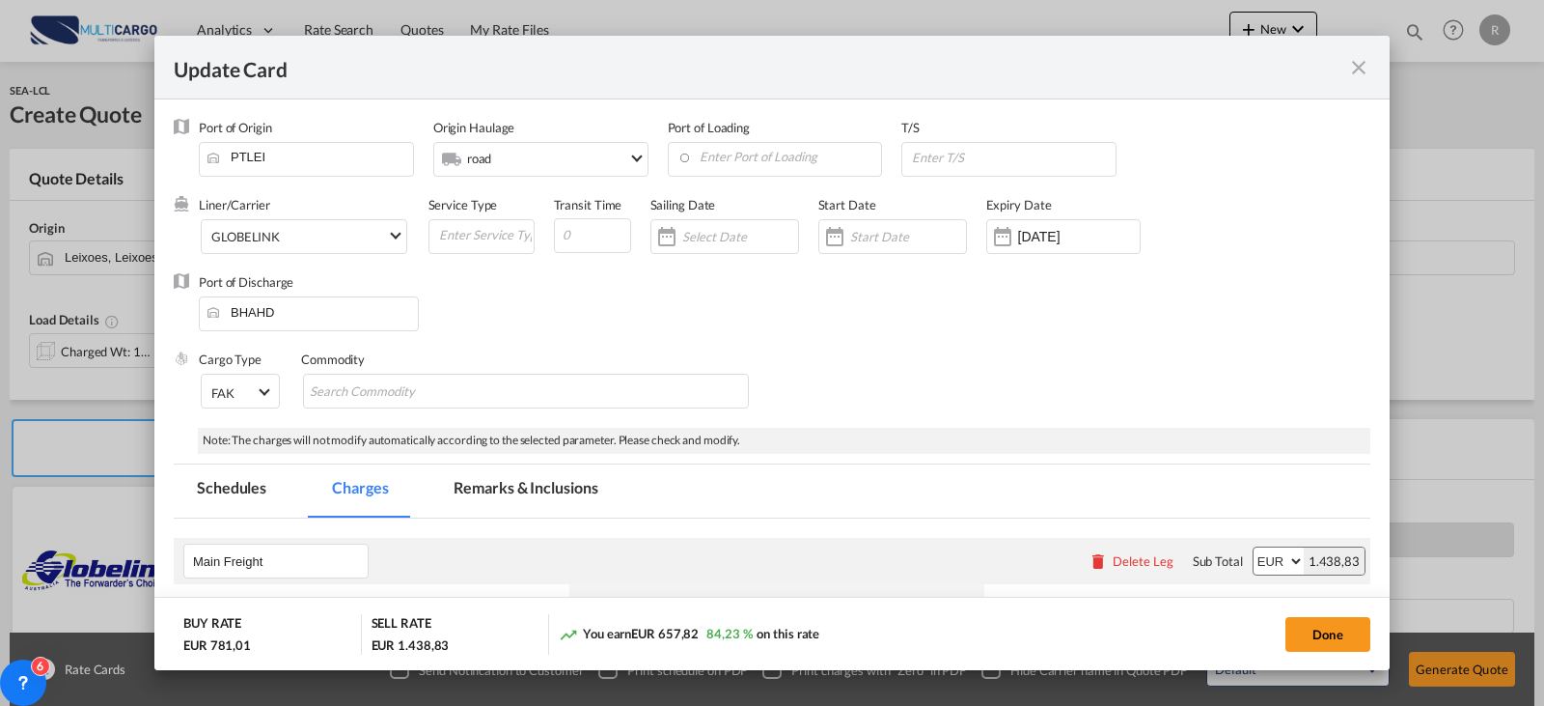
select select "per_cbm"
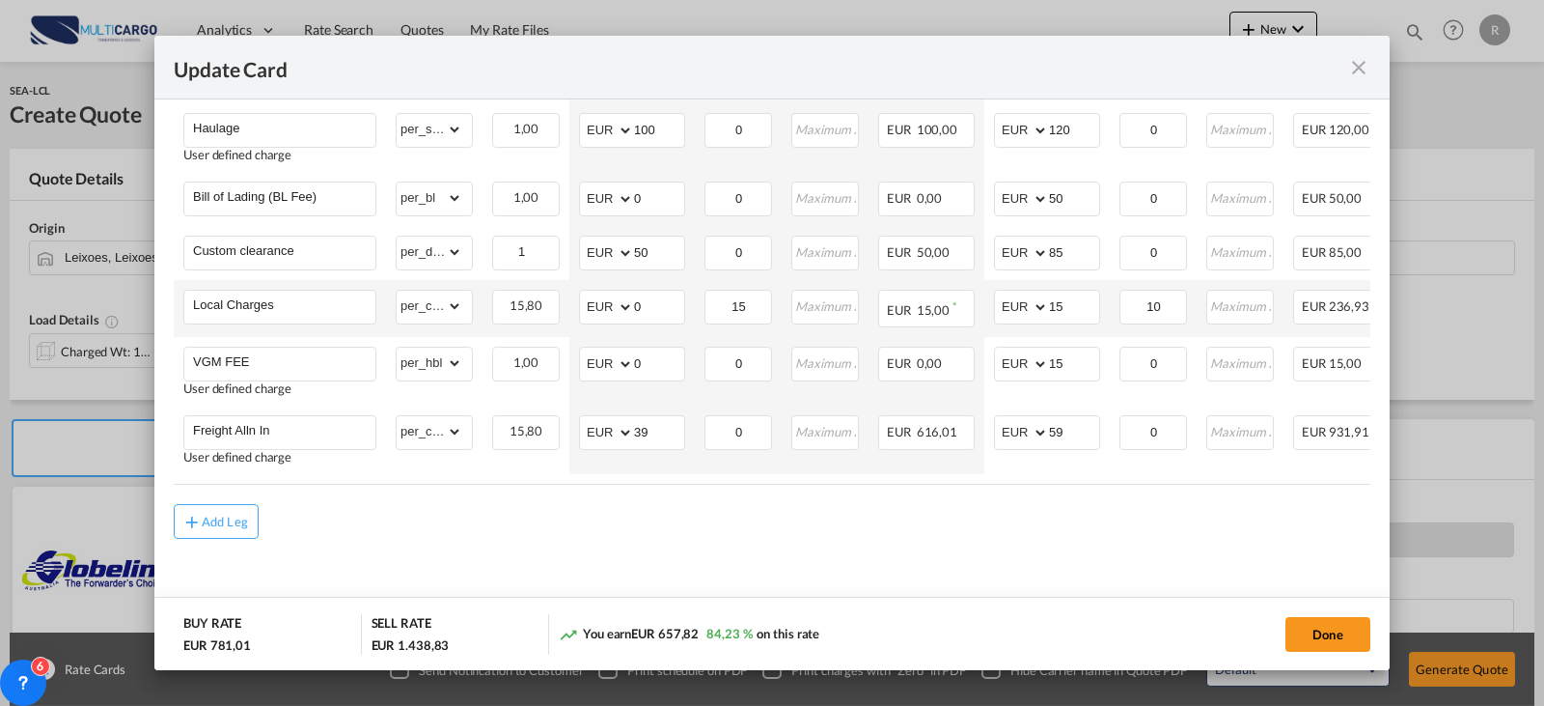
scroll to position [479, 0]
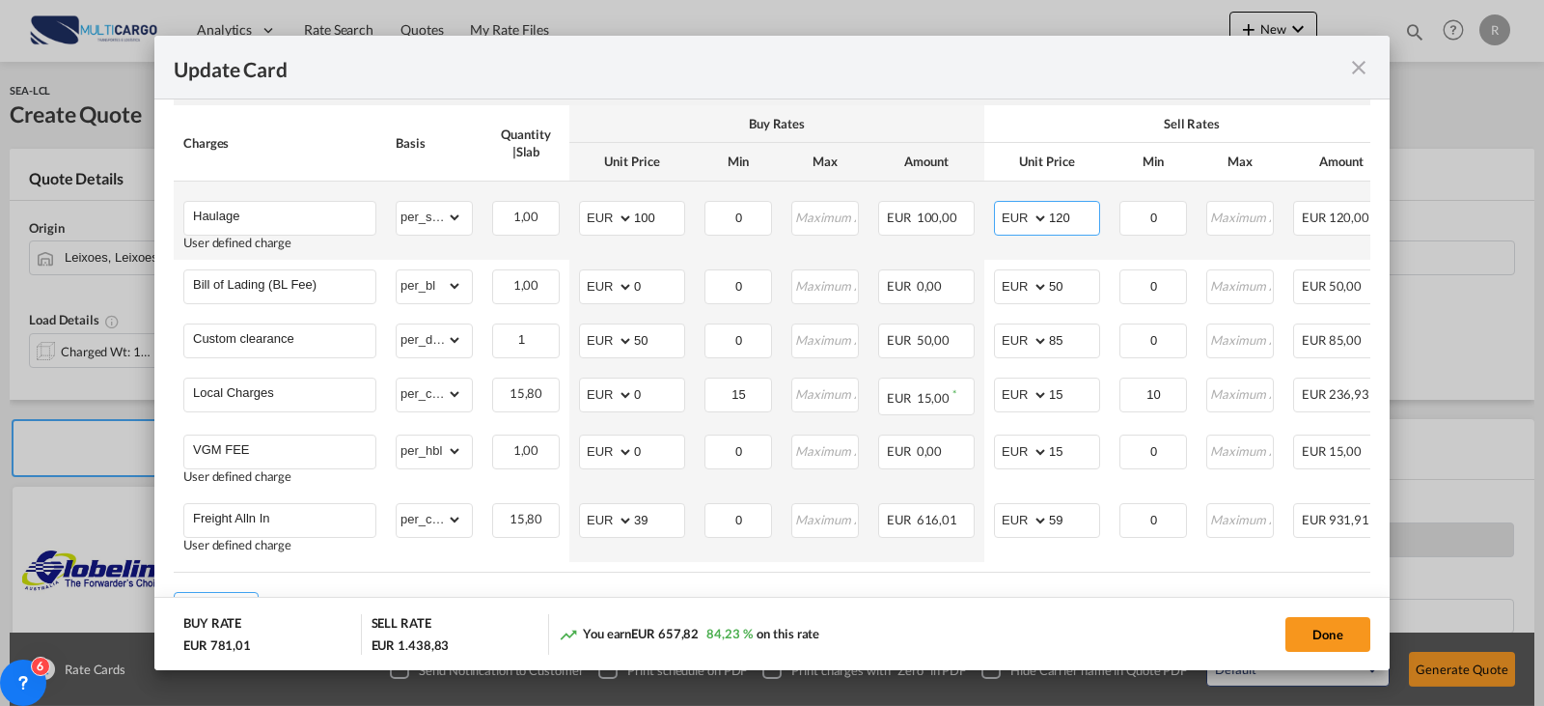
drag, startPoint x: 1073, startPoint y: 212, endPoint x: 999, endPoint y: 212, distance: 74.3
click at [1008, 212] on md-input-container "AED AFN ALL AMD ANG AOA ARS AUD AWG AZN BAM BBD BDT BGN BHD BIF BMD BND [PERSON…" at bounding box center [1047, 218] width 106 height 35
type input "325"
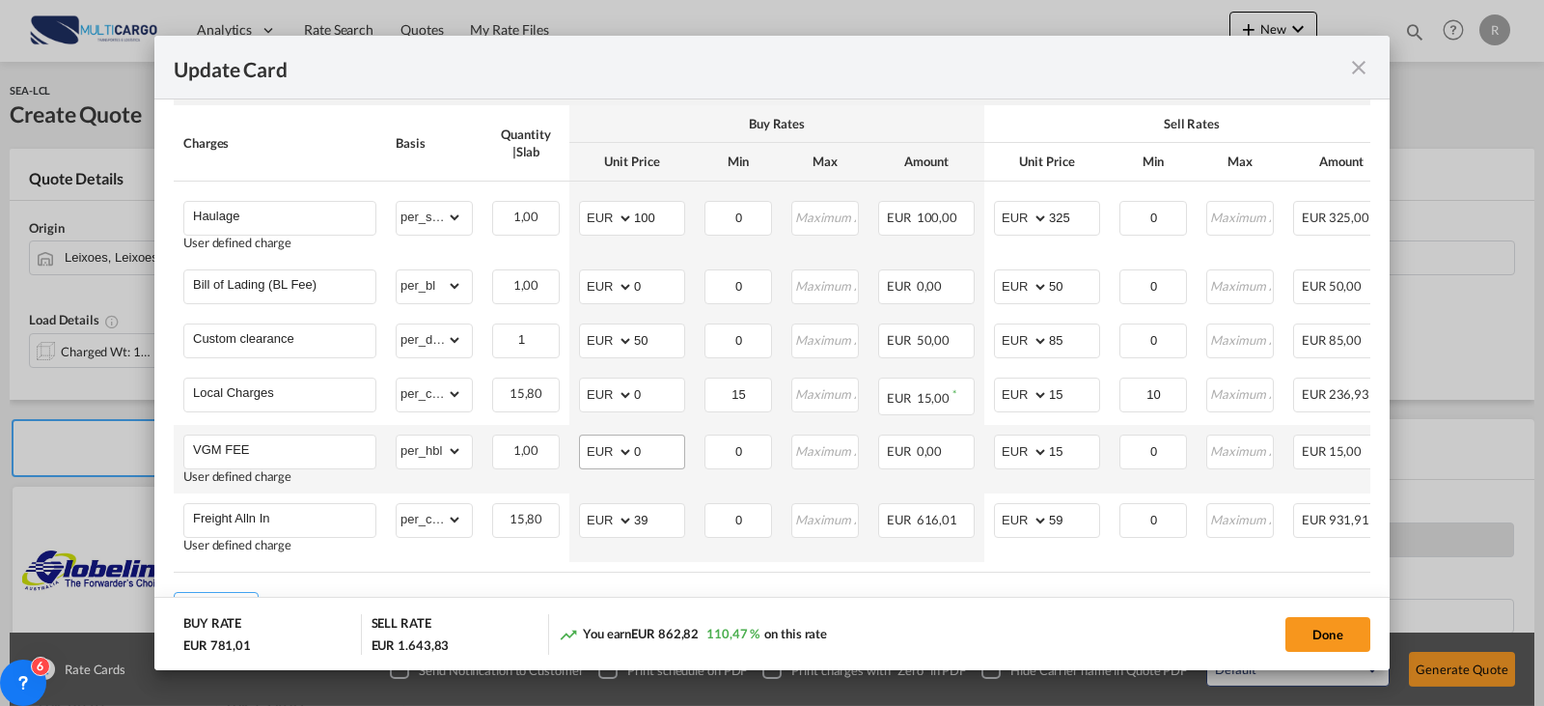
scroll to position [575, 0]
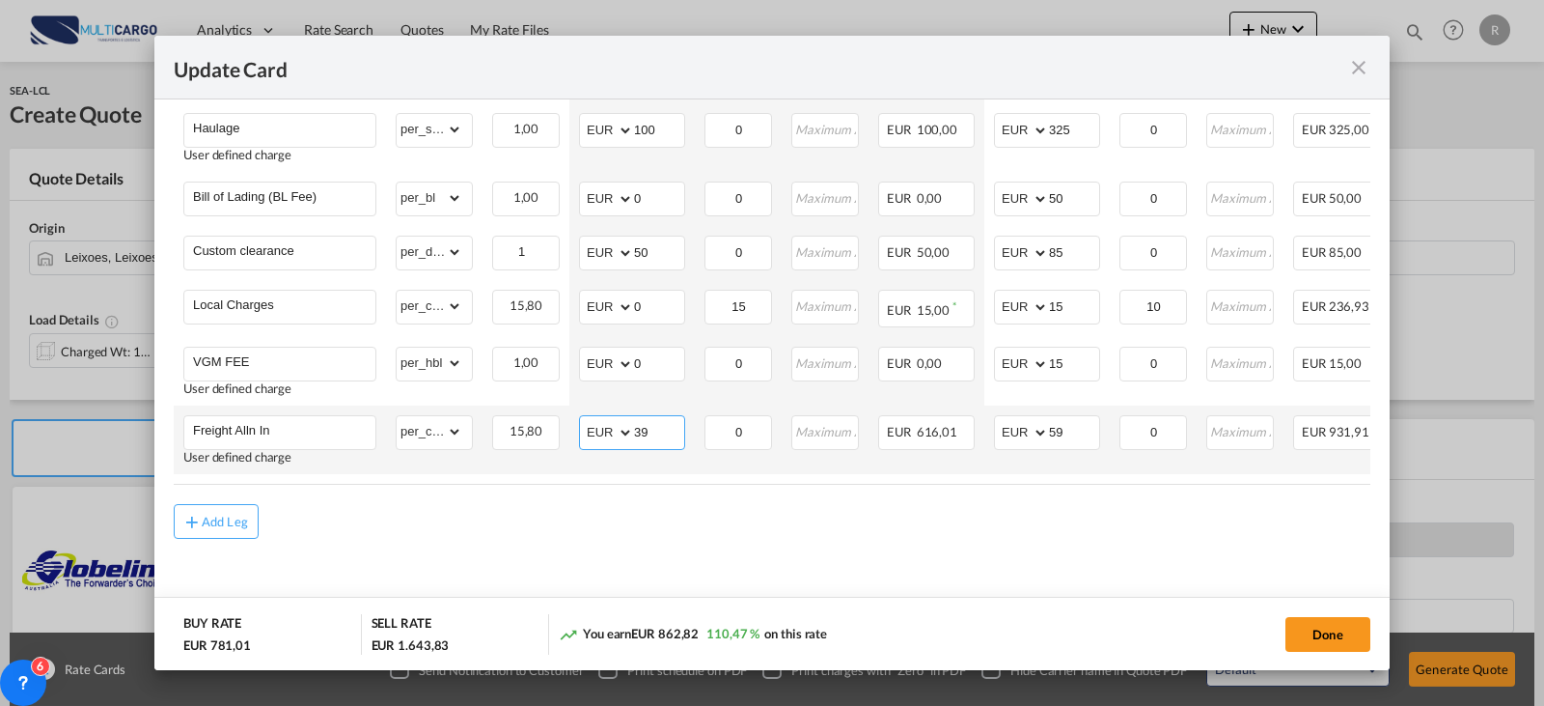
drag, startPoint x: 659, startPoint y: 426, endPoint x: 631, endPoint y: 423, distance: 28.1
click at [631, 423] on md-input-container "AED AFN ALL AMD ANG AOA ARS AUD AWG AZN BAM BBD BDT BGN BHD BIF BMD BND [PERSON…" at bounding box center [632, 432] width 106 height 35
type input "35"
click at [619, 429] on select "AED AFN ALL AMD ANG AOA ARS AUD AWG AZN BAM BBD BDT BGN BHD BIF BMD BND [PERSON…" at bounding box center [608, 432] width 50 height 27
select select "string:USD"
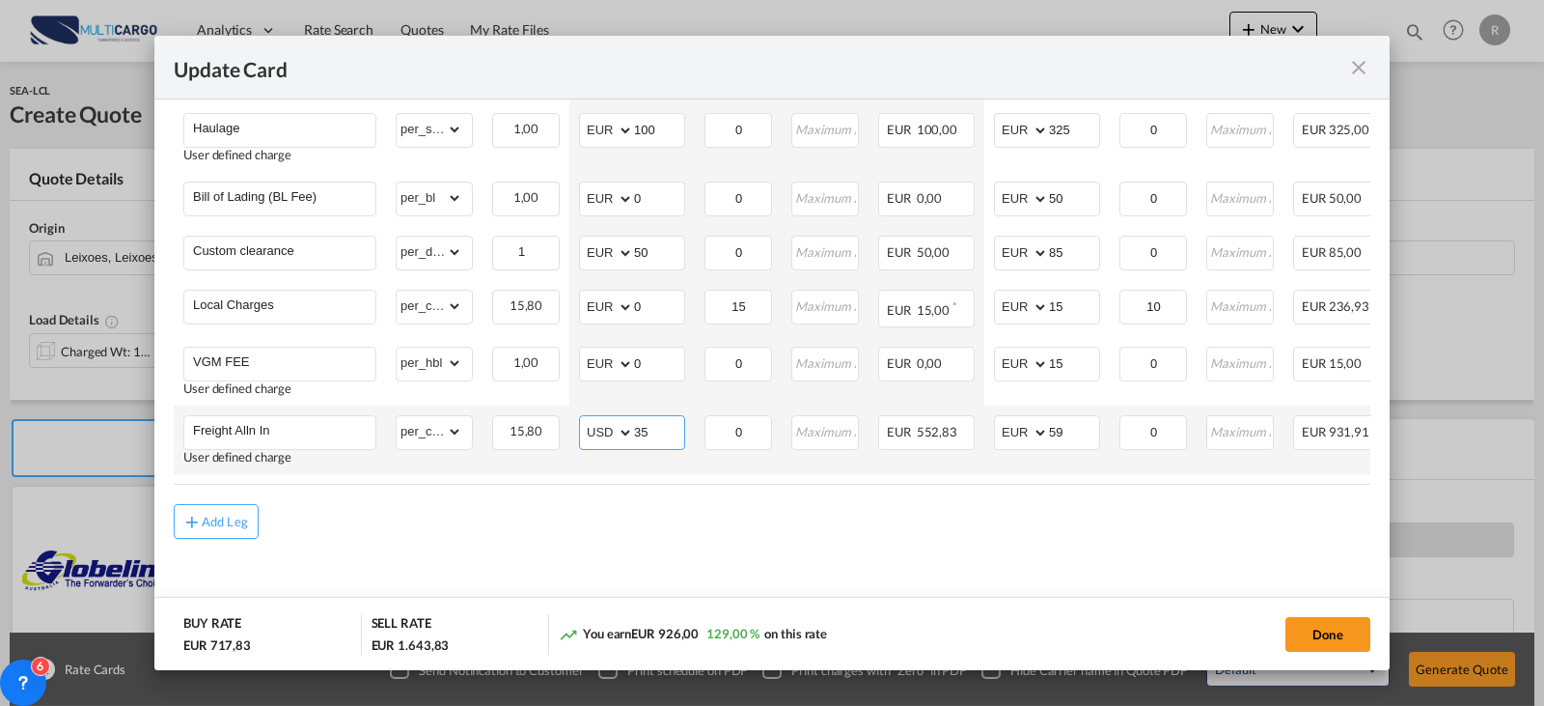
click at [583, 419] on select "AED AFN ALL AMD ANG AOA ARS AUD AWG AZN BAM BBD BDT BGN BHD BIF BMD BND [PERSON…" at bounding box center [608, 432] width 50 height 27
click at [1039, 431] on select "AED AFN ALL AMD ANG AOA ARS AUD AWG AZN BAM BBD BDT BGN BHD BIF BMD BND [PERSON…" at bounding box center [1023, 432] width 50 height 27
select select "string:USD"
click at [998, 419] on select "AED AFN ALL AMD ANG AOA ARS AUD AWG AZN BAM BBD BDT BGN BHD BIF BMD BND [PERSON…" at bounding box center [1023, 432] width 50 height 27
click at [1356, 633] on button "Done" at bounding box center [1328, 634] width 85 height 35
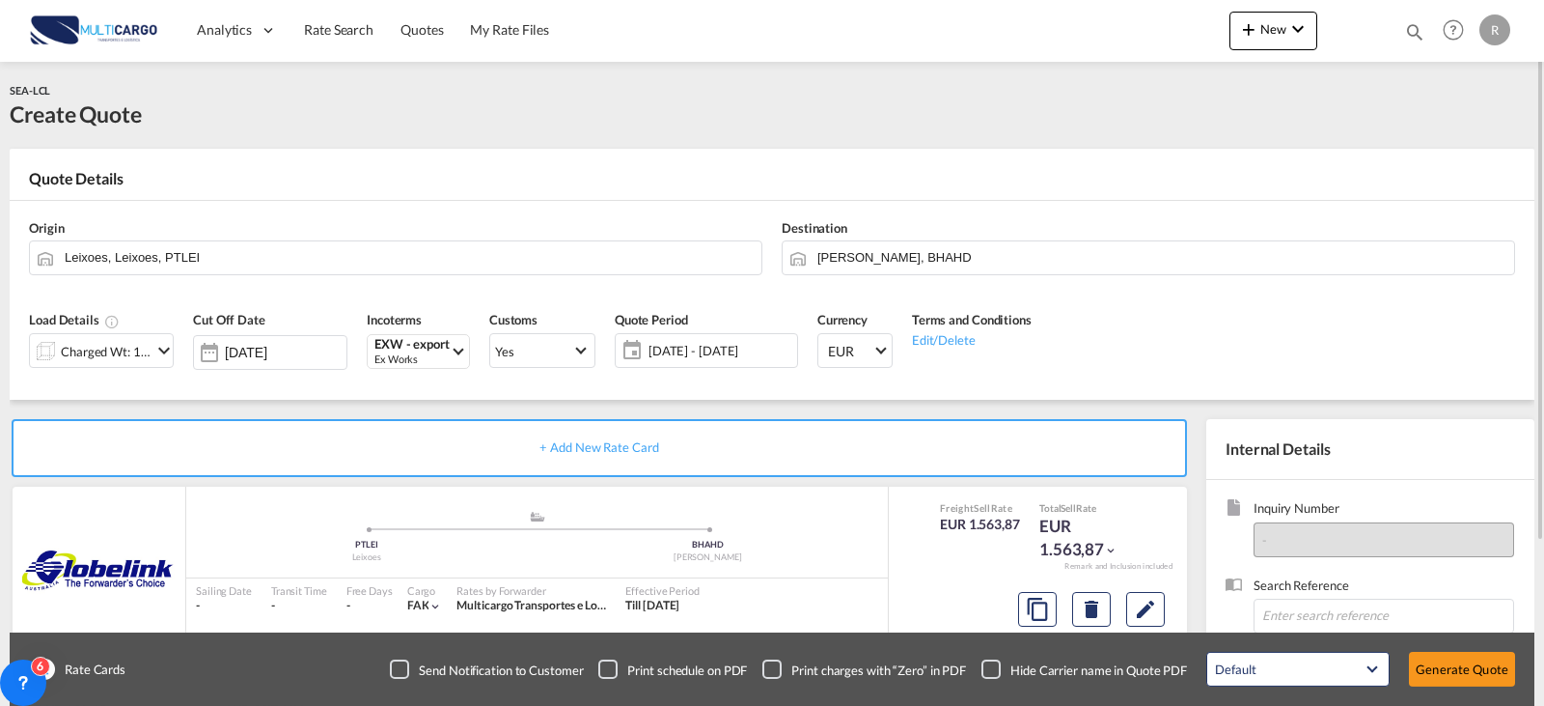
scroll to position [193, 0]
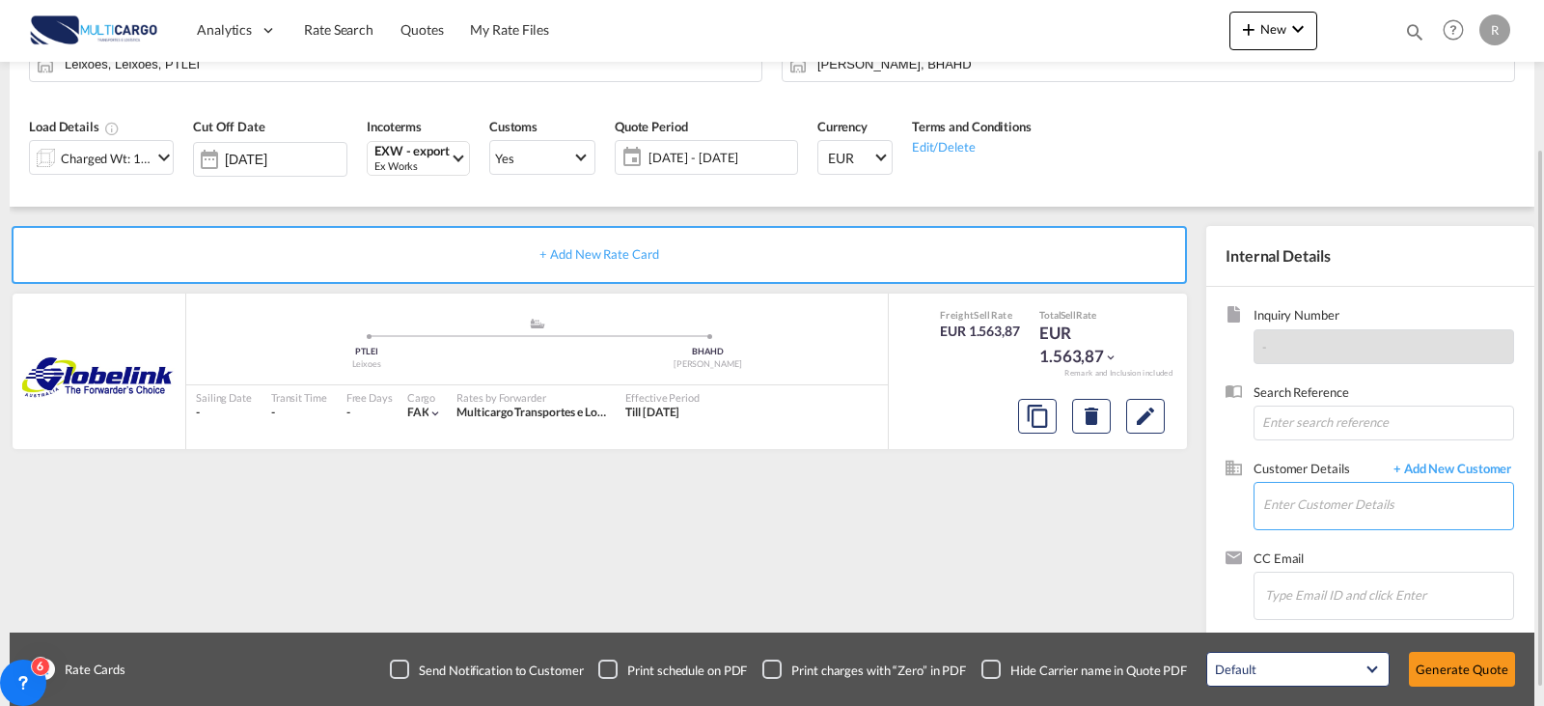
click at [1287, 504] on input "Enter Customer Details" at bounding box center [1388, 504] width 250 height 43
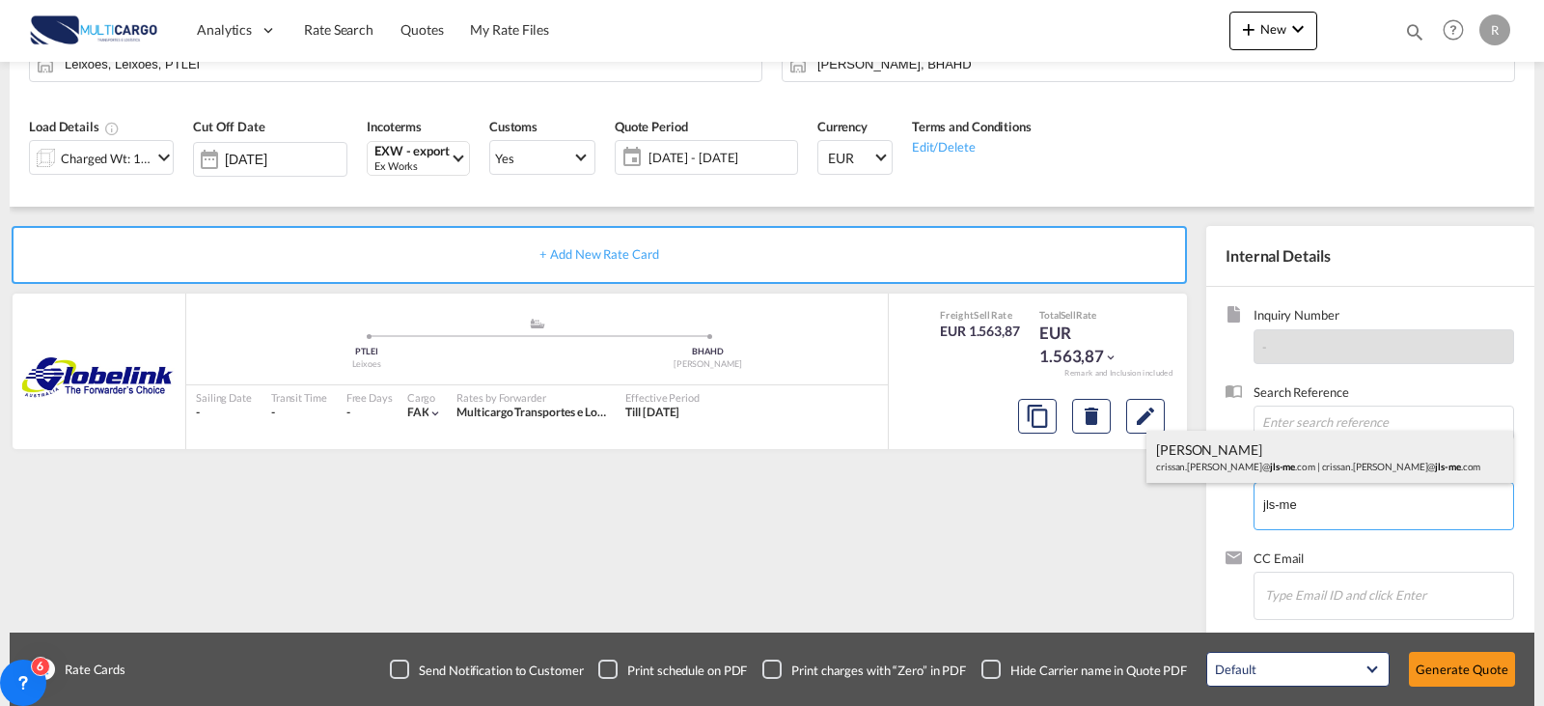
click at [1332, 472] on div "[PERSON_NAME].[PERSON_NAME]@ jls-me .com | crissan.[PERSON_NAME]@ jls-me .com" at bounding box center [1330, 456] width 367 height 52
type input "[EMAIL_ADDRESS][PERSON_NAME][DOMAIN_NAME], [PERSON_NAME], [PERSON_NAME][EMAIL_A…"
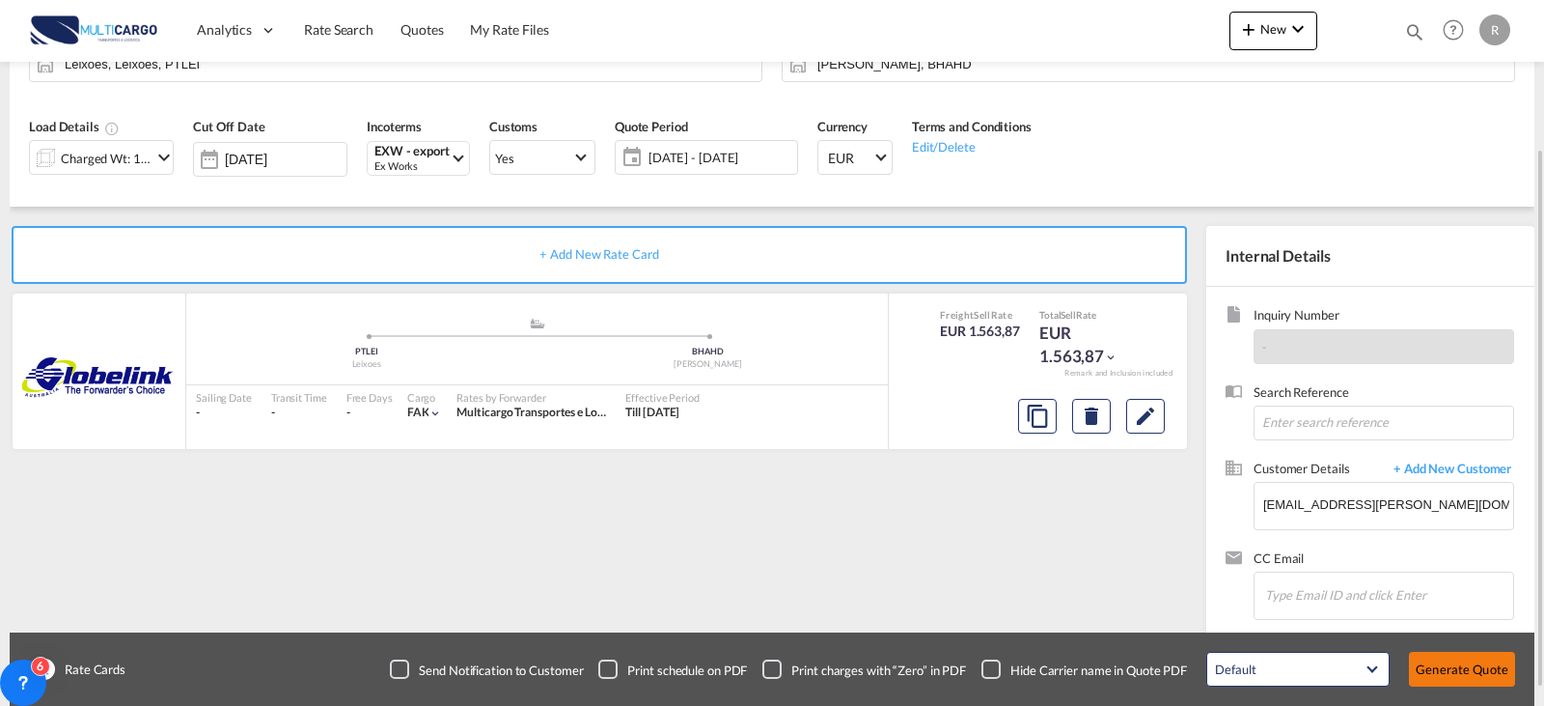
click at [1478, 666] on button "Generate Quote" at bounding box center [1462, 668] width 106 height 35
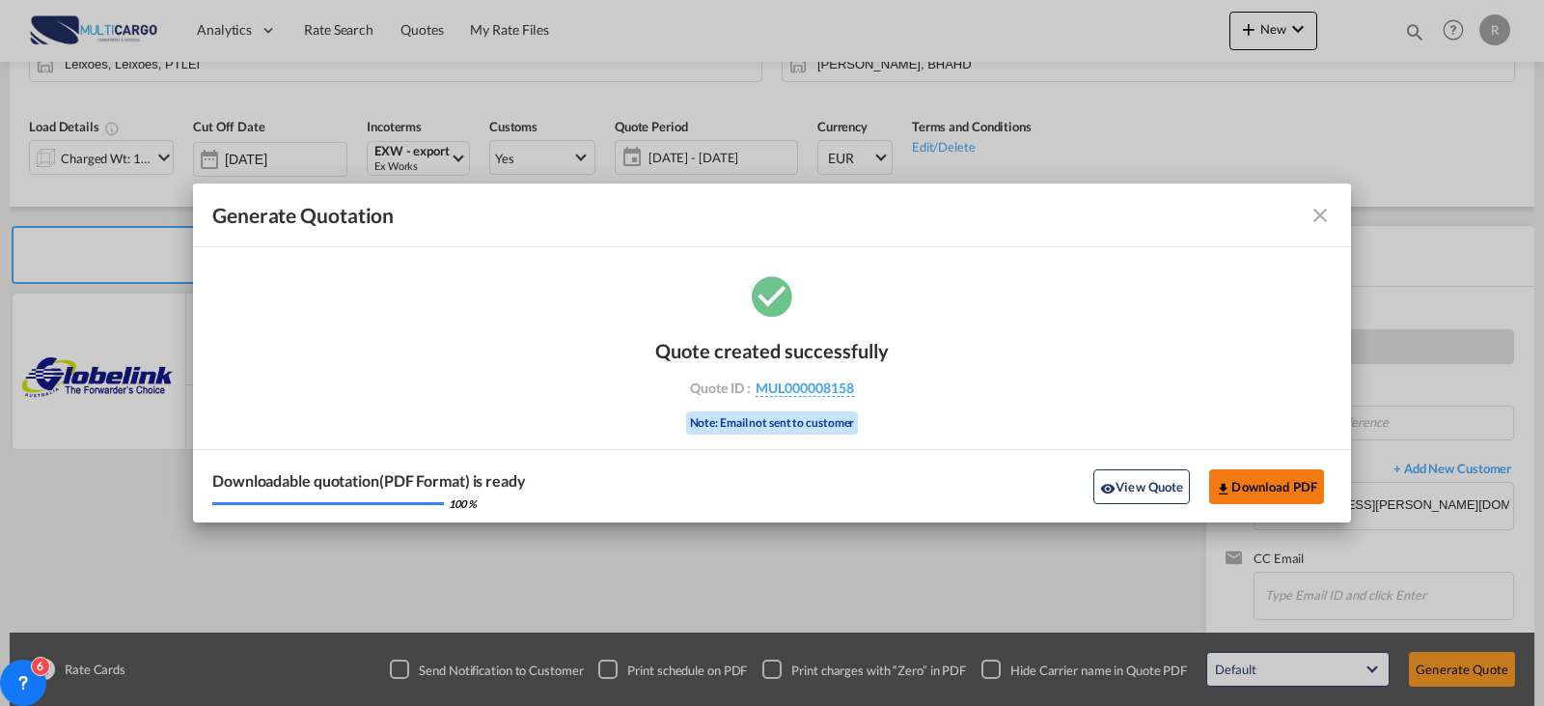
click at [1251, 491] on button "Download PDF" at bounding box center [1266, 486] width 115 height 35
click at [698, 580] on div "Generate Quotation Quote created successfully Quote ID : MUL000008158 Note: Ema…" at bounding box center [772, 353] width 1544 height 706
